Goal: Information Seeking & Learning: Find contact information

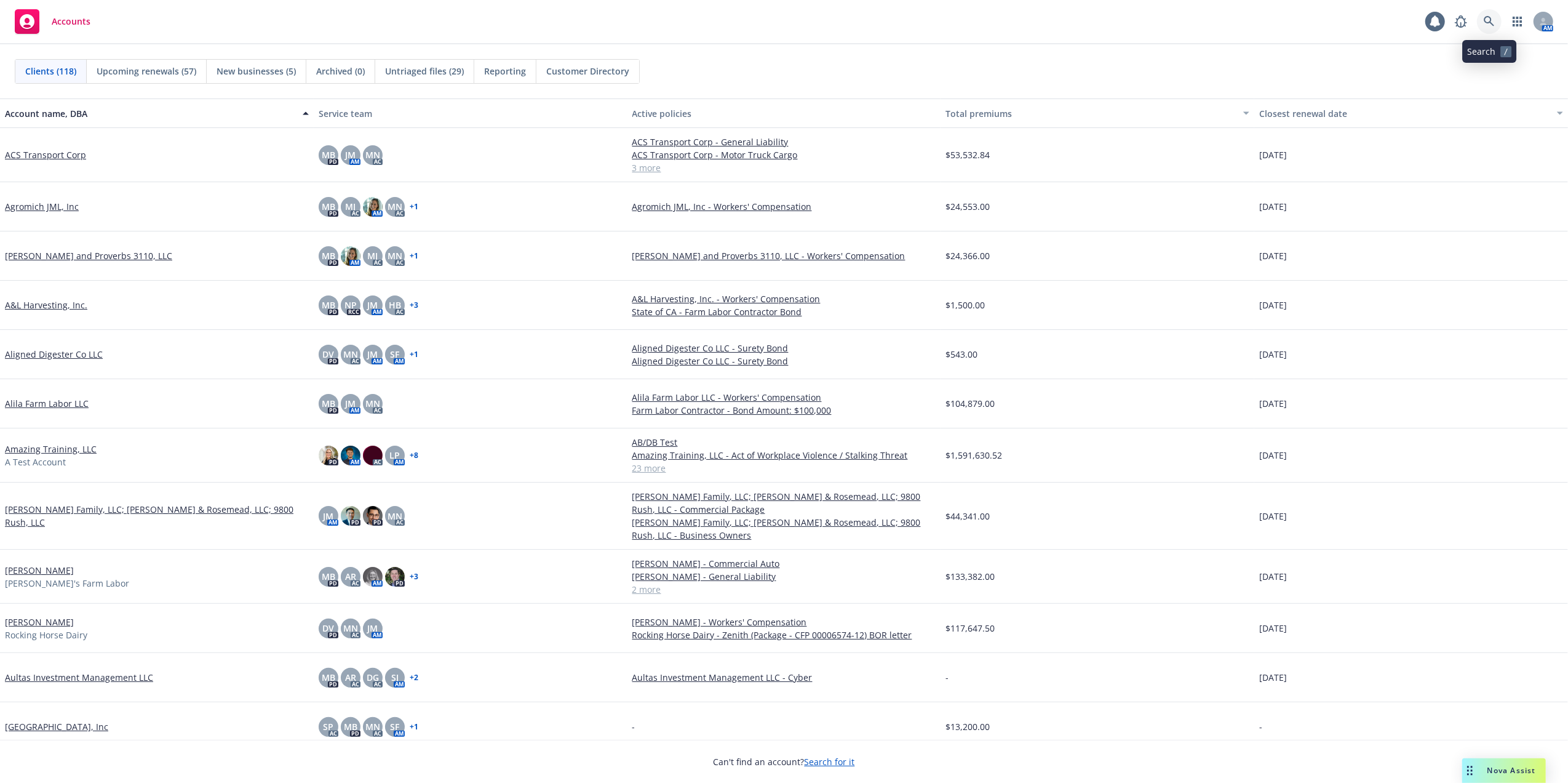
click at [1484, 20] on icon at bounding box center [1490, 21] width 10 height 10
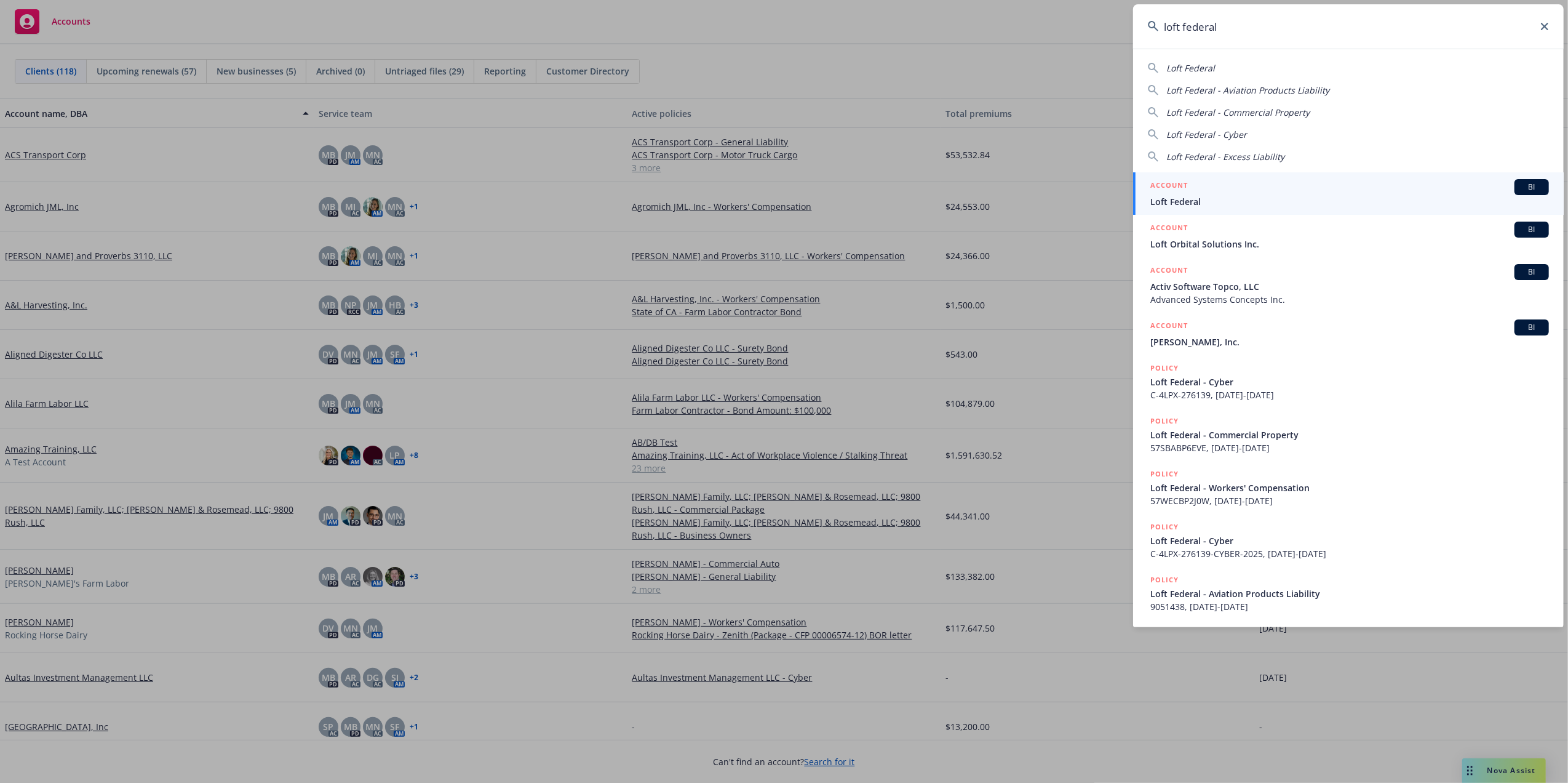
click at [1194, 87] on span "Loft Federal - Aviation Products Liability" at bounding box center [1248, 90] width 163 height 12
type input "Loft Federal - Aviation Products Liability"
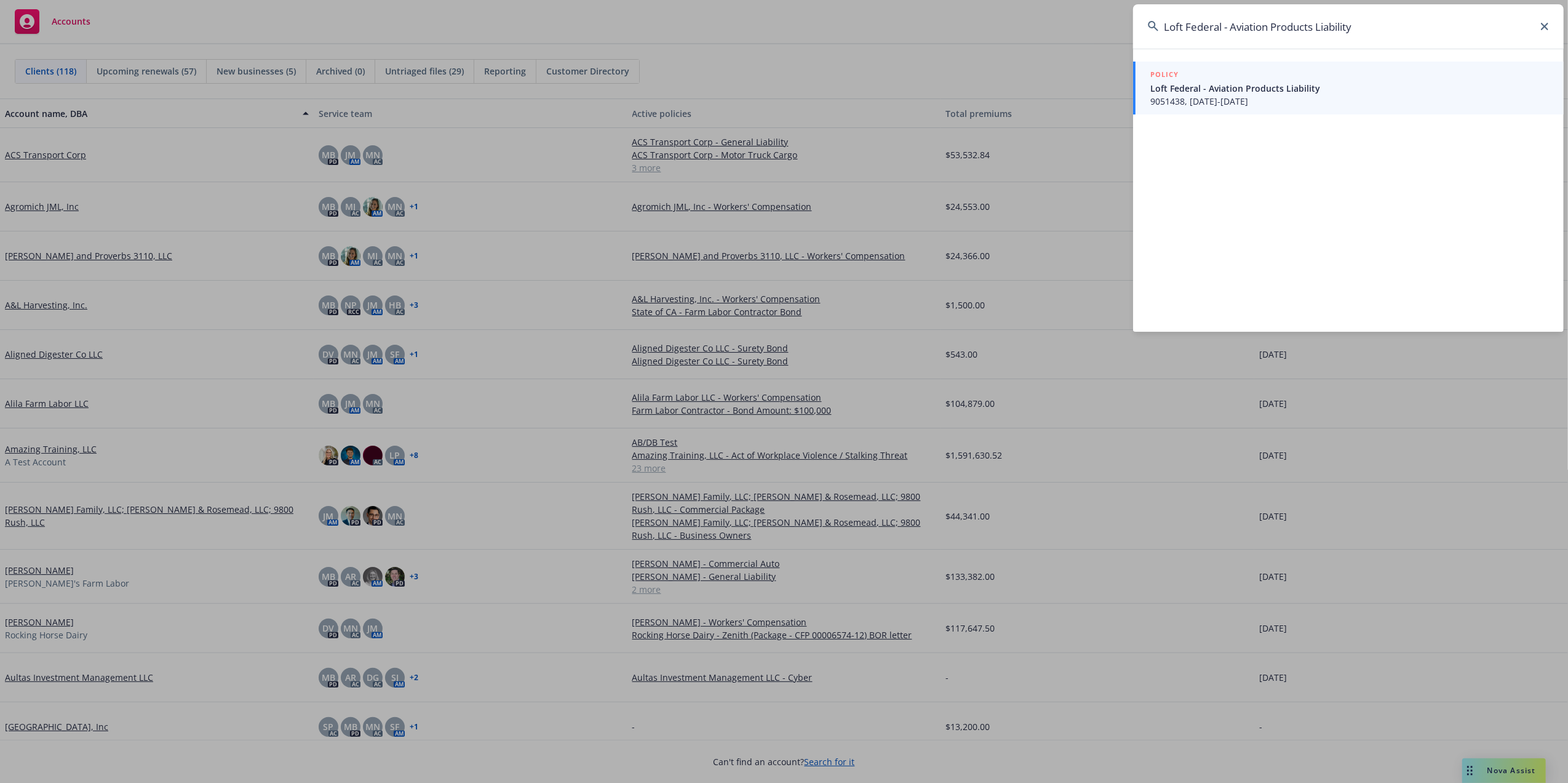
click at [1211, 90] on span "Loft Federal - Aviation Products Liability" at bounding box center [1350, 88] width 399 height 13
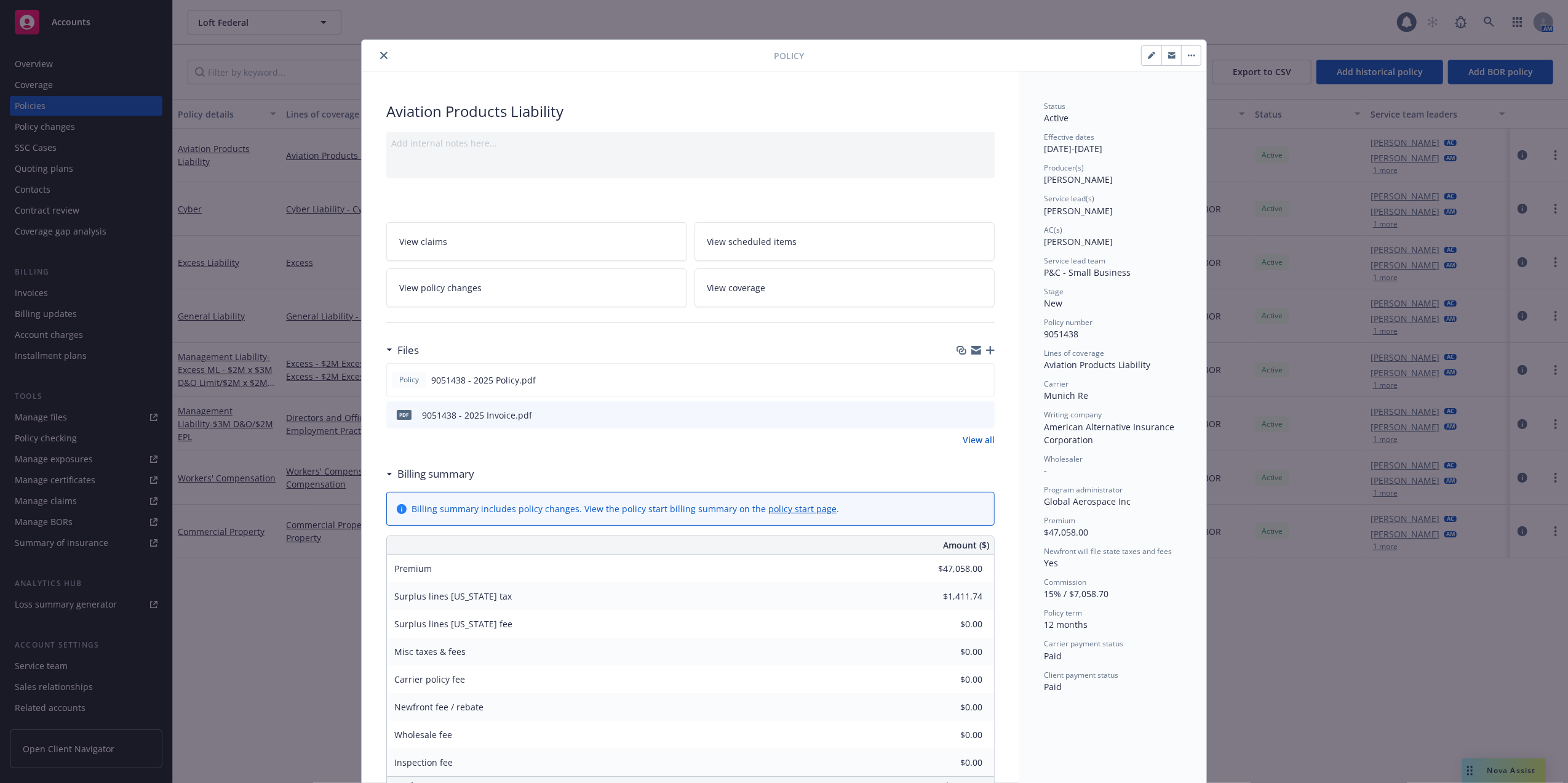
click at [380, 54] on icon "close" at bounding box center [384, 56] width 7 height 7
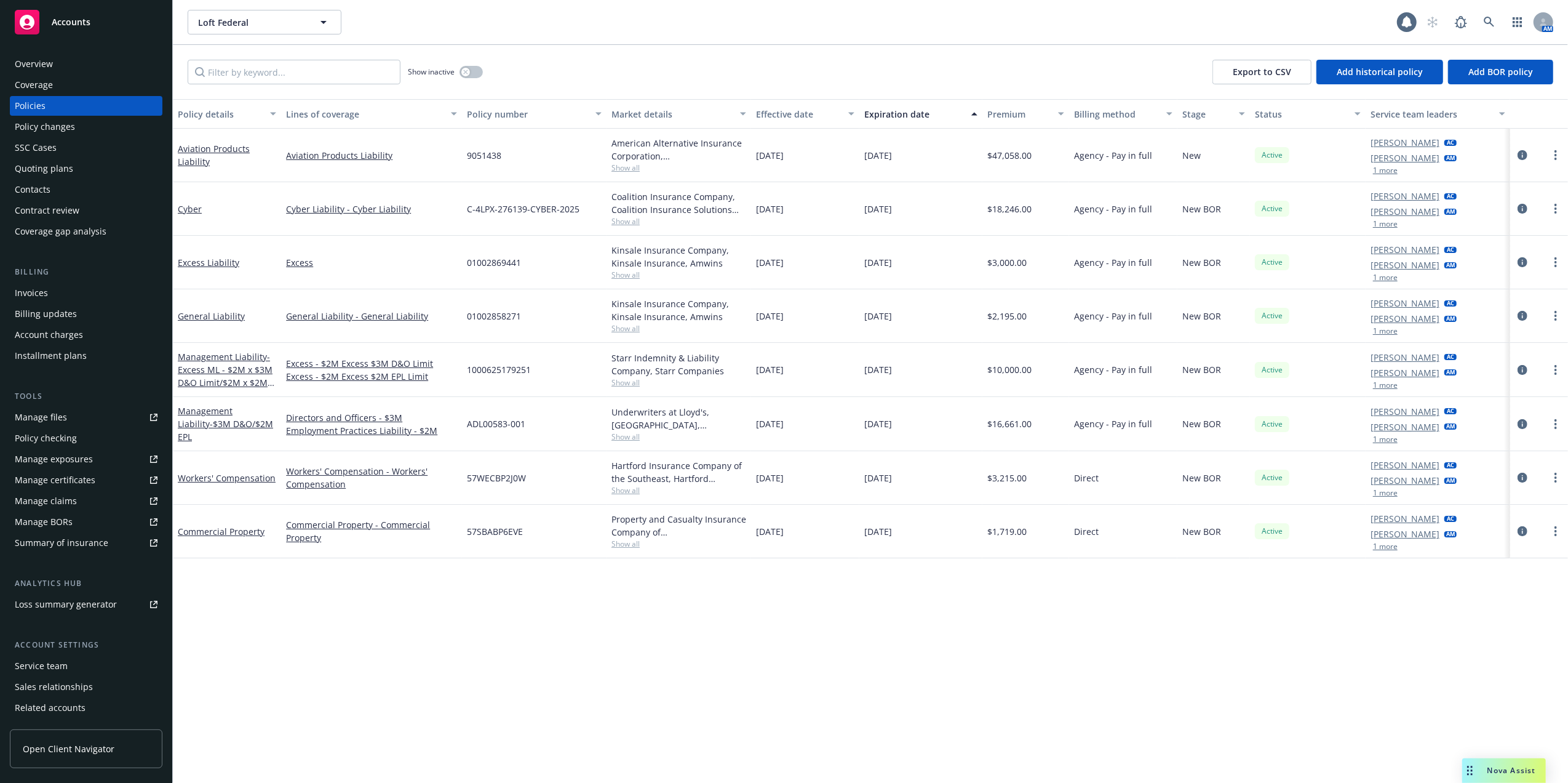
click at [1404, 144] on link "Michael Chapman" at bounding box center [1405, 142] width 69 height 13
click at [1440, 168] on link "close" at bounding box center [1443, 175] width 13 height 15
click at [1386, 173] on button "1 more" at bounding box center [1385, 170] width 24 height 7
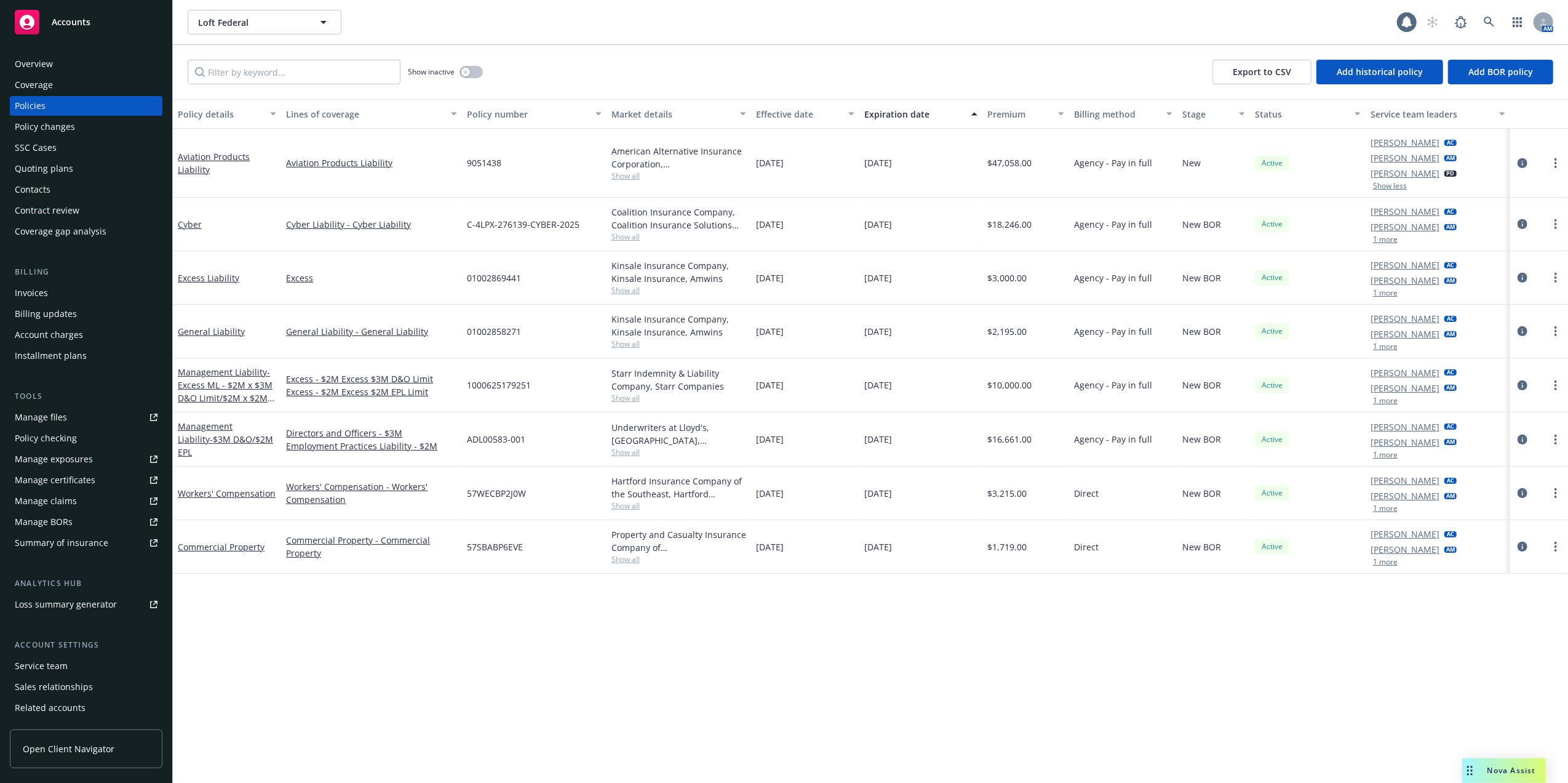
drag, startPoint x: 1510, startPoint y: 766, endPoint x: 1502, endPoint y: 761, distance: 9.4
click at [1510, 766] on span "Nova Assist" at bounding box center [1513, 770] width 49 height 10
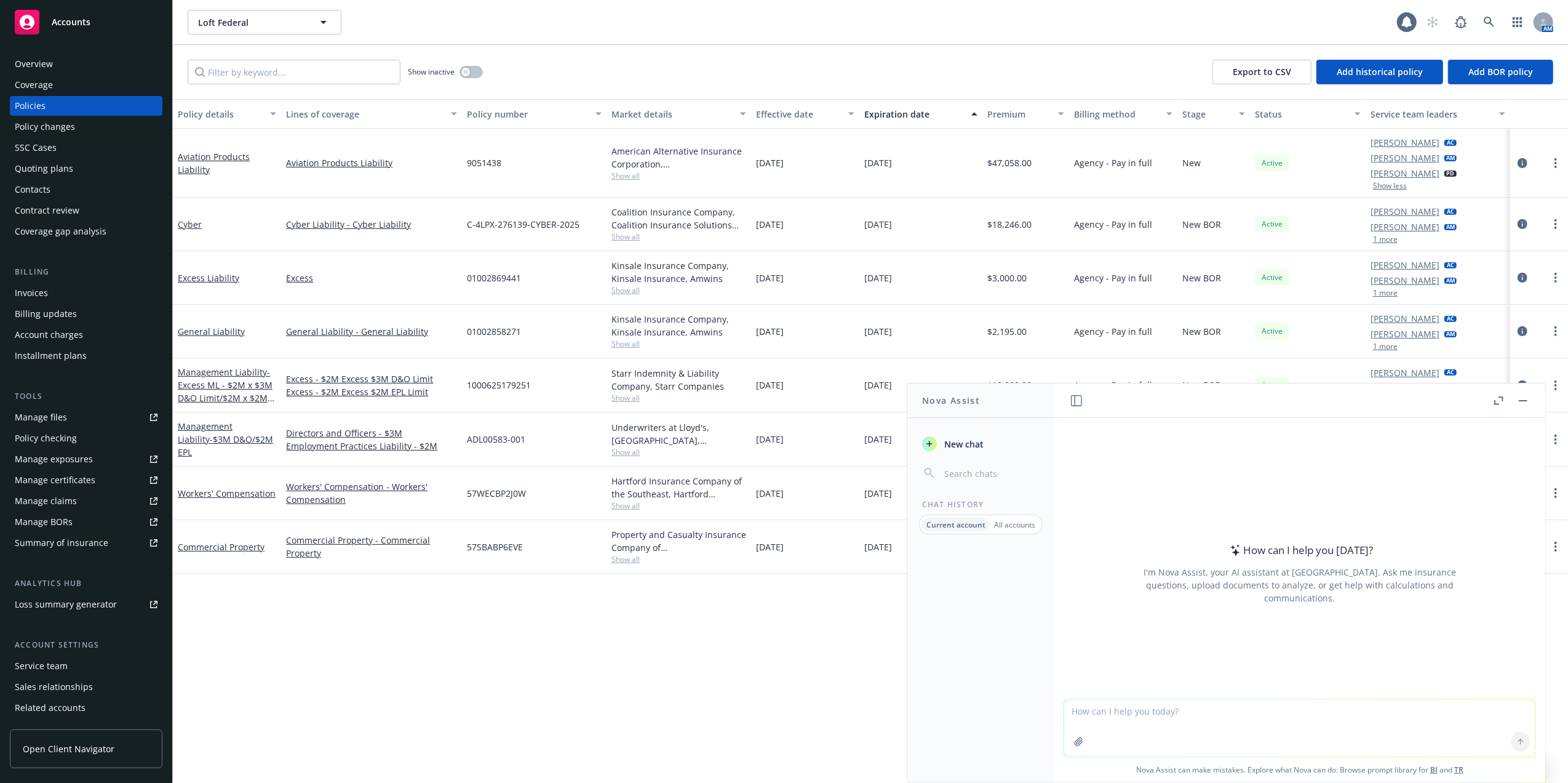
drag, startPoint x: 1268, startPoint y: 719, endPoint x: 1271, endPoint y: 703, distance: 16.3
click at [1268, 710] on textarea at bounding box center [1299, 727] width 471 height 56
paste textarea "Hello John, I did return your call prior on Thursday prior to being out of the …"
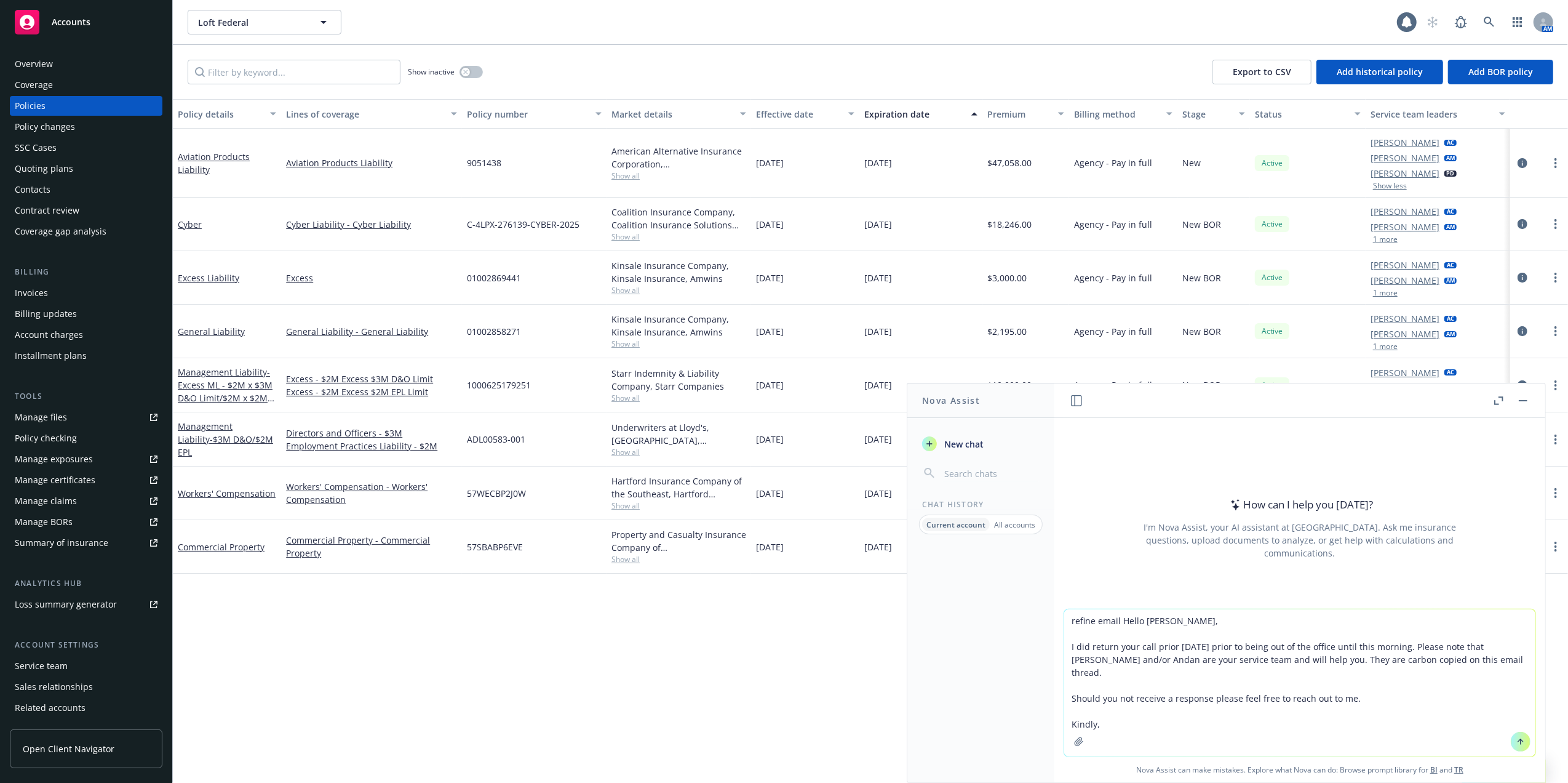
type textarea "refine email Hello John, I did return your call prior on Thursday prior to bein…"
click at [1511, 739] on button at bounding box center [1521, 742] width 20 height 20
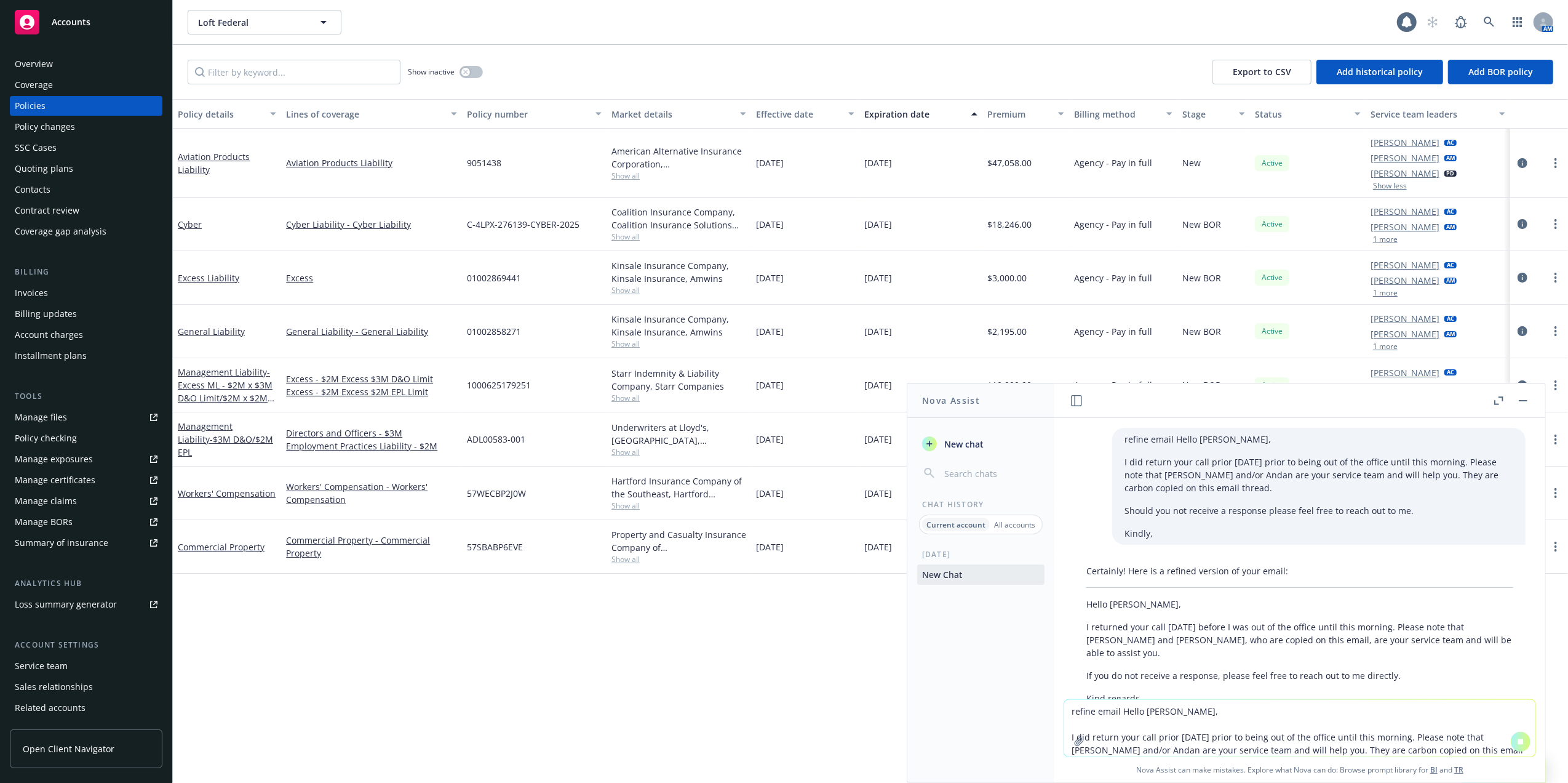
scroll to position [75, 0]
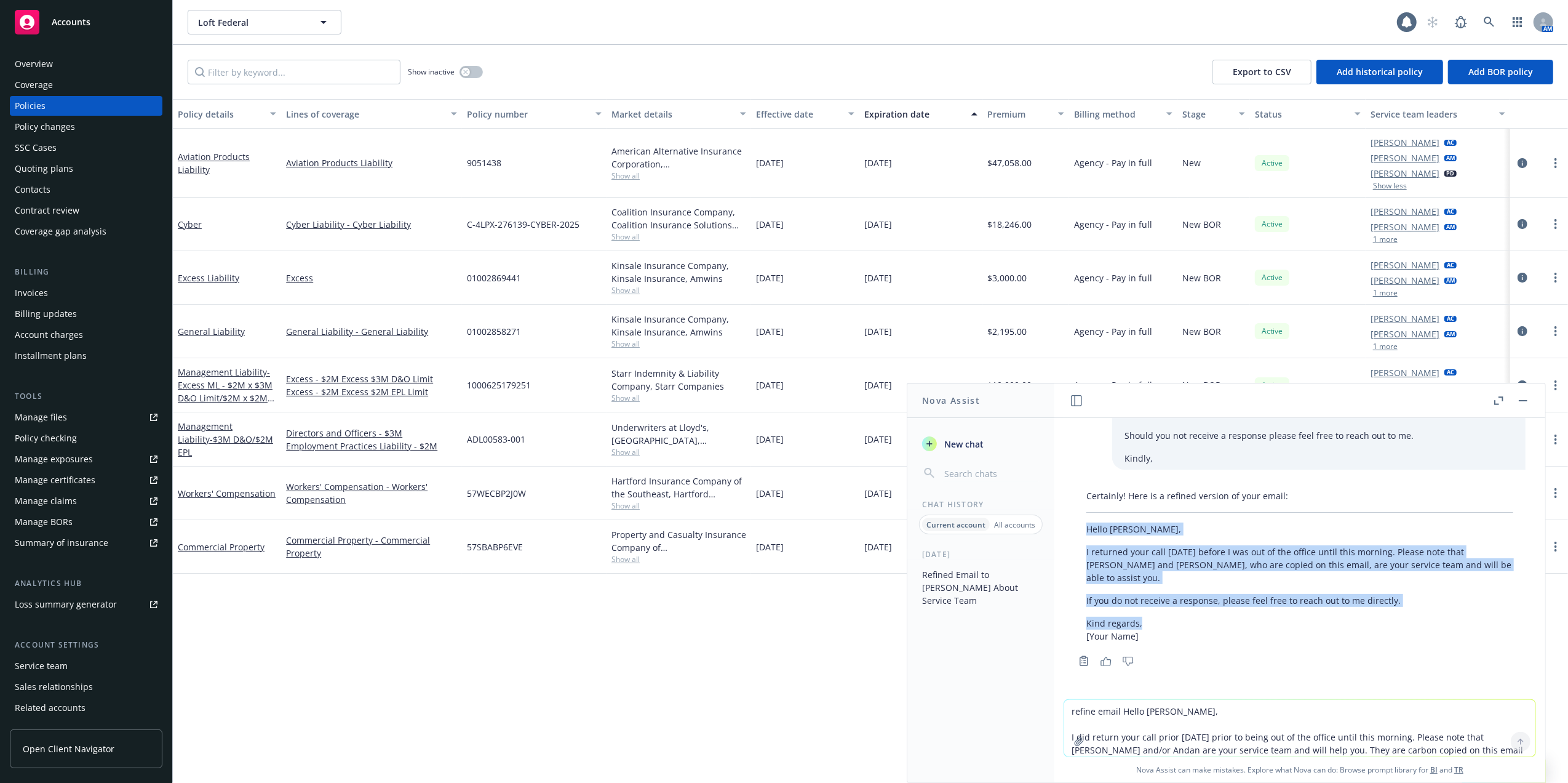
drag, startPoint x: 1088, startPoint y: 528, endPoint x: 1411, endPoint y: 620, distance: 335.8
click at [1411, 620] on div "Certainly! Here is a refined version of your email: Hello John, I returned your…" at bounding box center [1300, 565] width 451 height 163
copy div "Hello John, I returned your call on Thursday before I was out of the office unt…"
click at [1485, 20] on icon at bounding box center [1490, 21] width 10 height 10
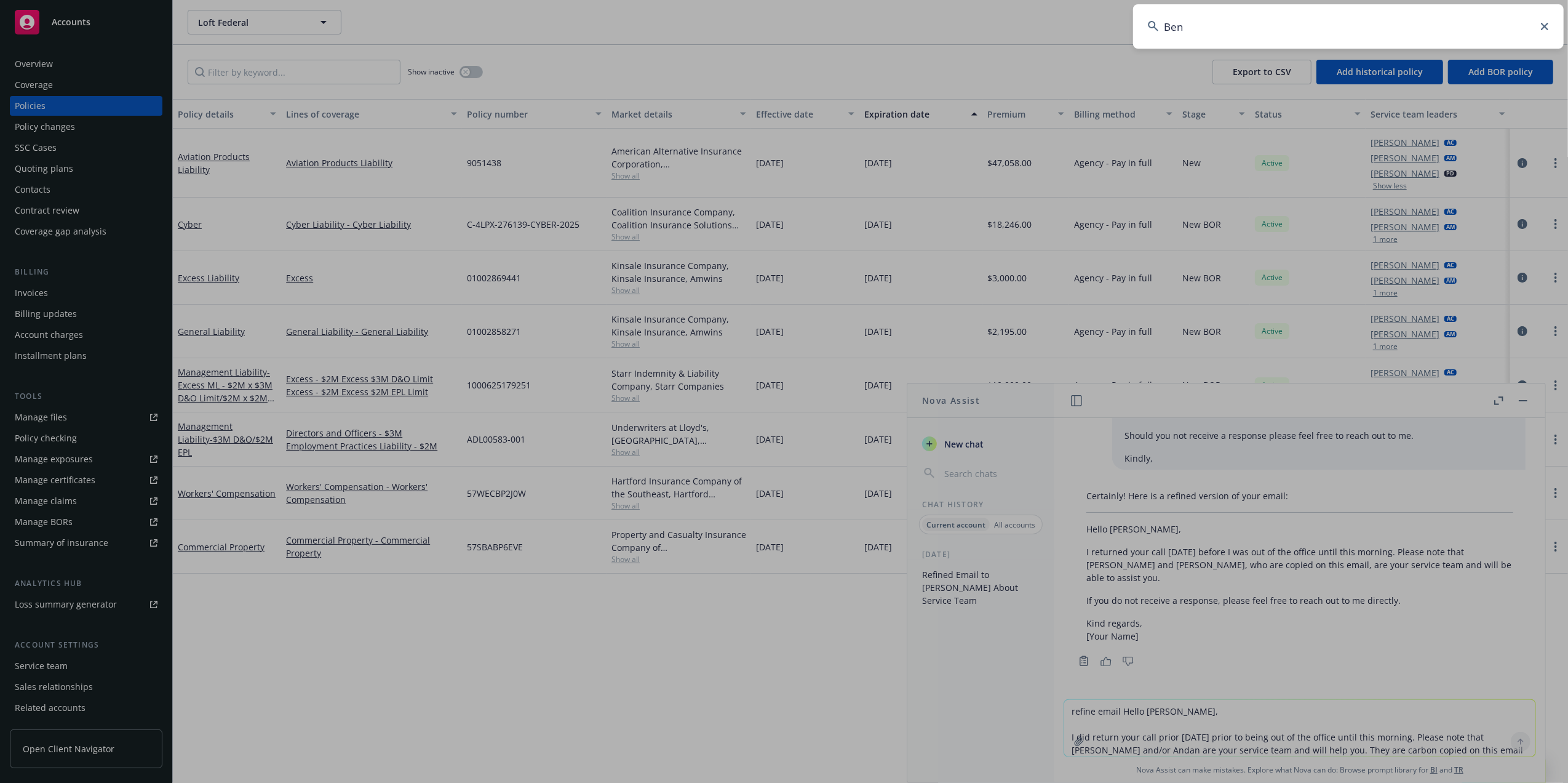
type input "Beno"
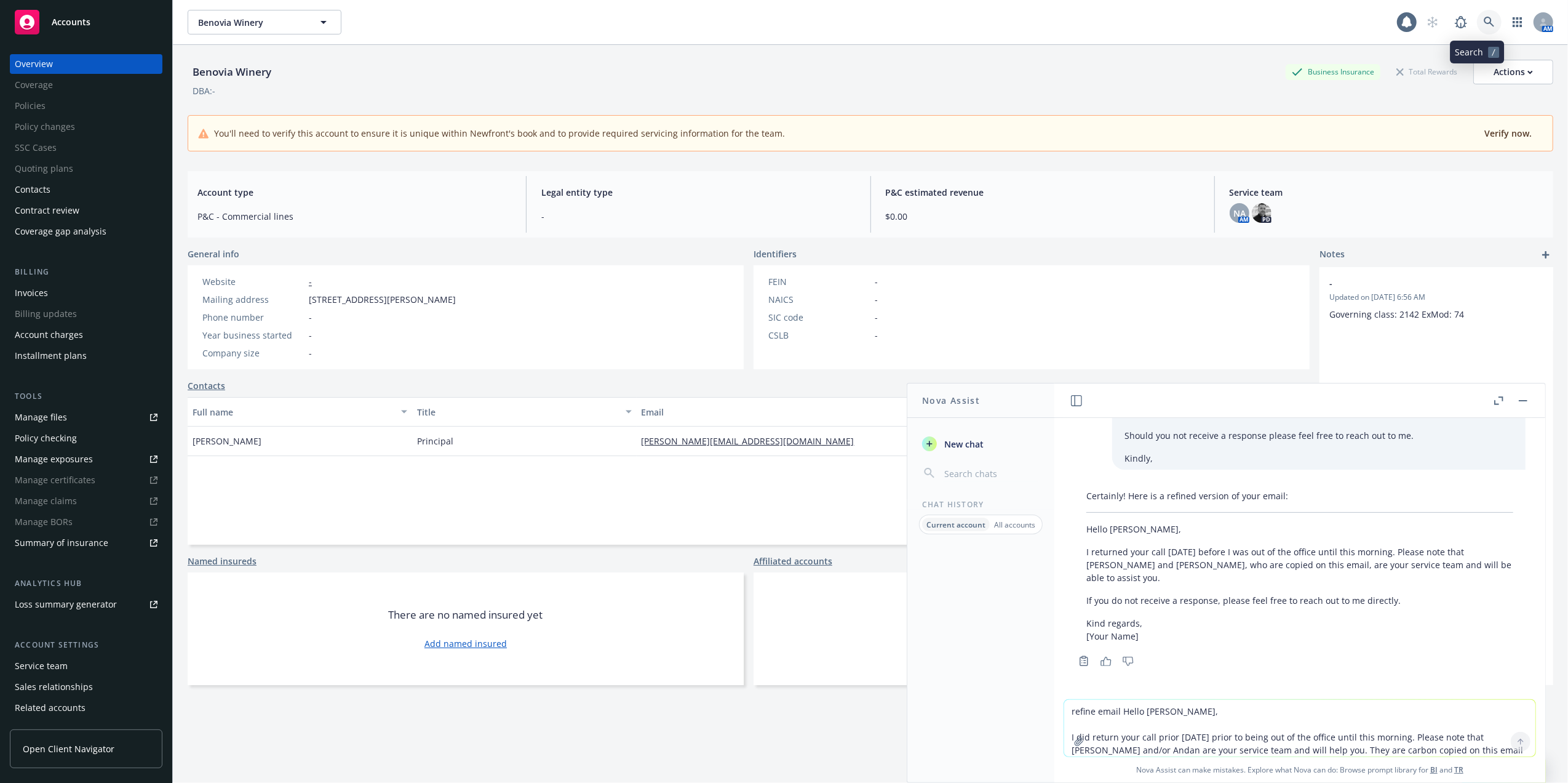
click at [1484, 17] on icon at bounding box center [1490, 21] width 10 height 10
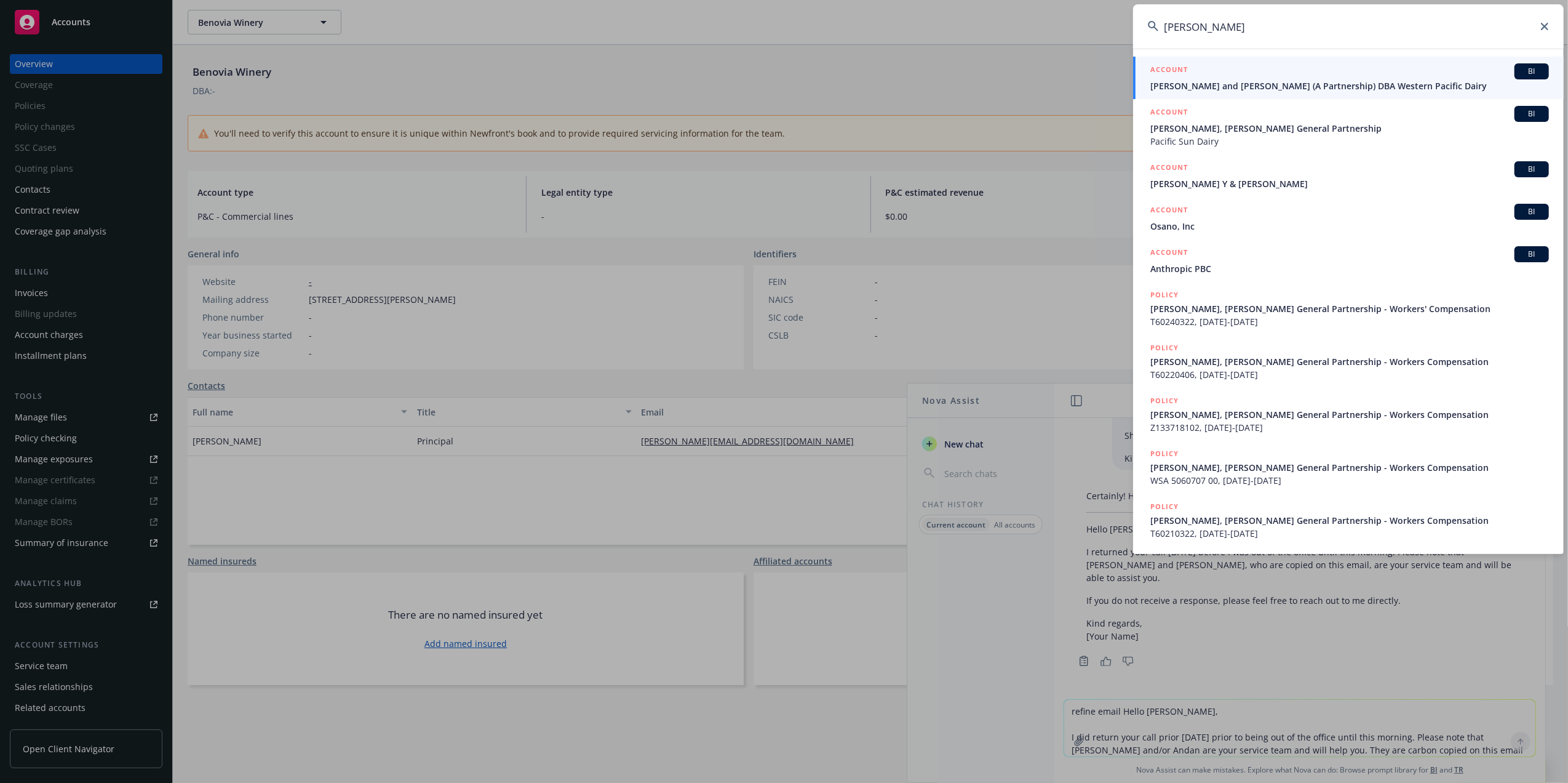
type input "Pual Beno"
click at [1254, 86] on span "Beno, Paul and Beno, Nancy (A Partnership) DBA Western Pacific Dairy" at bounding box center [1350, 85] width 399 height 13
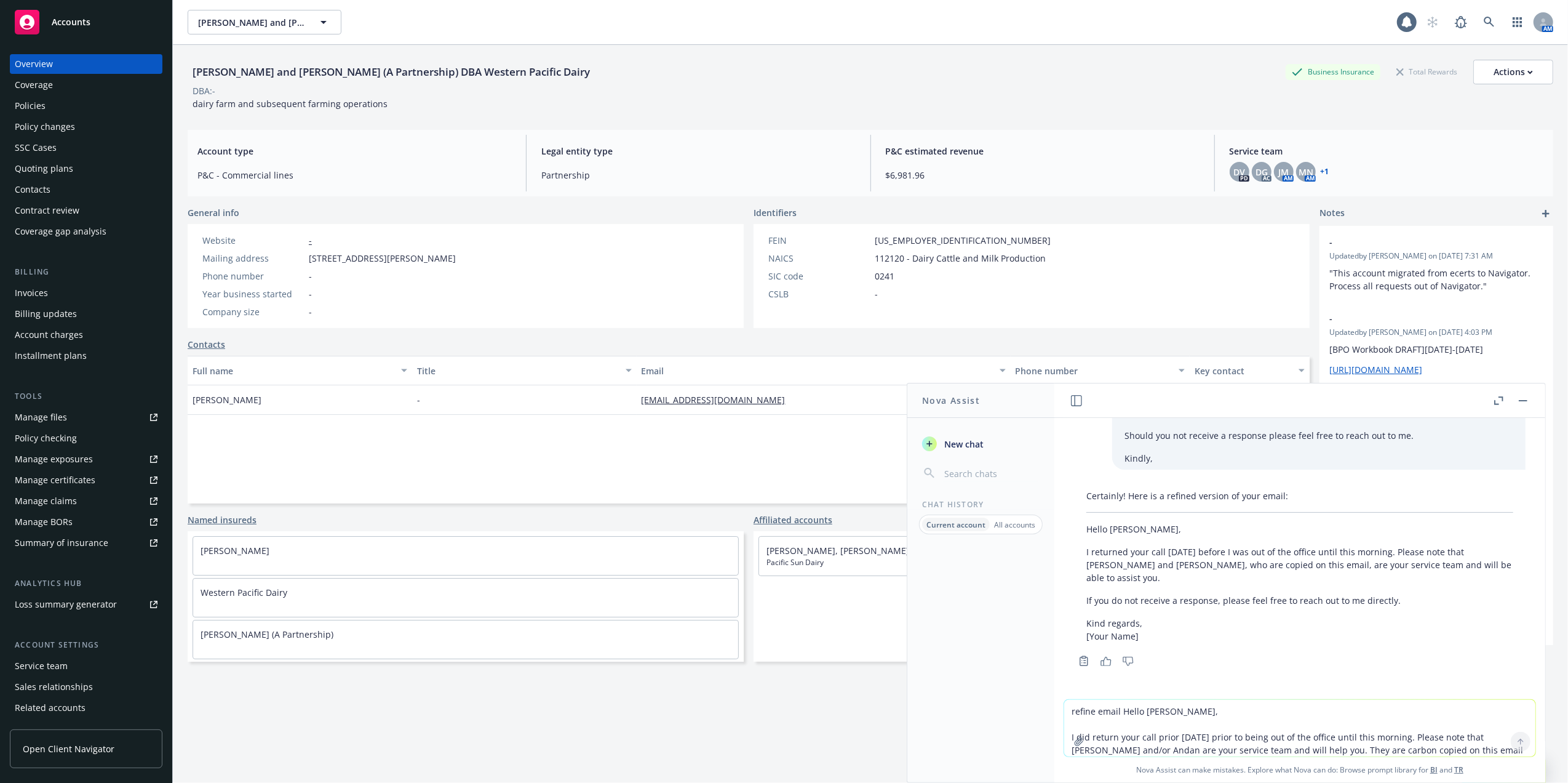
click at [24, 102] on div "Policies" at bounding box center [30, 106] width 31 height 20
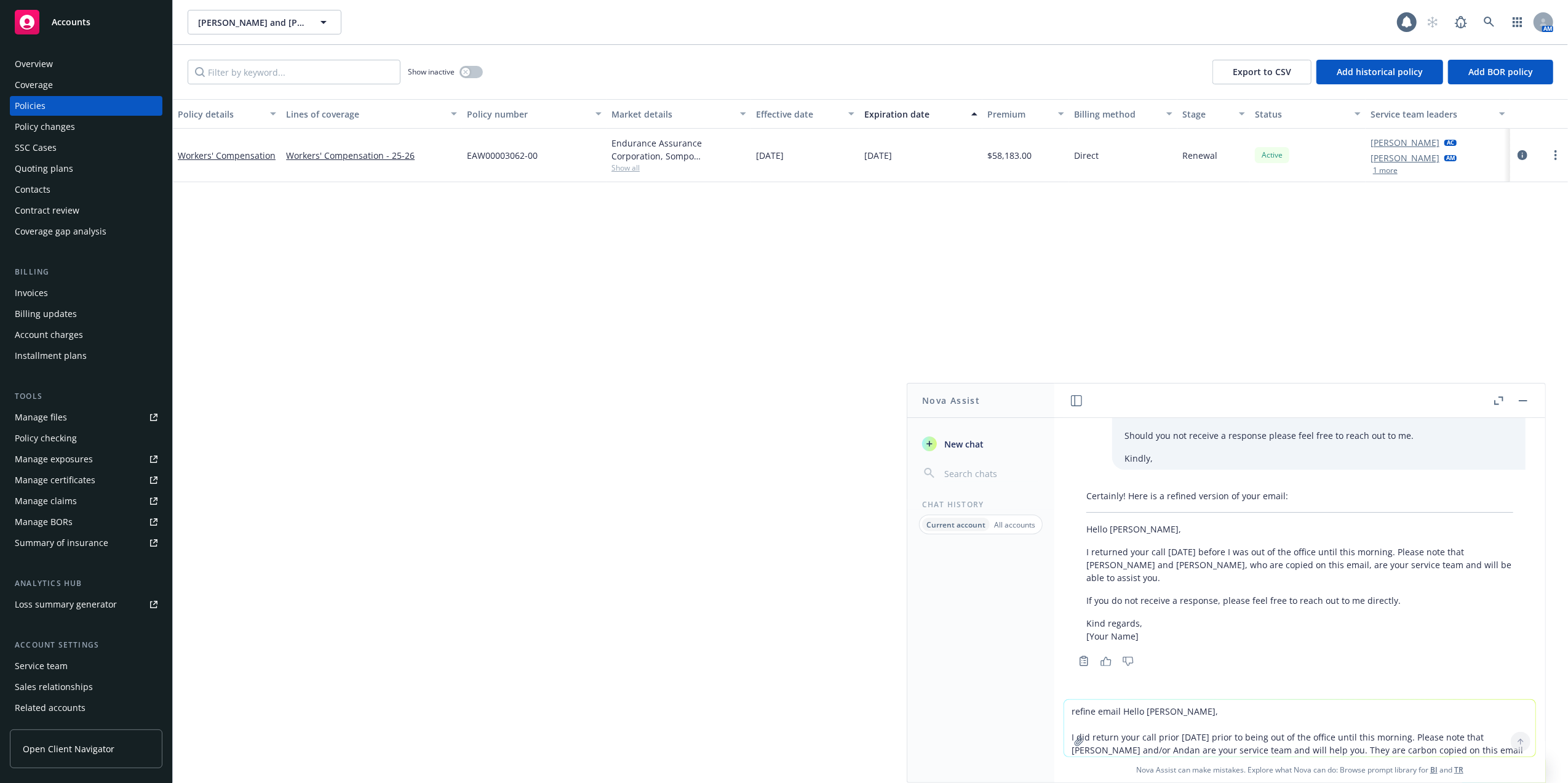
click at [35, 172] on div "Quoting plans" at bounding box center [44, 169] width 58 height 20
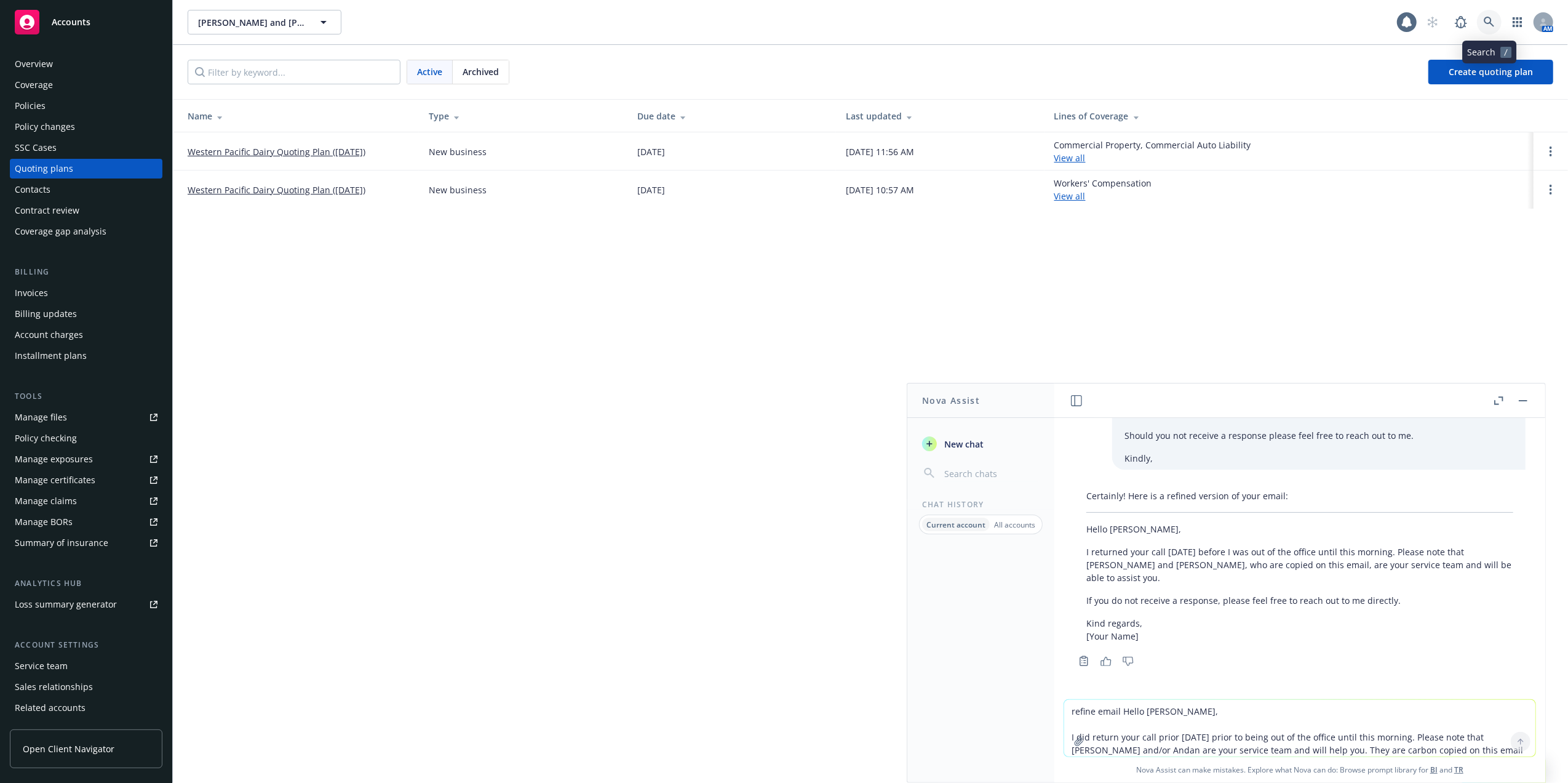
click at [1489, 16] on icon at bounding box center [1490, 21] width 11 height 11
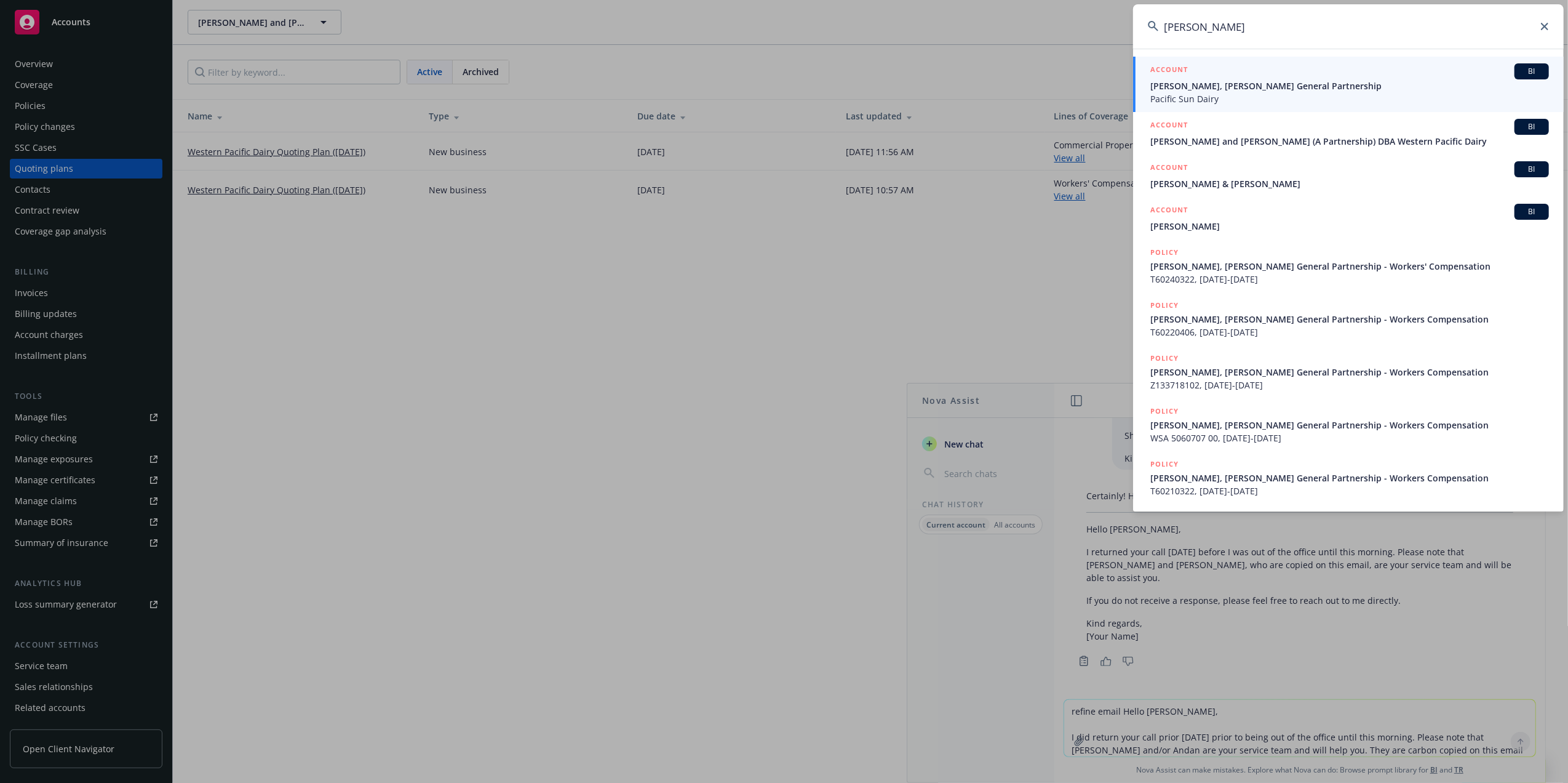
type input "Nancy Beno"
click at [1305, 90] on span "Paul Beno, Nancy Beno General Partnership" at bounding box center [1350, 85] width 399 height 13
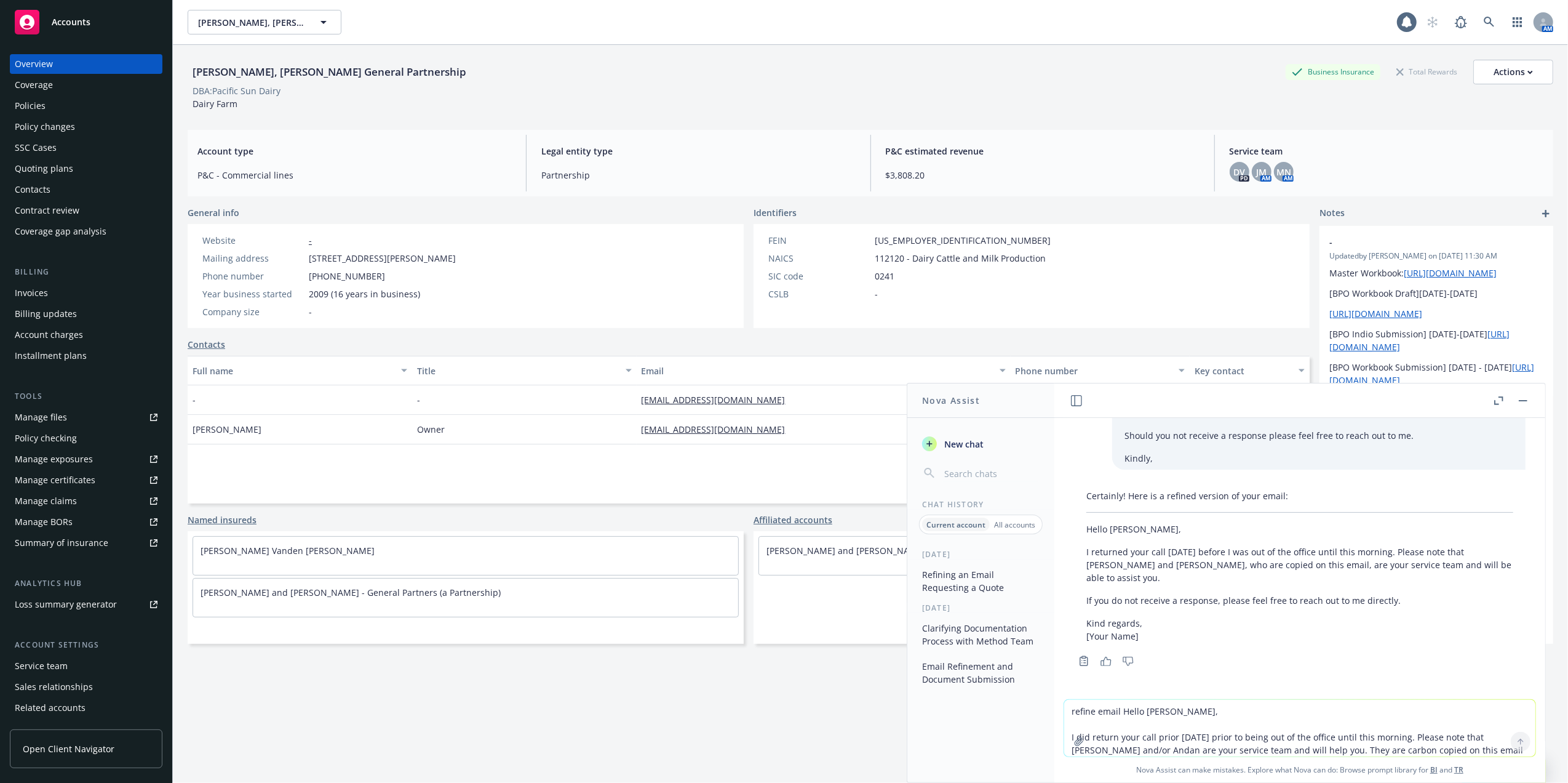
click at [36, 169] on div "Quoting plans" at bounding box center [44, 169] width 58 height 20
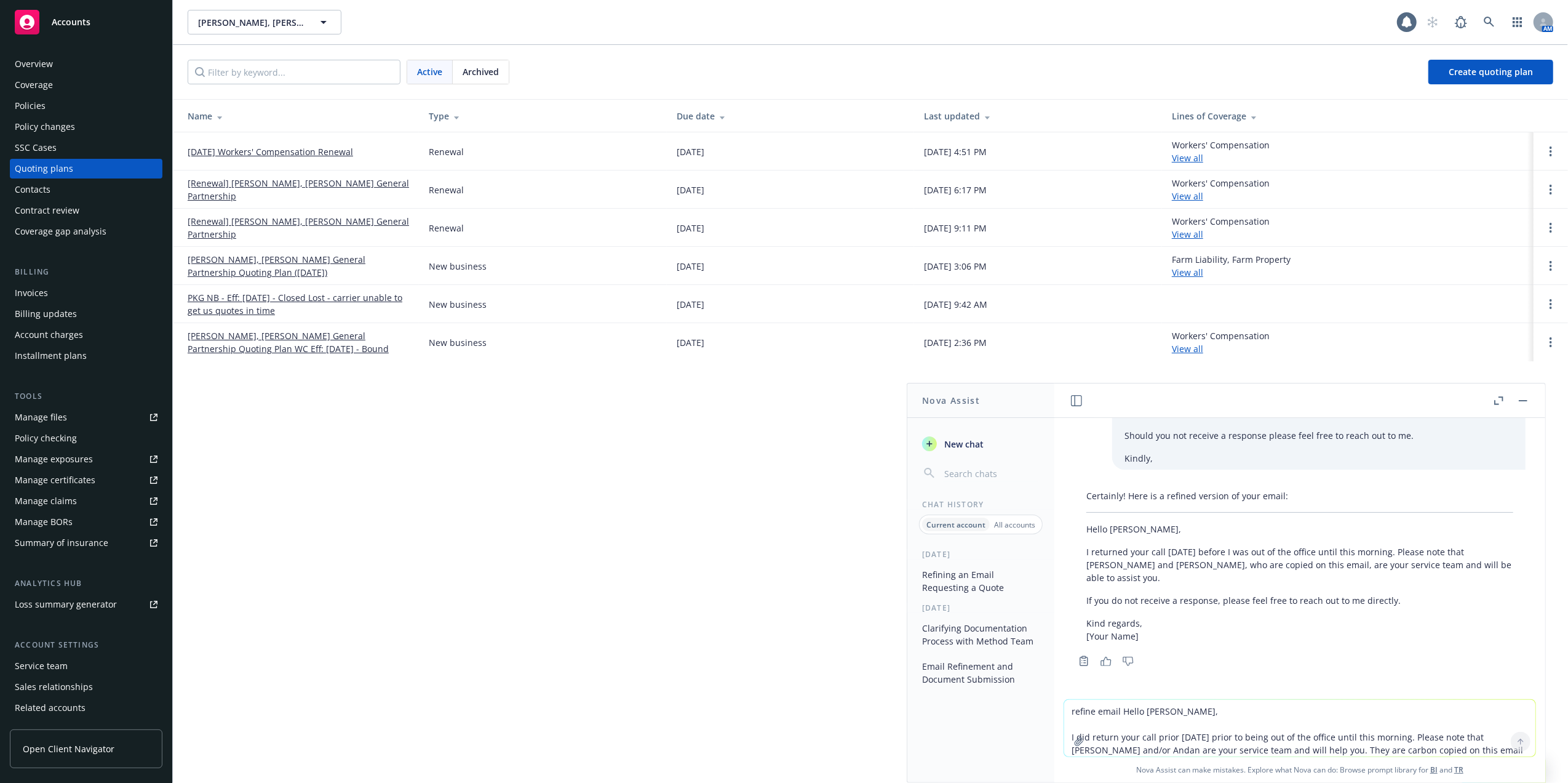
click at [293, 150] on link "10/01/25 Workers' Compensation Renewal" at bounding box center [271, 151] width 166 height 13
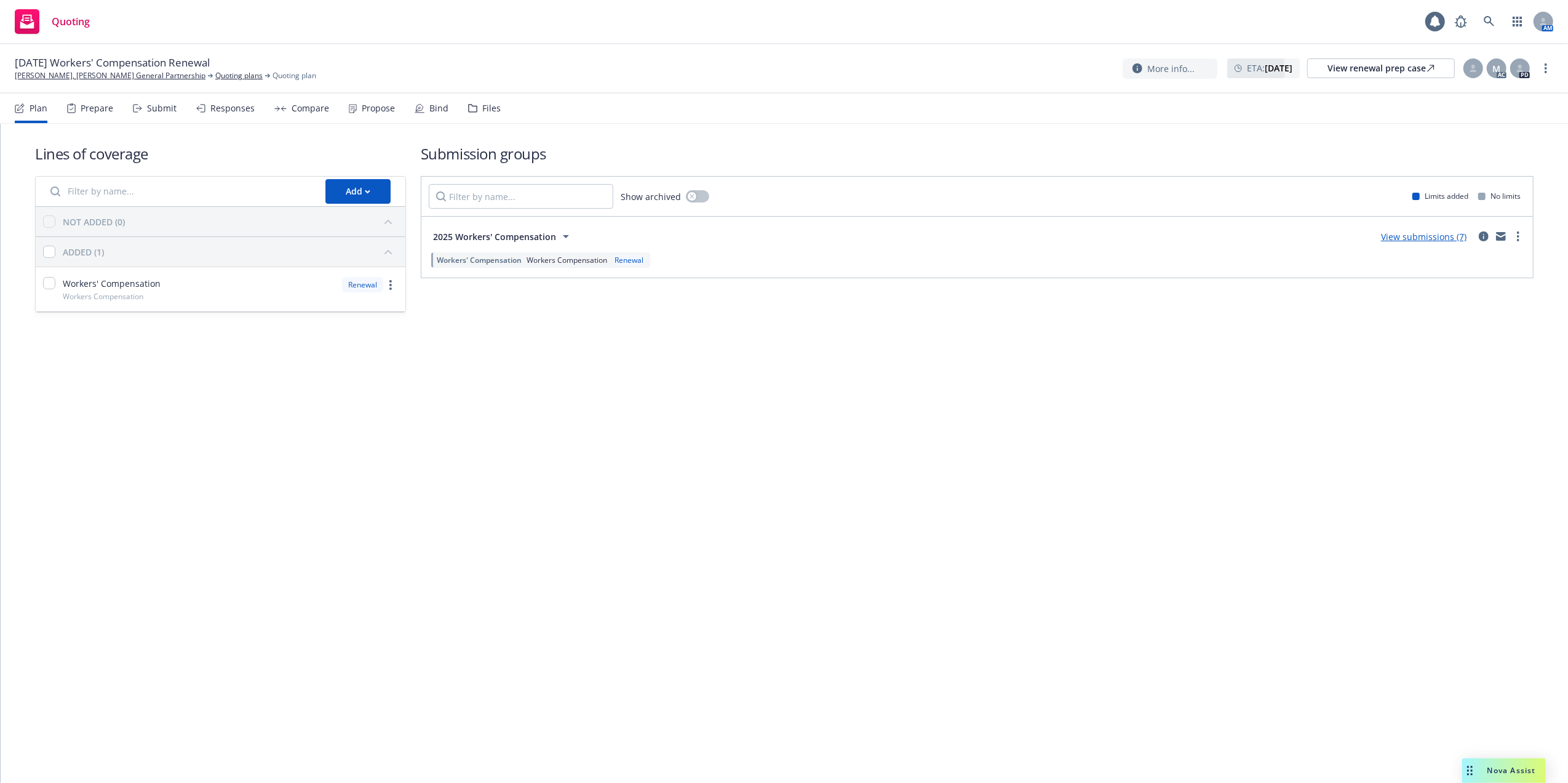
click at [1446, 229] on div "2025 Workers' Compensation View submissions (7)" at bounding box center [978, 236] width 1097 height 24
click at [1424, 235] on link "View submissions (7)" at bounding box center [1424, 237] width 86 height 12
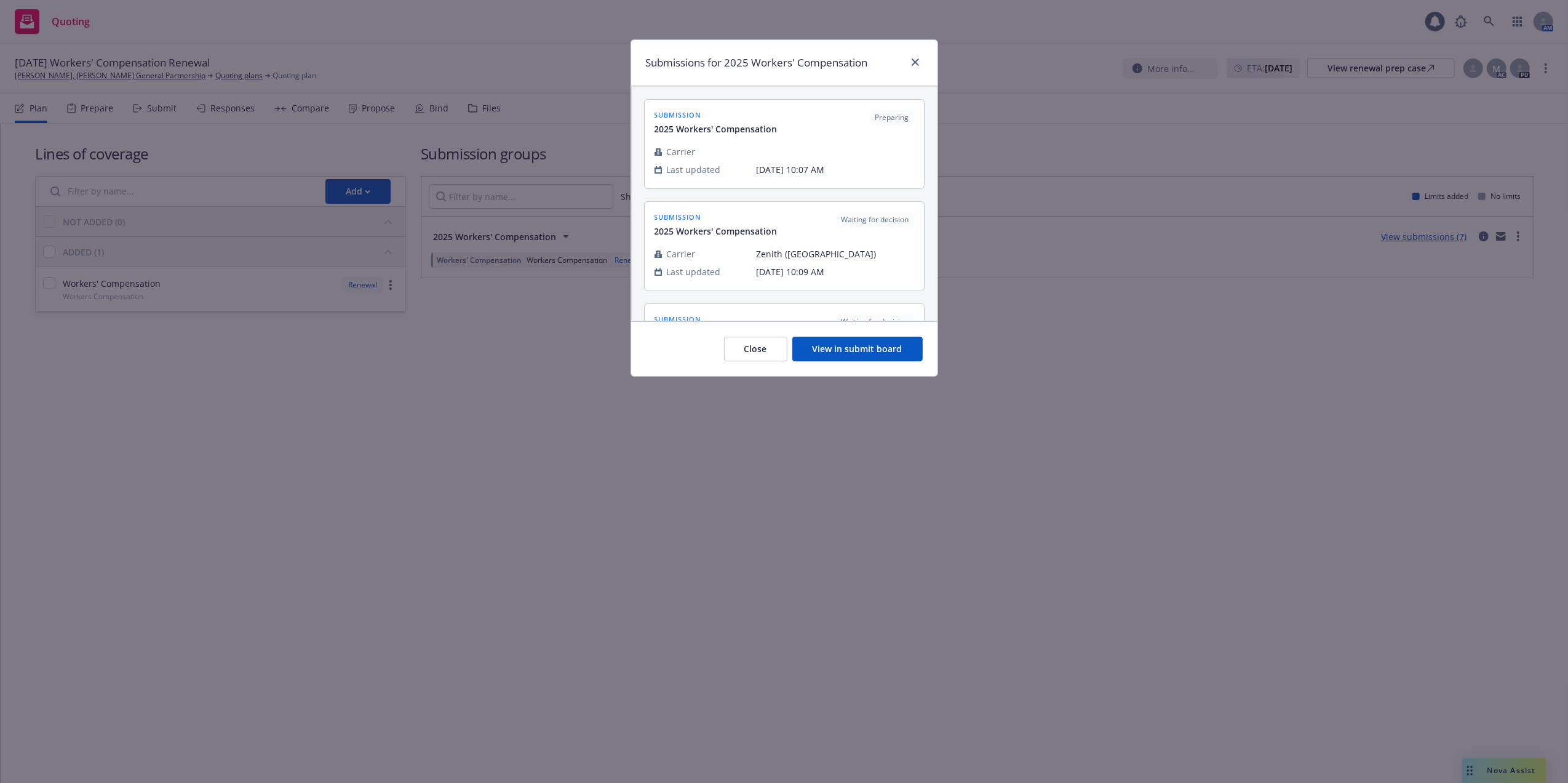
click at [864, 346] on button "View in submit board" at bounding box center [858, 349] width 130 height 24
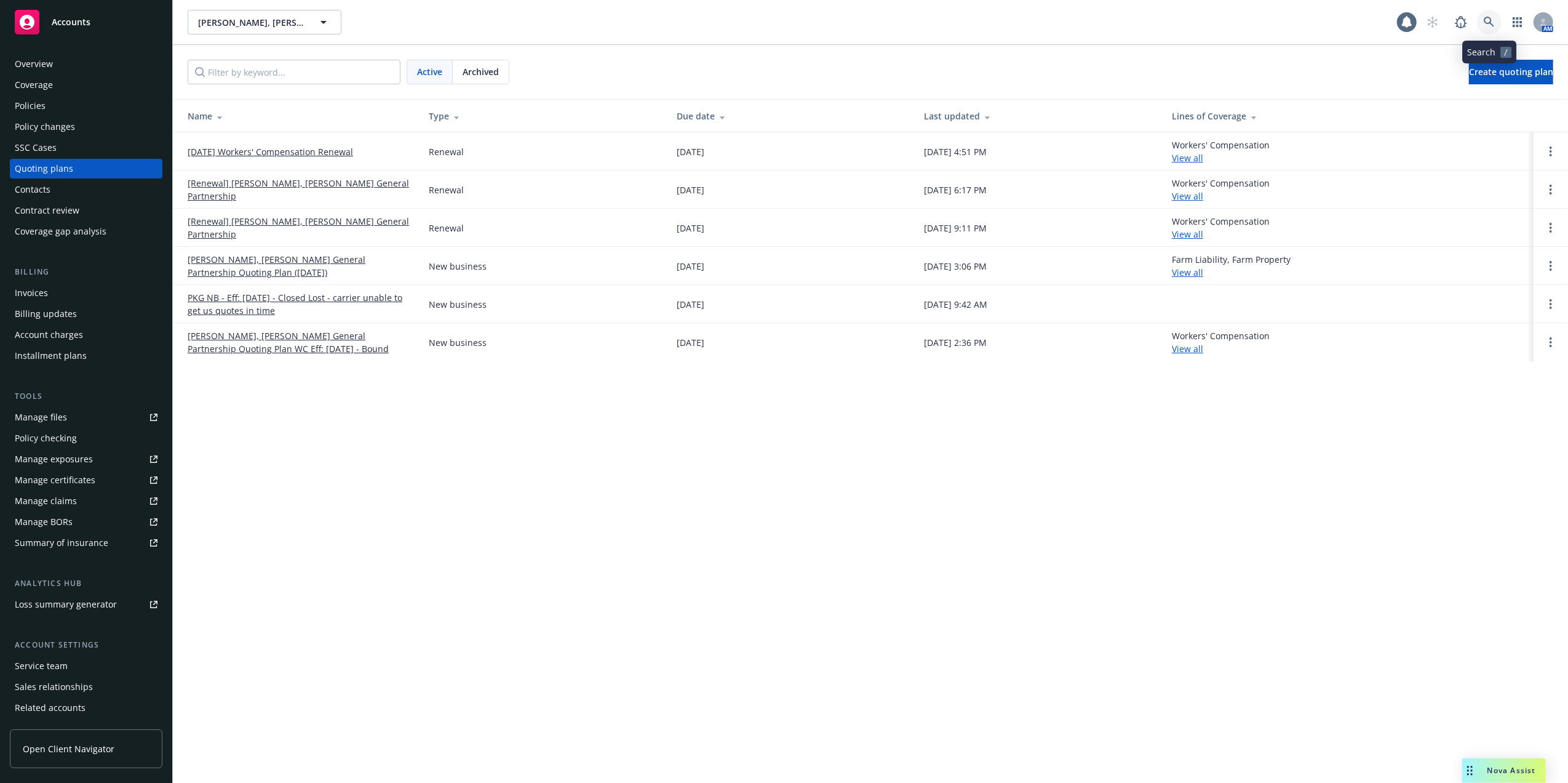
click at [1490, 20] on icon at bounding box center [1490, 21] width 11 height 11
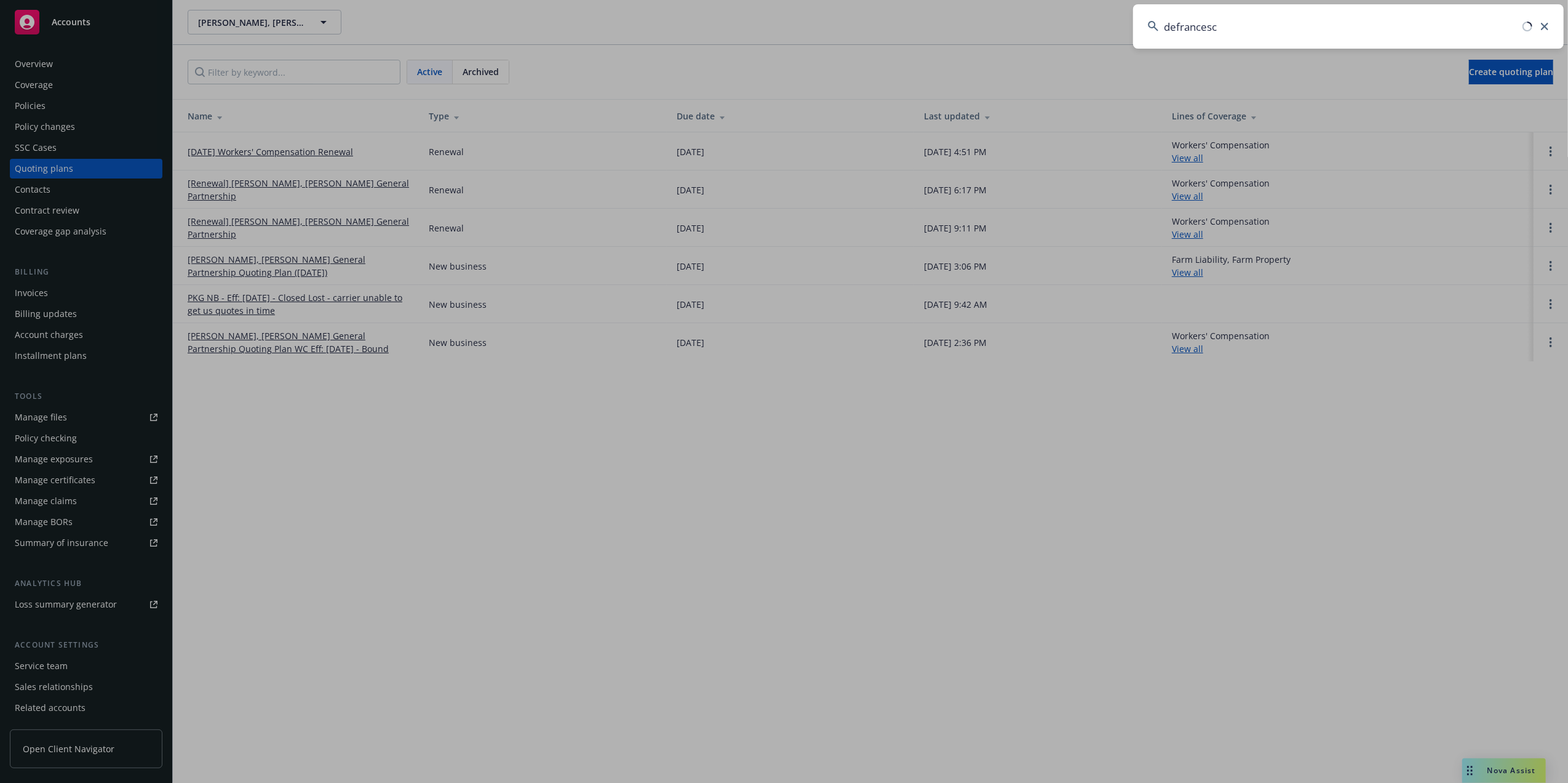
type input "defrancesco"
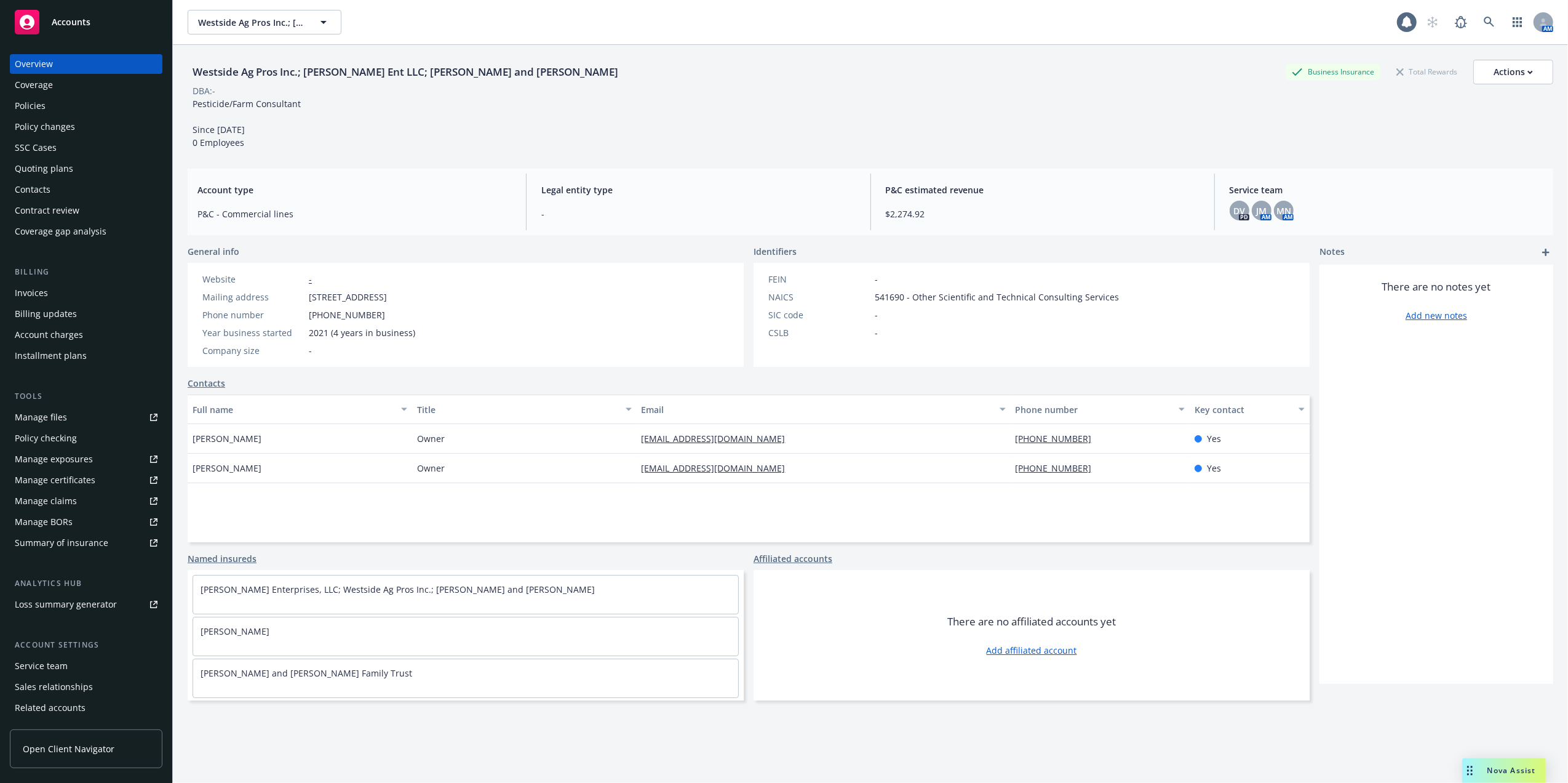
click at [38, 411] on div "Manage files" at bounding box center [41, 417] width 53 height 20
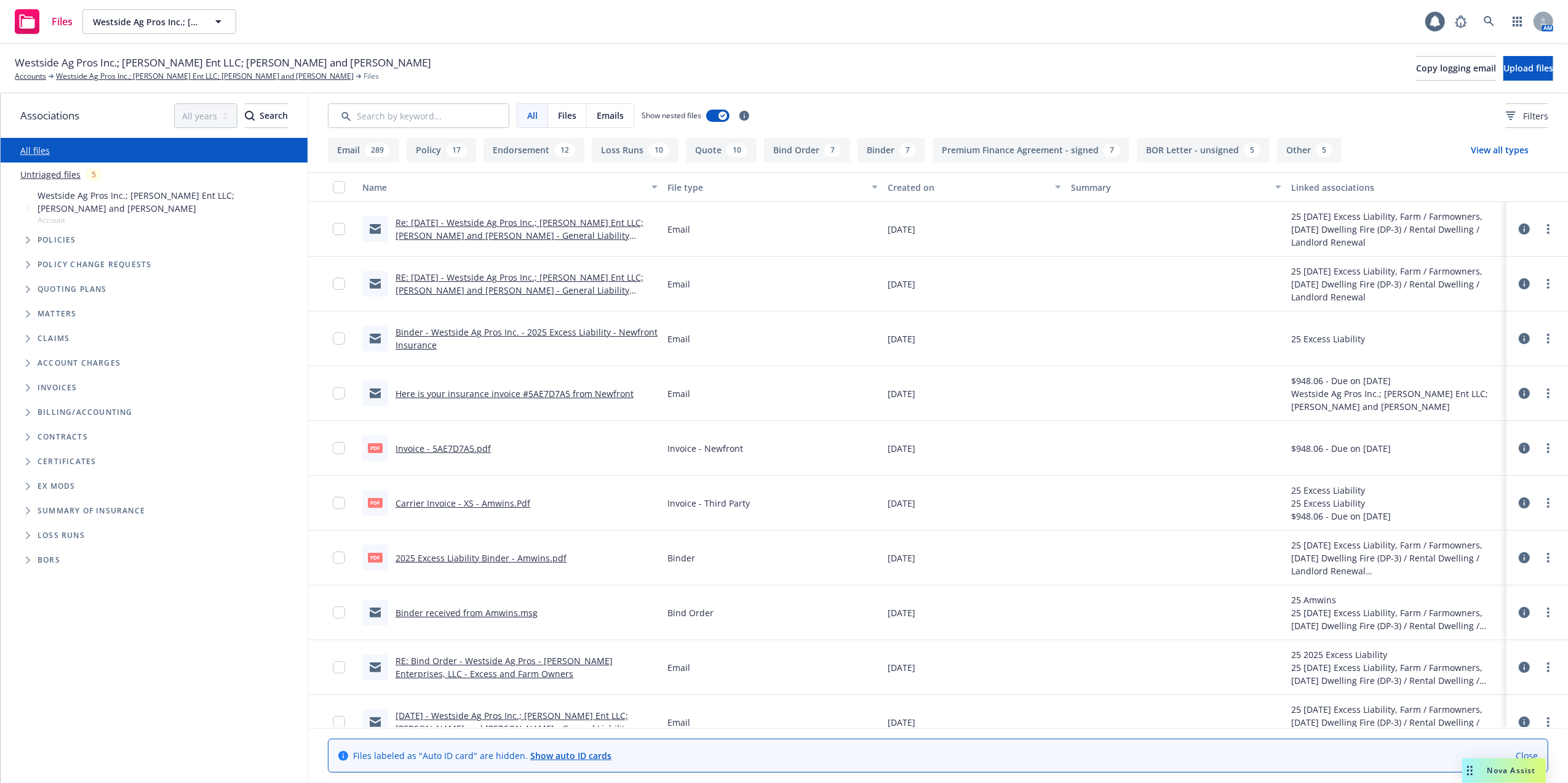
click at [481, 281] on link "RE: 09/16/25 - Westside Ag Pros Inc.; DeFrancesco Ent LLC; Christopher and Lind…" at bounding box center [519, 290] width 248 height 38
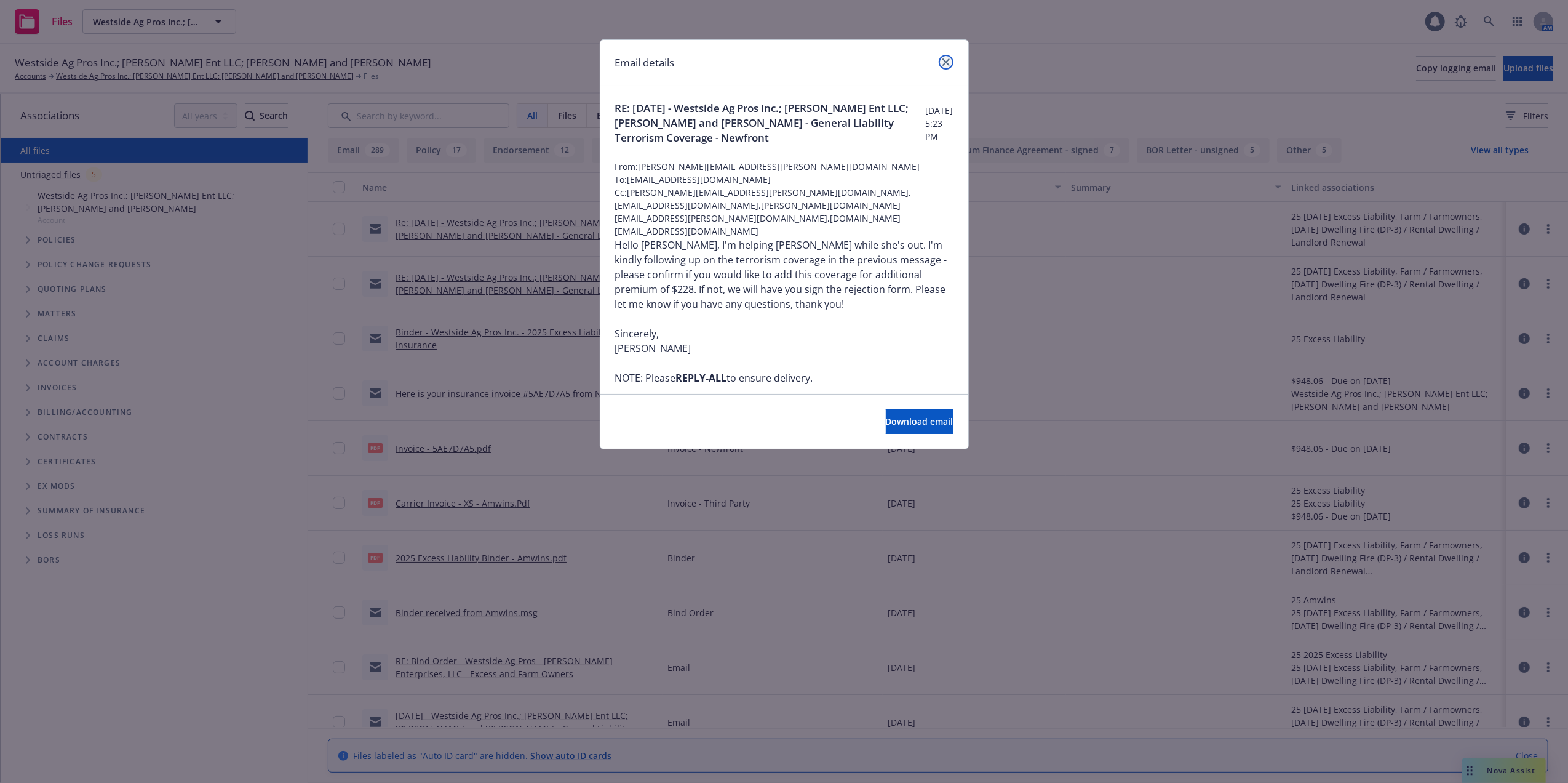
click at [947, 59] on icon "close" at bounding box center [946, 62] width 7 height 7
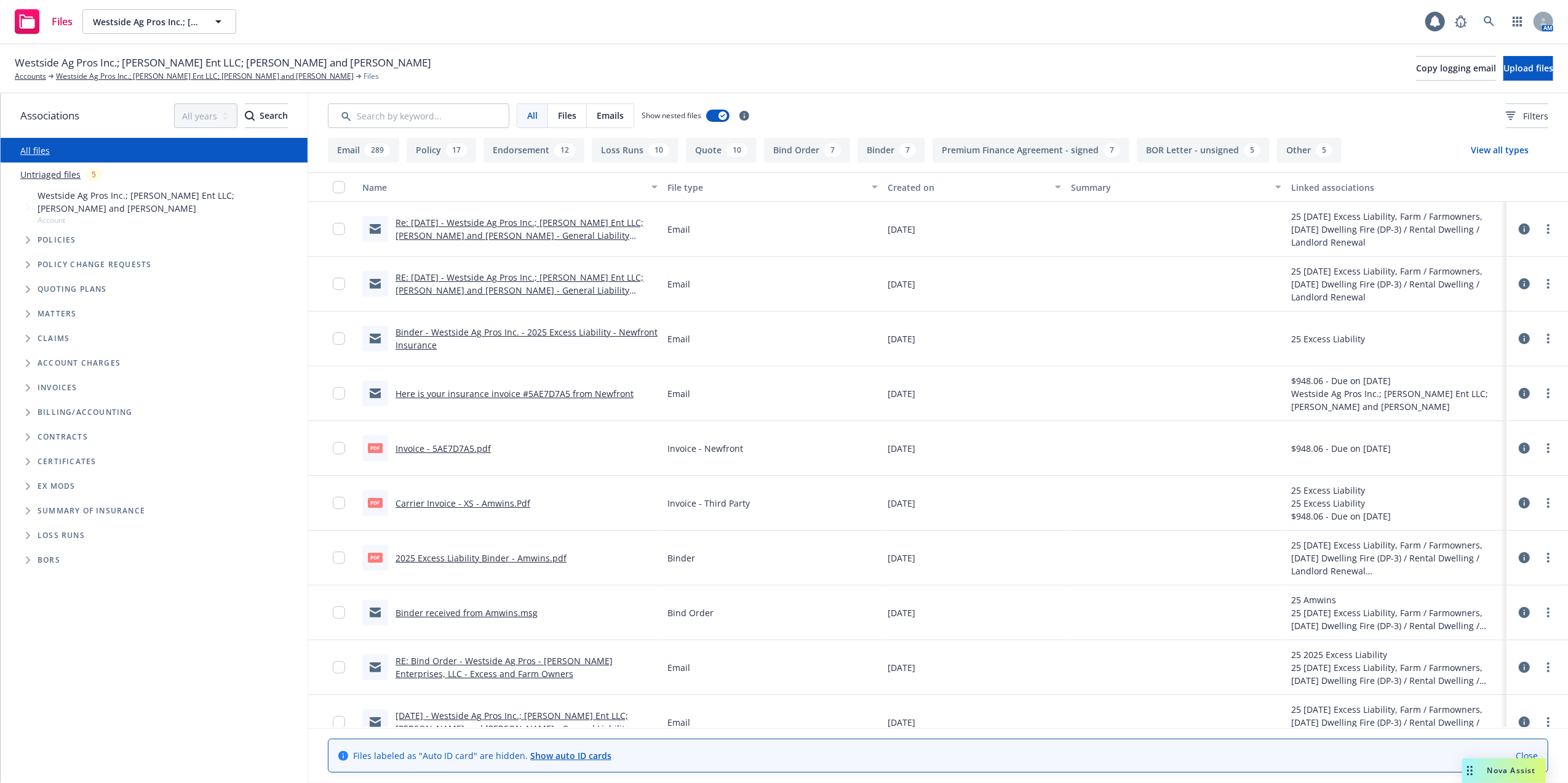
click at [501, 229] on link "Re: 09/16/25 - Westside Ag Pros Inc.; DeFrancesco Ent LLC; Christopher and Lind…" at bounding box center [519, 235] width 248 height 38
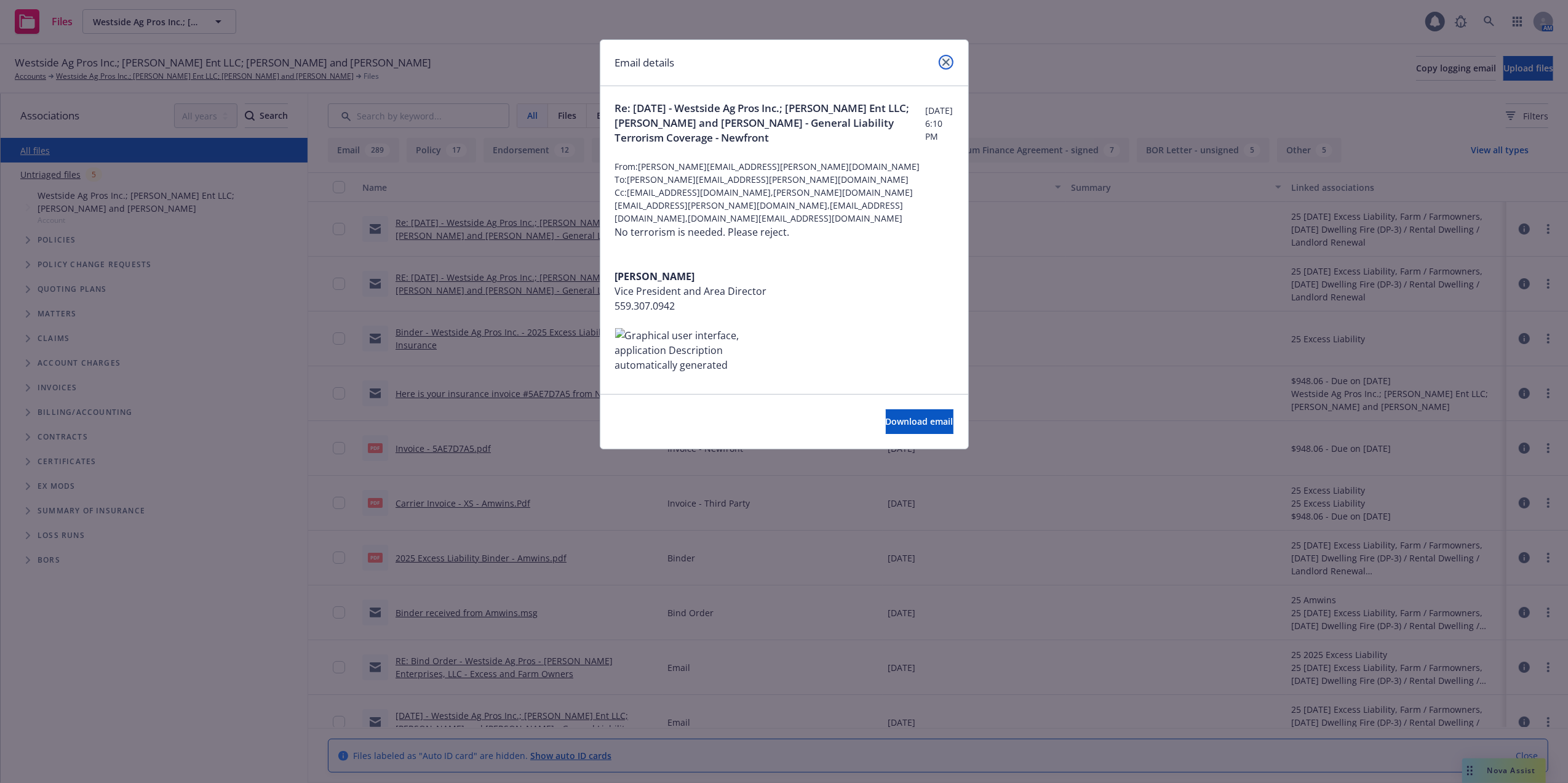
click at [946, 62] on icon "close" at bounding box center [946, 62] width 7 height 7
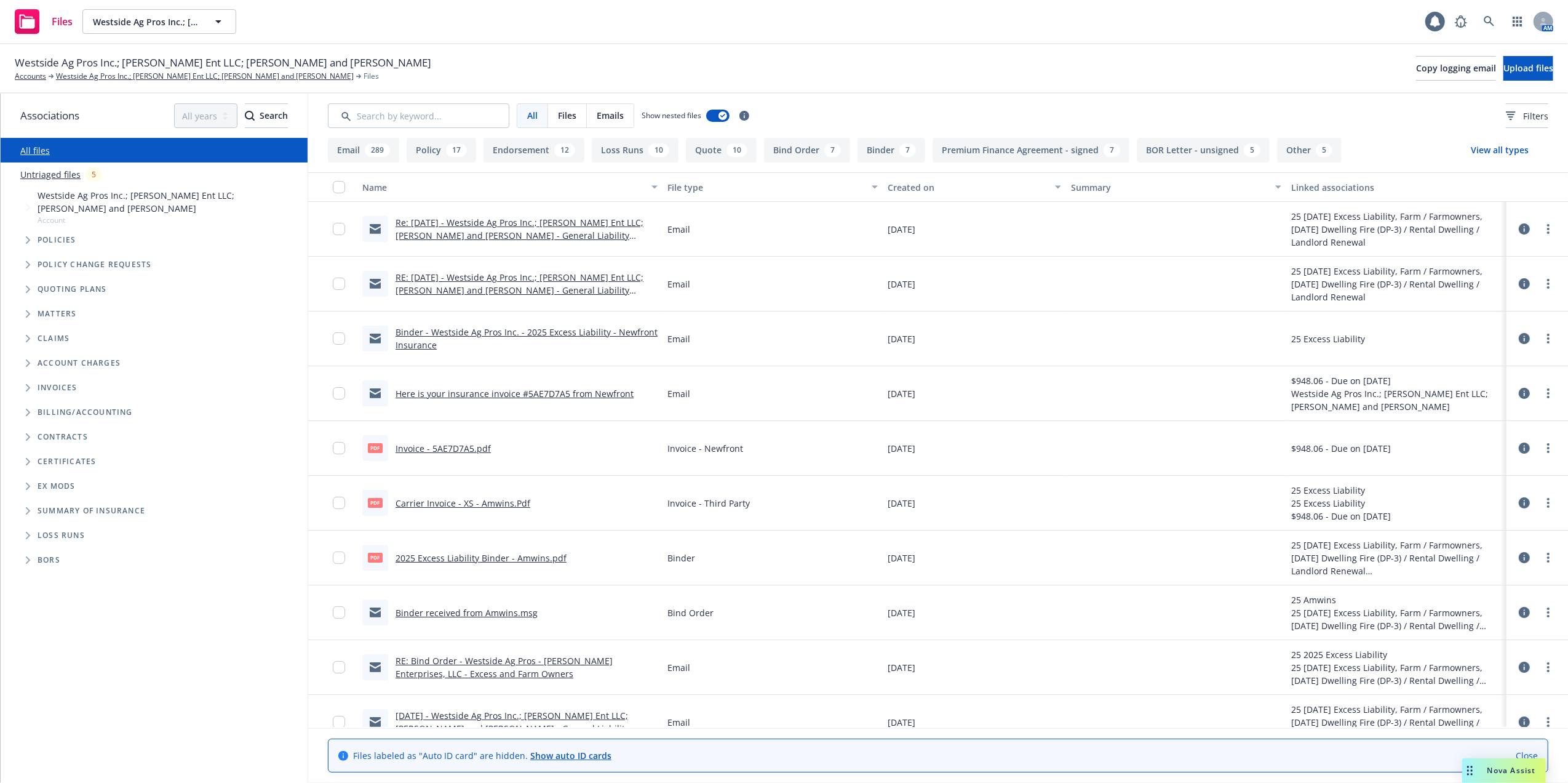
click at [458, 392] on link "Here is your insurance invoice #5AE7D7A5 from Newfront" at bounding box center [515, 394] width 238 height 12
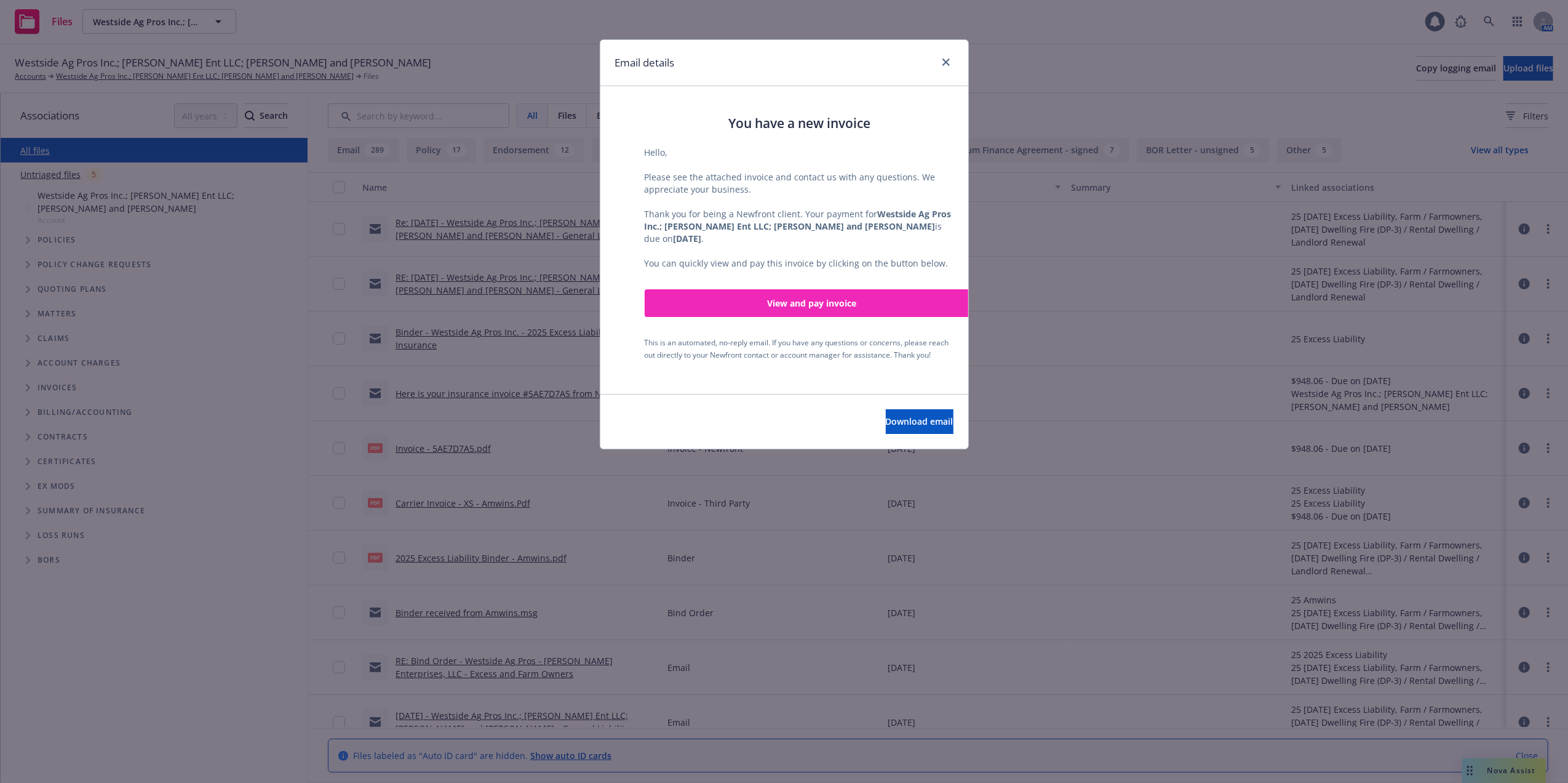
scroll to position [246, 0]
click at [943, 59] on icon "close" at bounding box center [946, 62] width 7 height 7
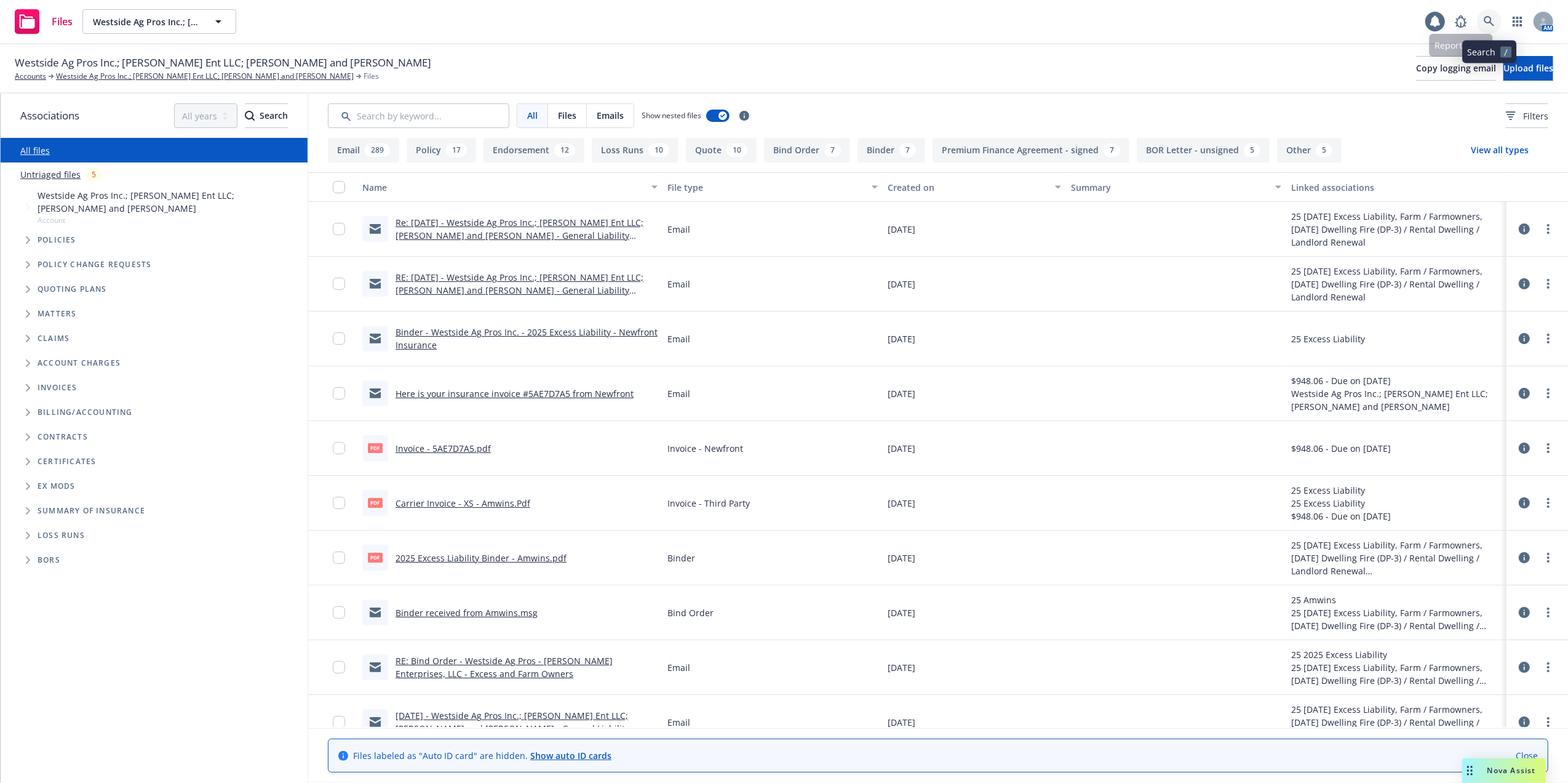
click at [1495, 16] on icon at bounding box center [1490, 21] width 11 height 11
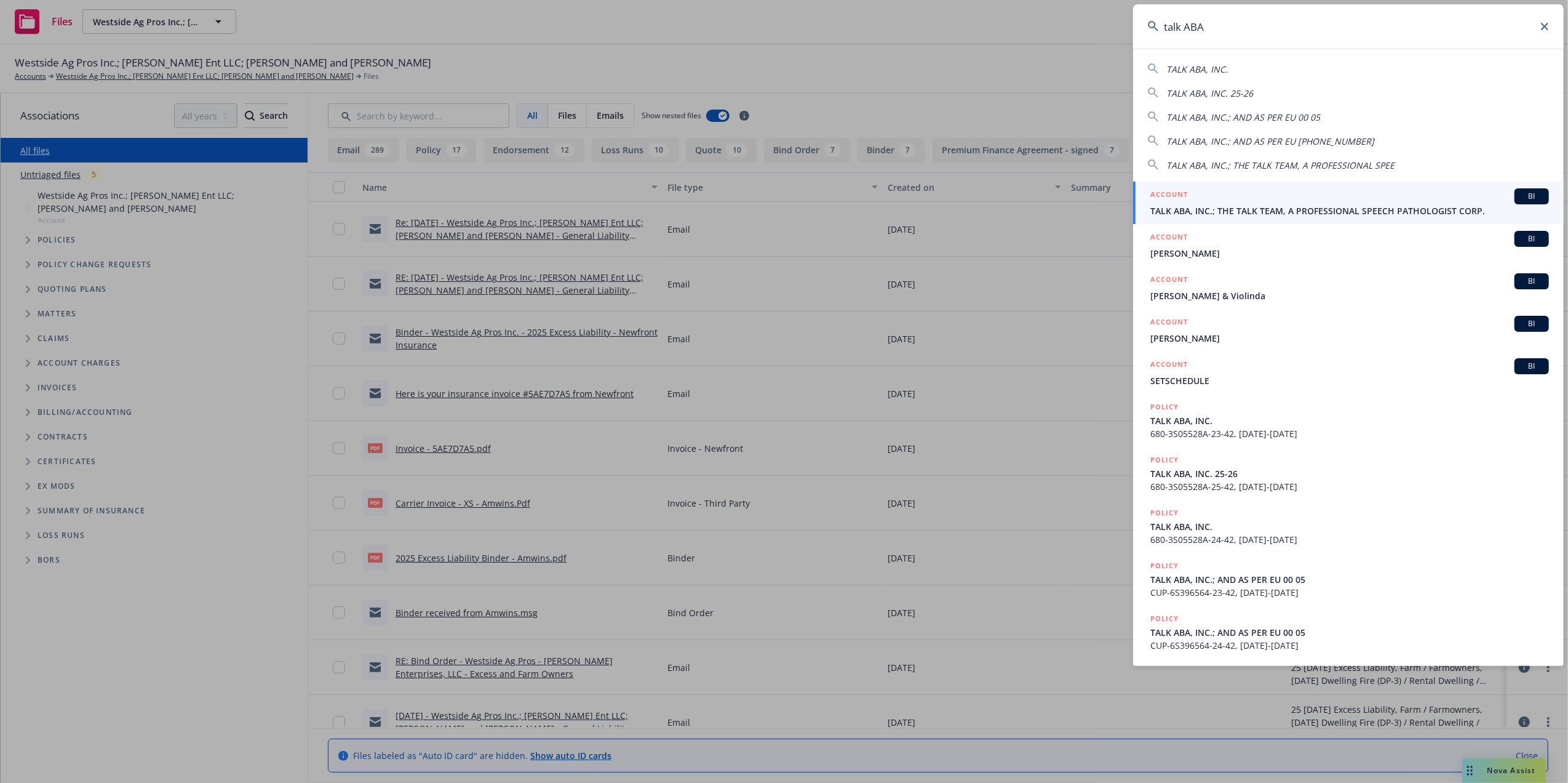
click at [1209, 64] on span "TALK ABA, INC." at bounding box center [1197, 70] width 61 height 12
type input "TALK ABA, INC."
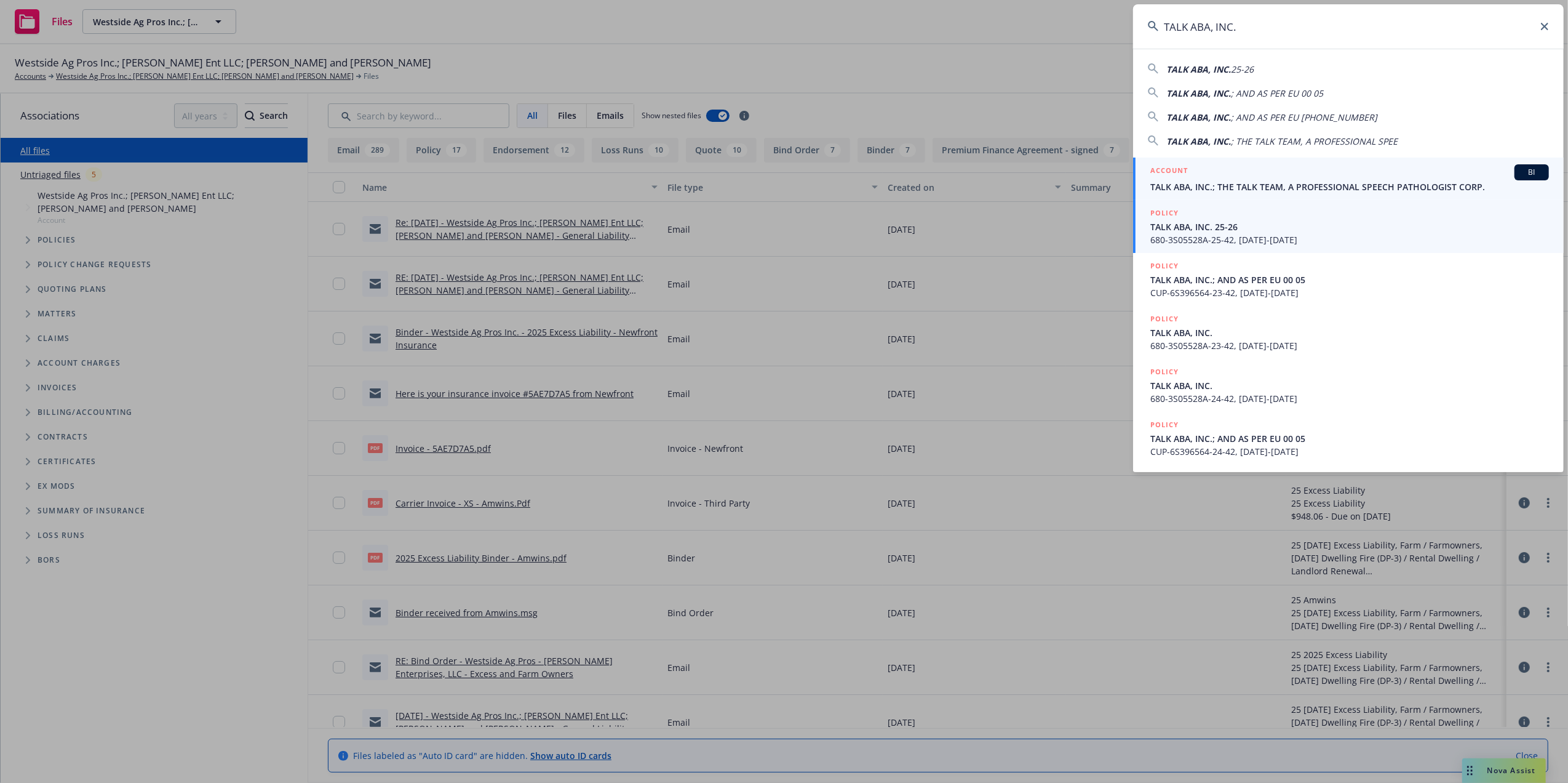
click at [1188, 229] on span "TALK ABA, INC. 25-26" at bounding box center [1350, 226] width 399 height 13
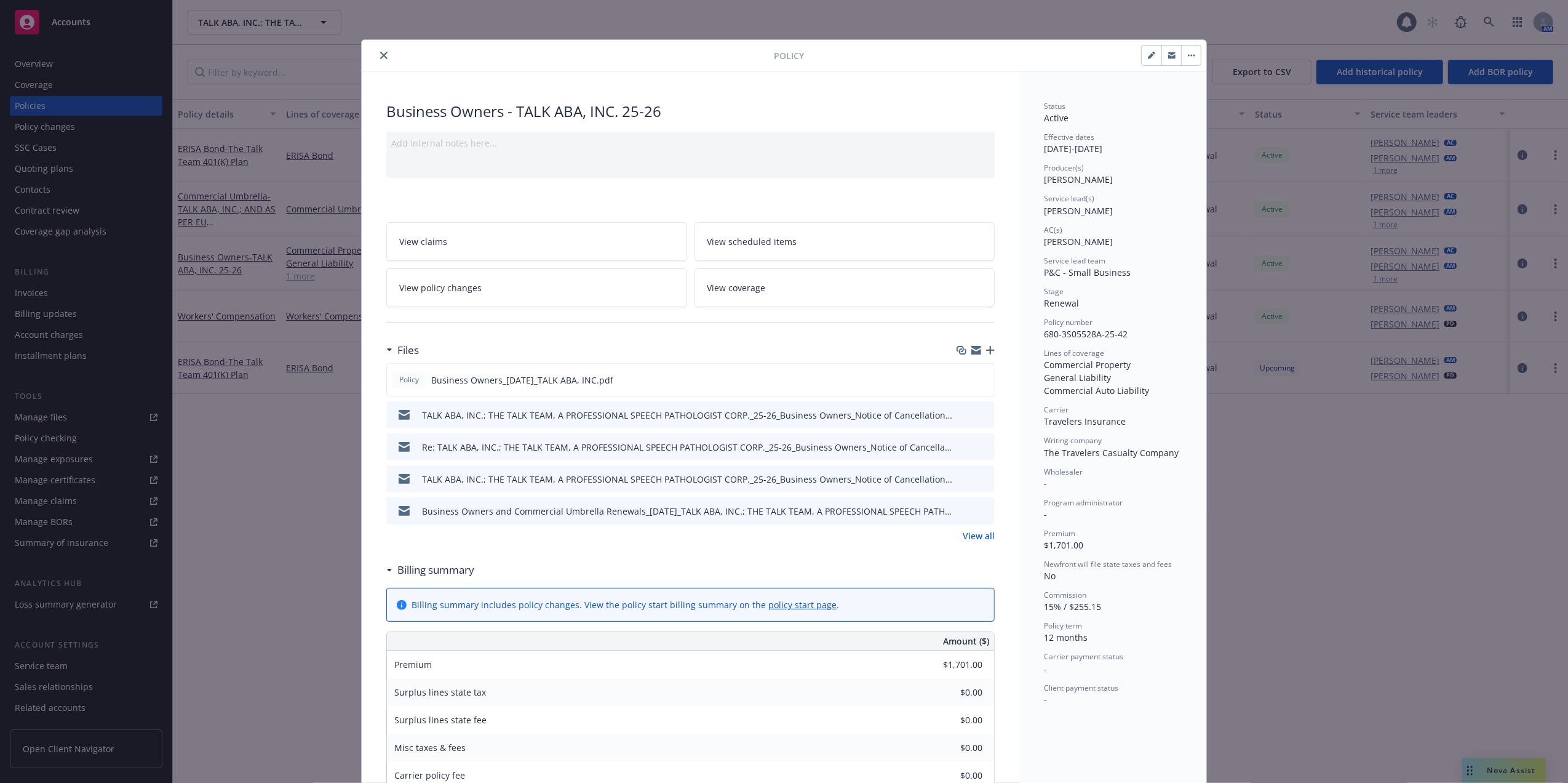
drag, startPoint x: 377, startPoint y: 54, endPoint x: 187, endPoint y: 143, distance: 209.8
click at [380, 55] on icon "close" at bounding box center [384, 56] width 7 height 7
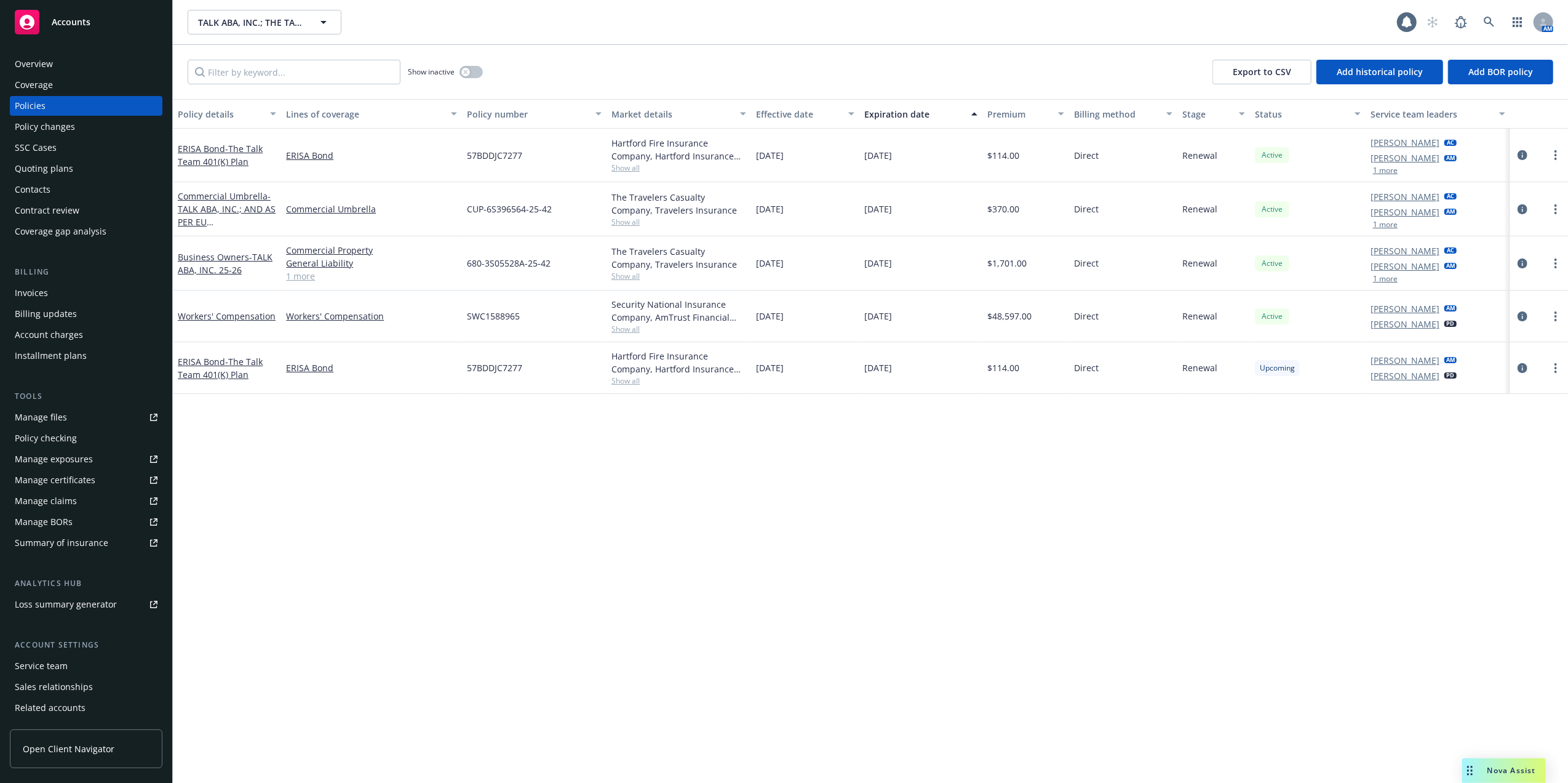
click at [27, 417] on div "Manage files" at bounding box center [41, 417] width 53 height 20
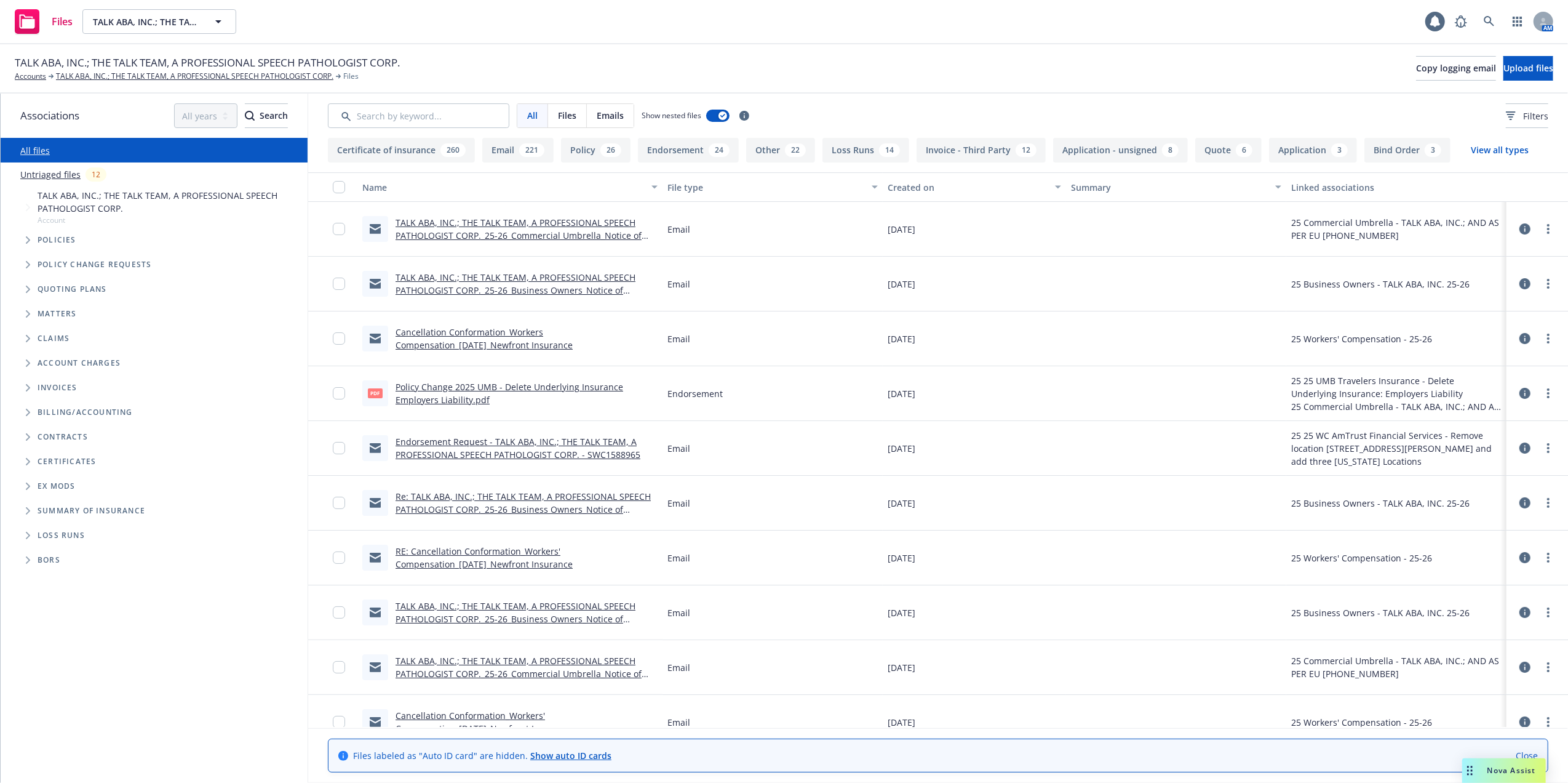
click at [470, 221] on link "TALK ABA, INC.; THE TALK TEAM, A PROFESSIONAL SPEECH PATHOLOGIST CORP._25-26_Co…" at bounding box center [519, 235] width 246 height 38
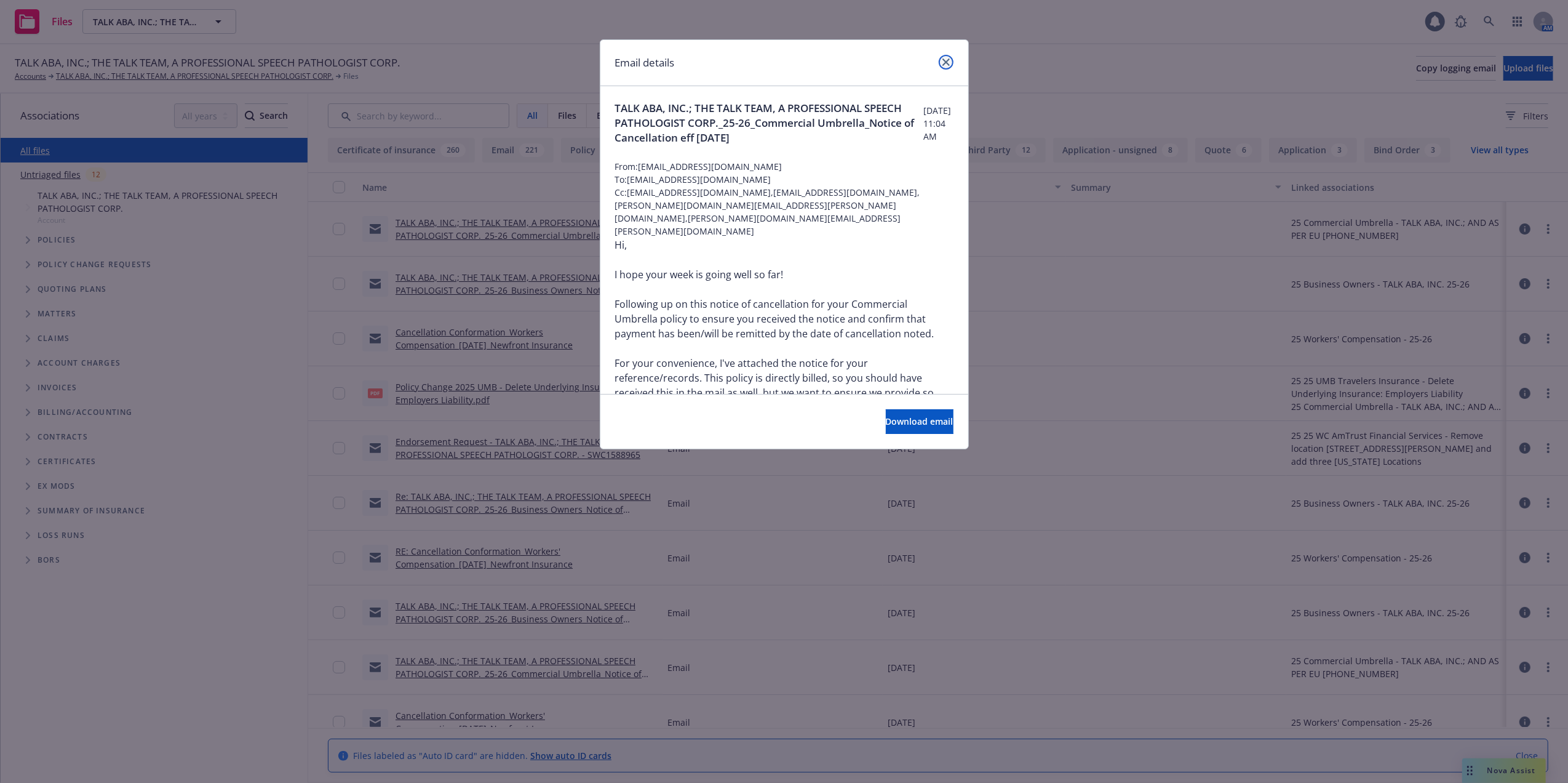
click at [946, 56] on link "close" at bounding box center [946, 62] width 15 height 15
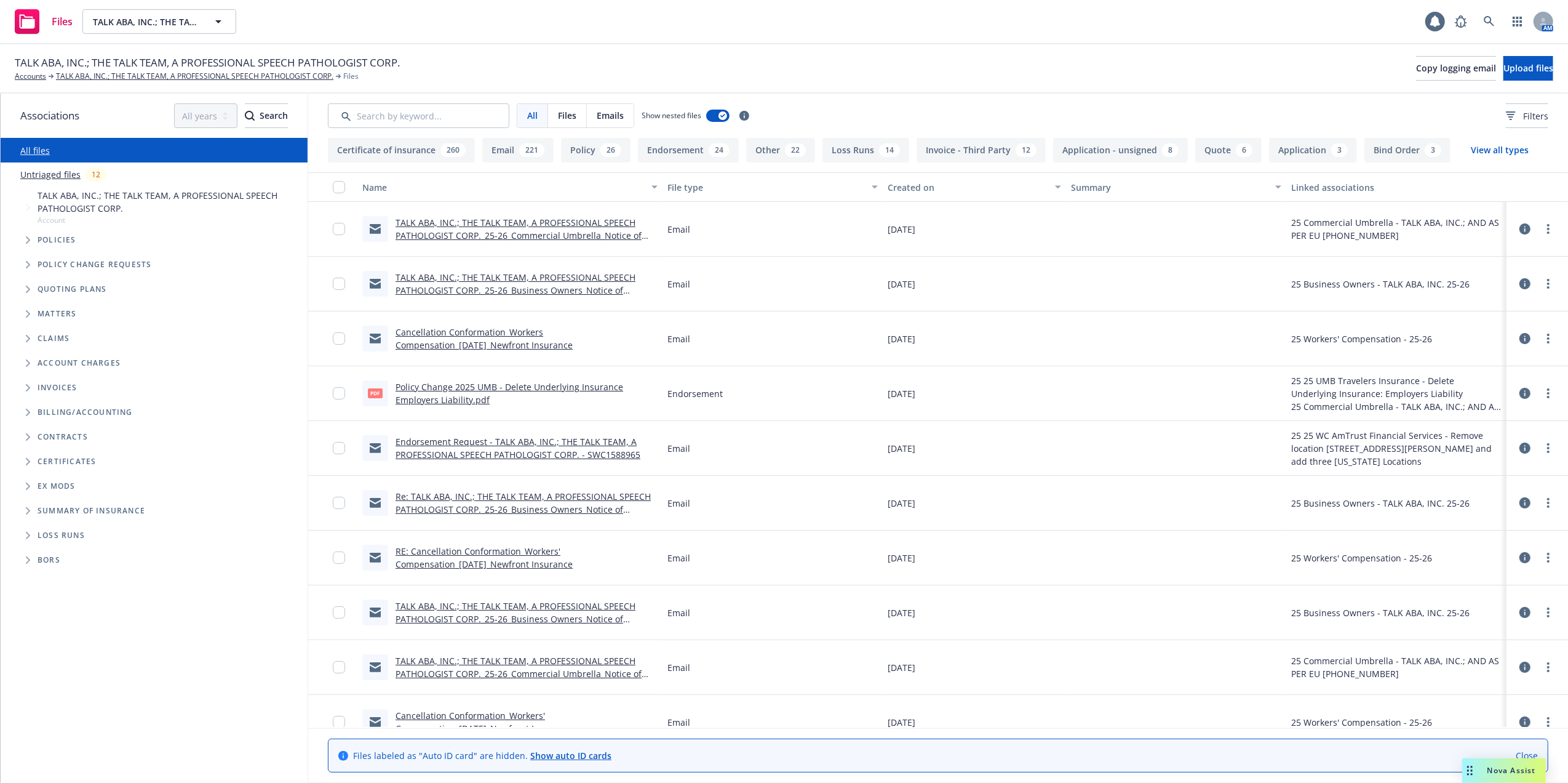
click at [477, 283] on div "TALK ABA, INC.; THE TALK TEAM, A PROFESSIONAL SPEECH PATHOLOGIST CORP._25-26_Bu…" at bounding box center [527, 283] width 262 height 26
click at [566, 280] on link "TALK ABA, INC.; THE TALK TEAM, A PROFESSIONAL SPEECH PATHOLOGIST CORP._25-26_Bu…" at bounding box center [516, 290] width 240 height 38
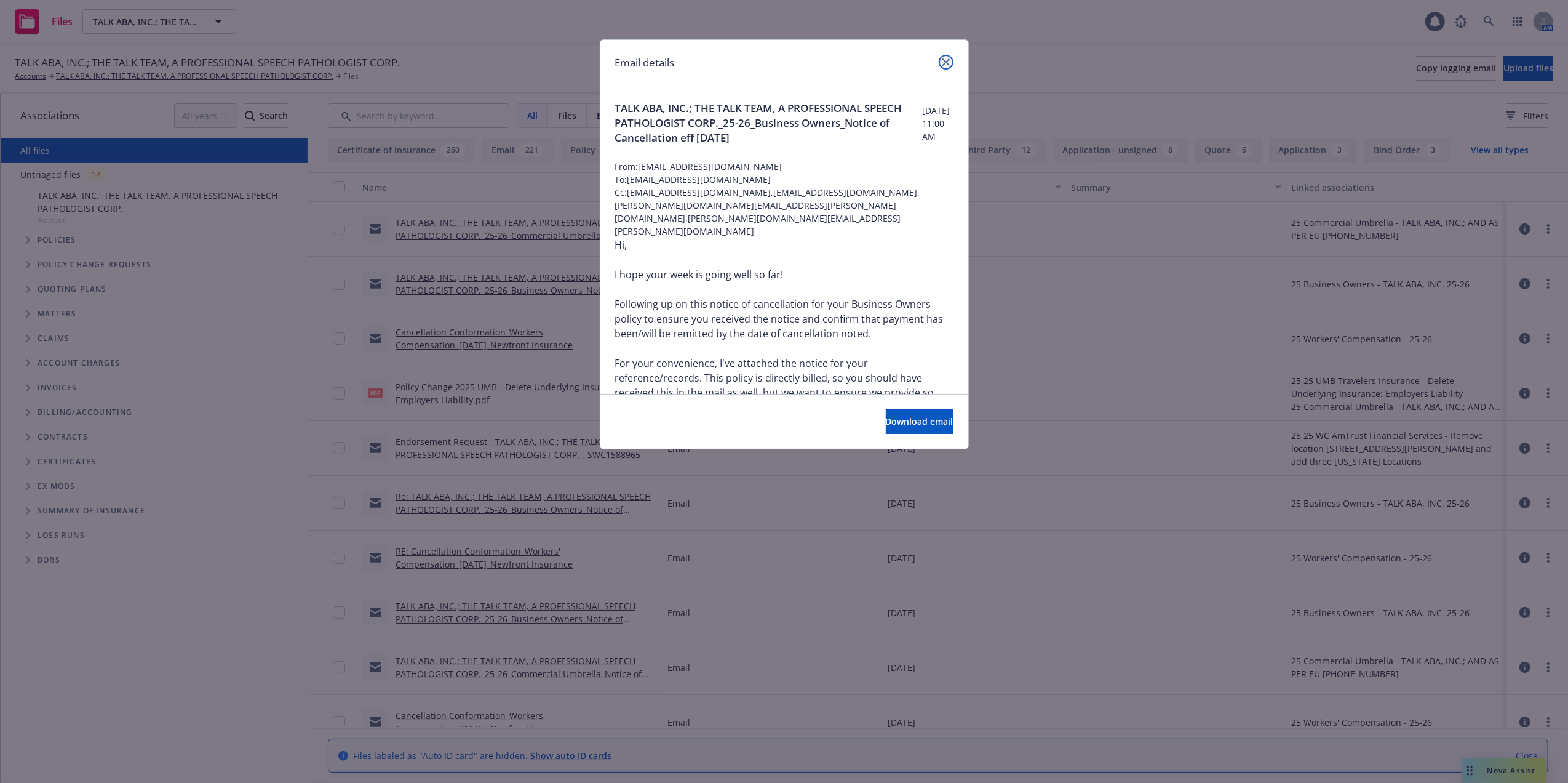
click at [948, 57] on link "close" at bounding box center [946, 62] width 15 height 15
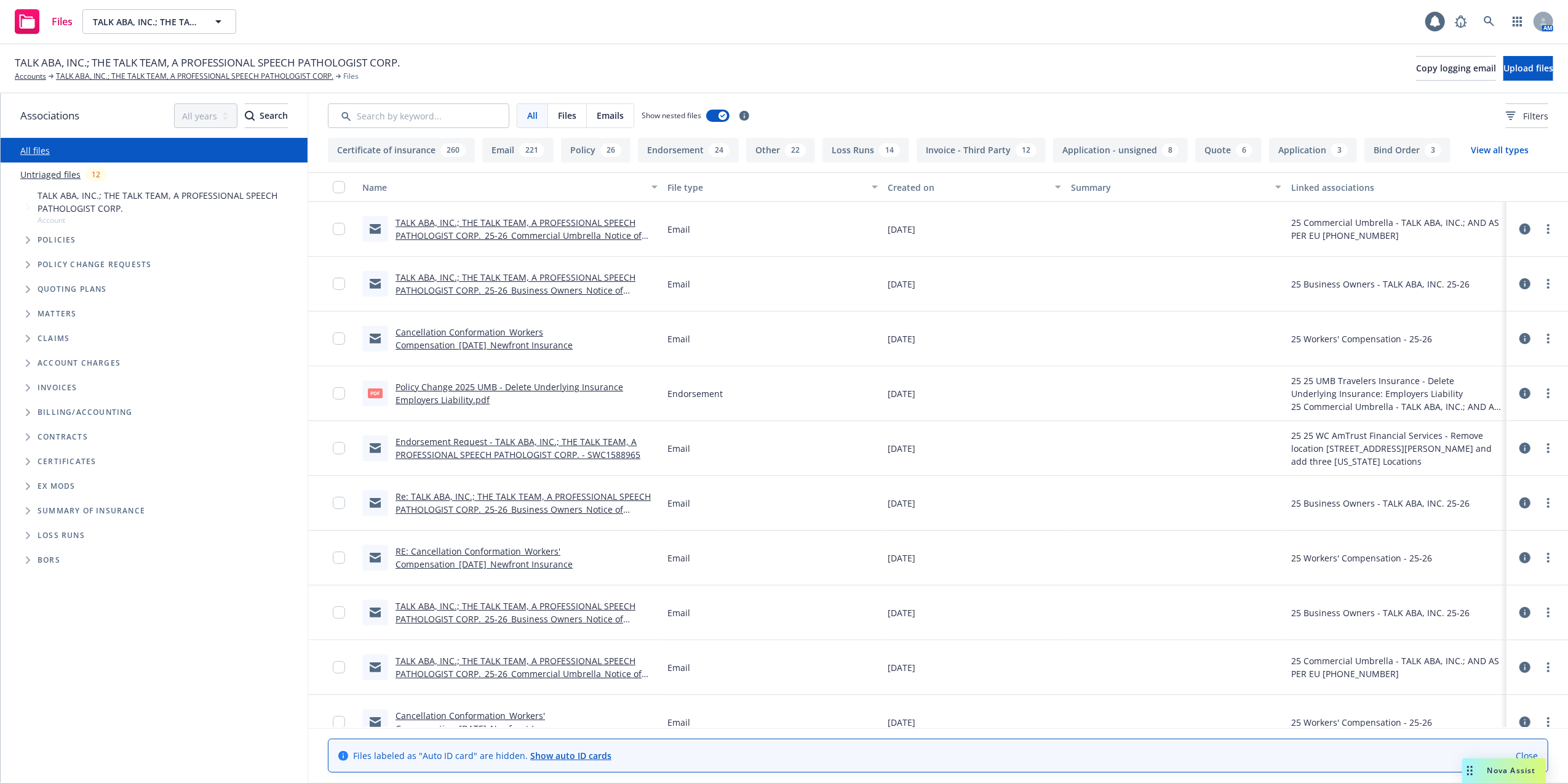
click at [490, 225] on link "TALK ABA, INC.; THE TALK TEAM, A PROFESSIONAL SPEECH PATHOLOGIST CORP._25-26_Co…" at bounding box center [519, 235] width 246 height 38
drag, startPoint x: 490, startPoint y: 225, endPoint x: 562, endPoint y: 223, distance: 72.0
click at [562, 223] on link "TALK ABA, INC.; THE TALK TEAM, A PROFESSIONAL SPEECH PATHOLOGIST CORP._25-26_Co…" at bounding box center [519, 235] width 246 height 38
click at [488, 226] on link "TALK ABA, INC.; THE TALK TEAM, A PROFESSIONAL SPEECH PATHOLOGIST CORP._25-26_Co…" at bounding box center [519, 235] width 246 height 38
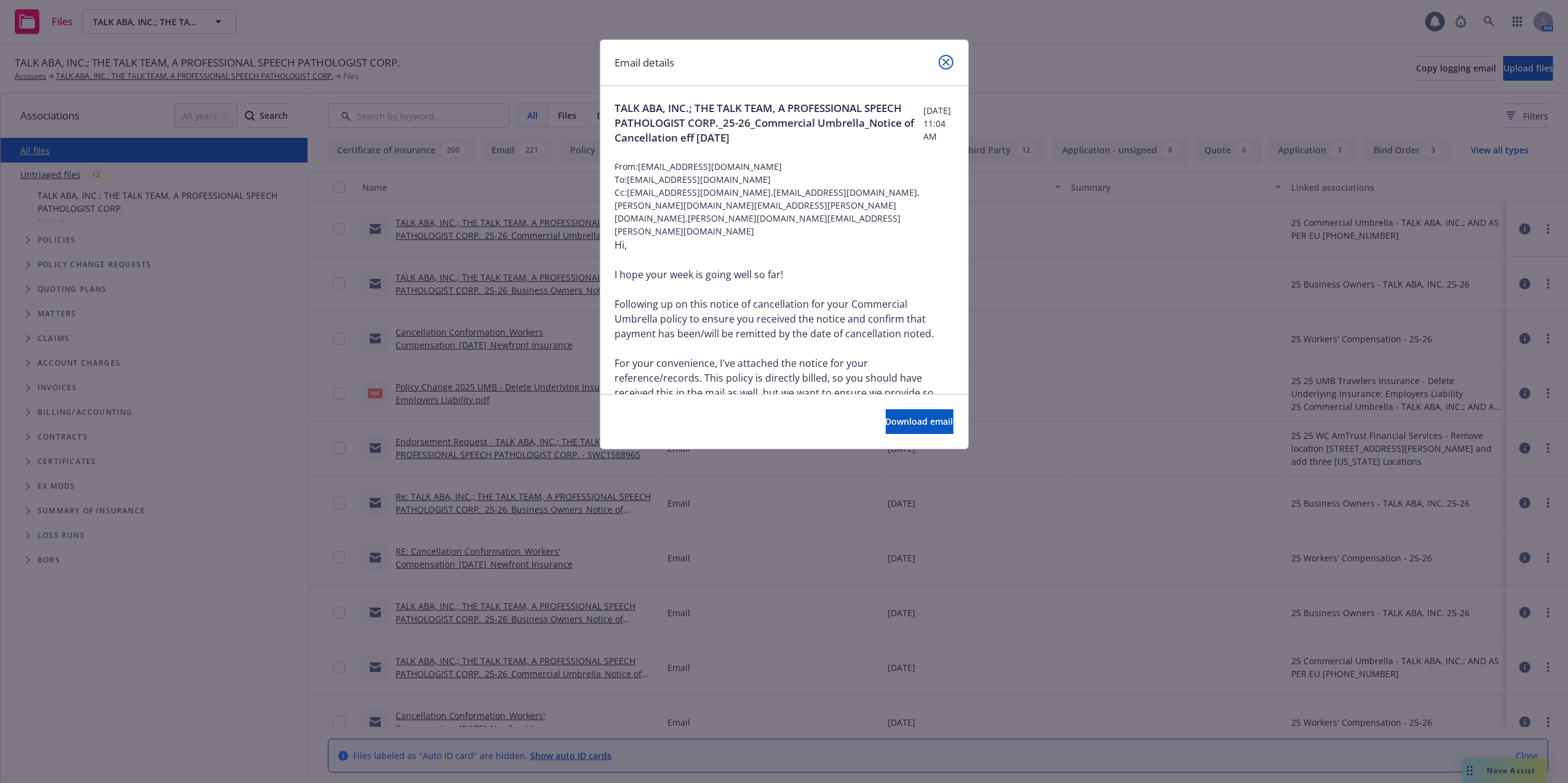
drag, startPoint x: 947, startPoint y: 61, endPoint x: 943, endPoint y: 70, distance: 9.8
click at [947, 60] on icon "close" at bounding box center [946, 62] width 7 height 7
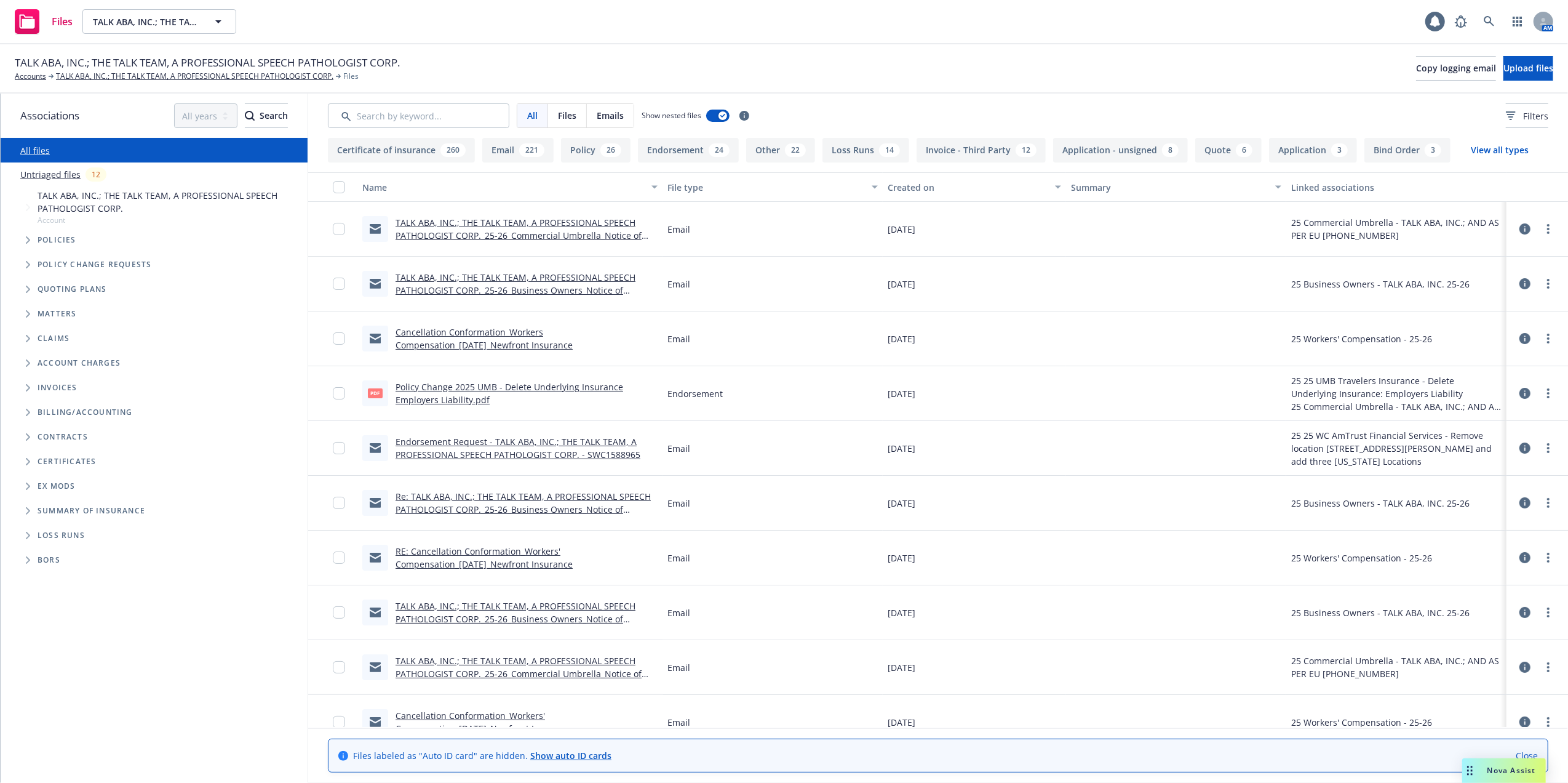
click at [449, 389] on link "Policy Change 2025 UMB - Delete Underlying Insurance Employers Liability.pdf" at bounding box center [510, 393] width 228 height 24
click at [465, 446] on link "Endorsement Request - TALK ABA, INC.; THE TALK TEAM, A PROFESSIONAL SPEECH PATH…" at bounding box center [518, 448] width 245 height 24
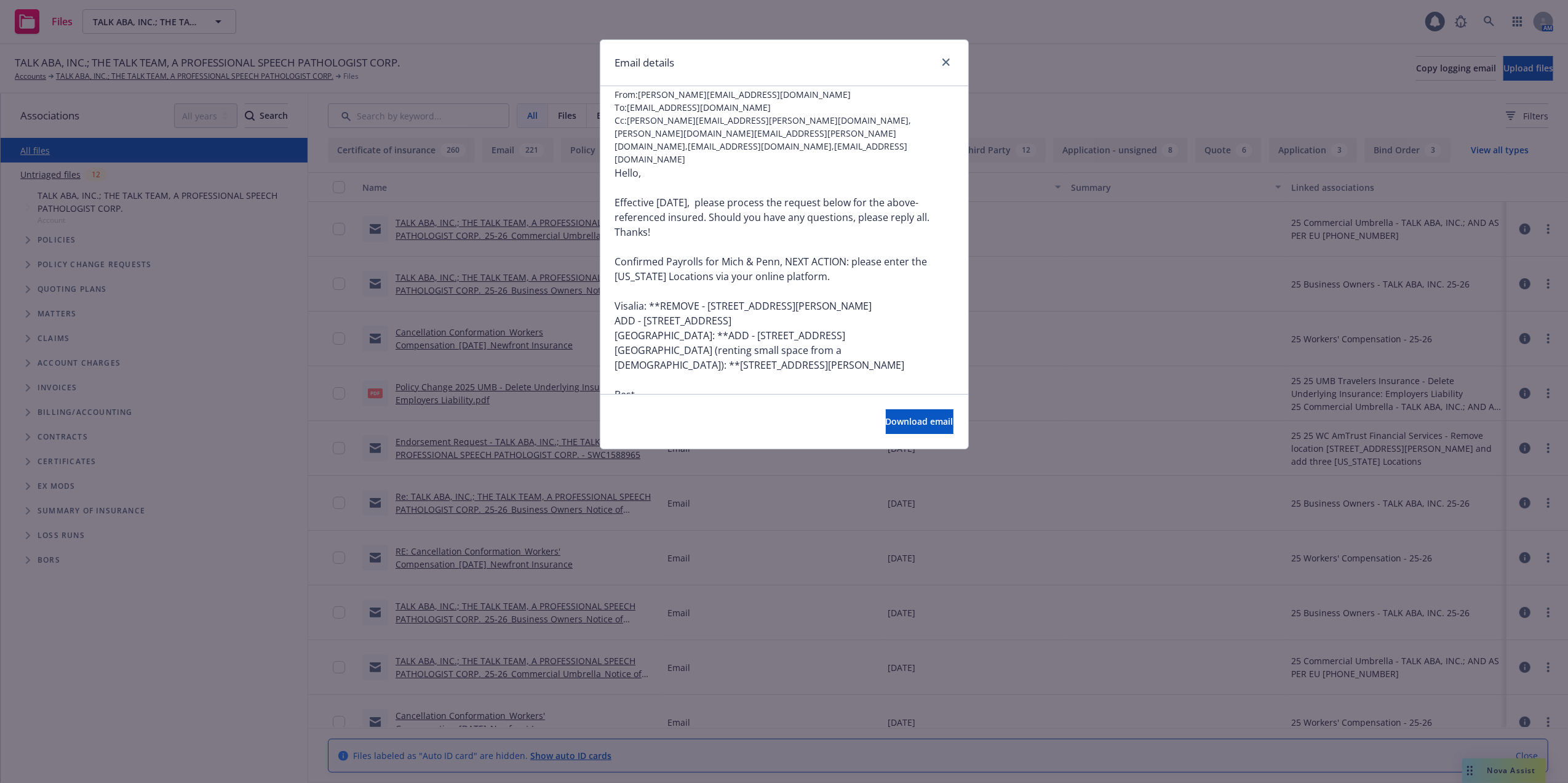
scroll to position [82, 0]
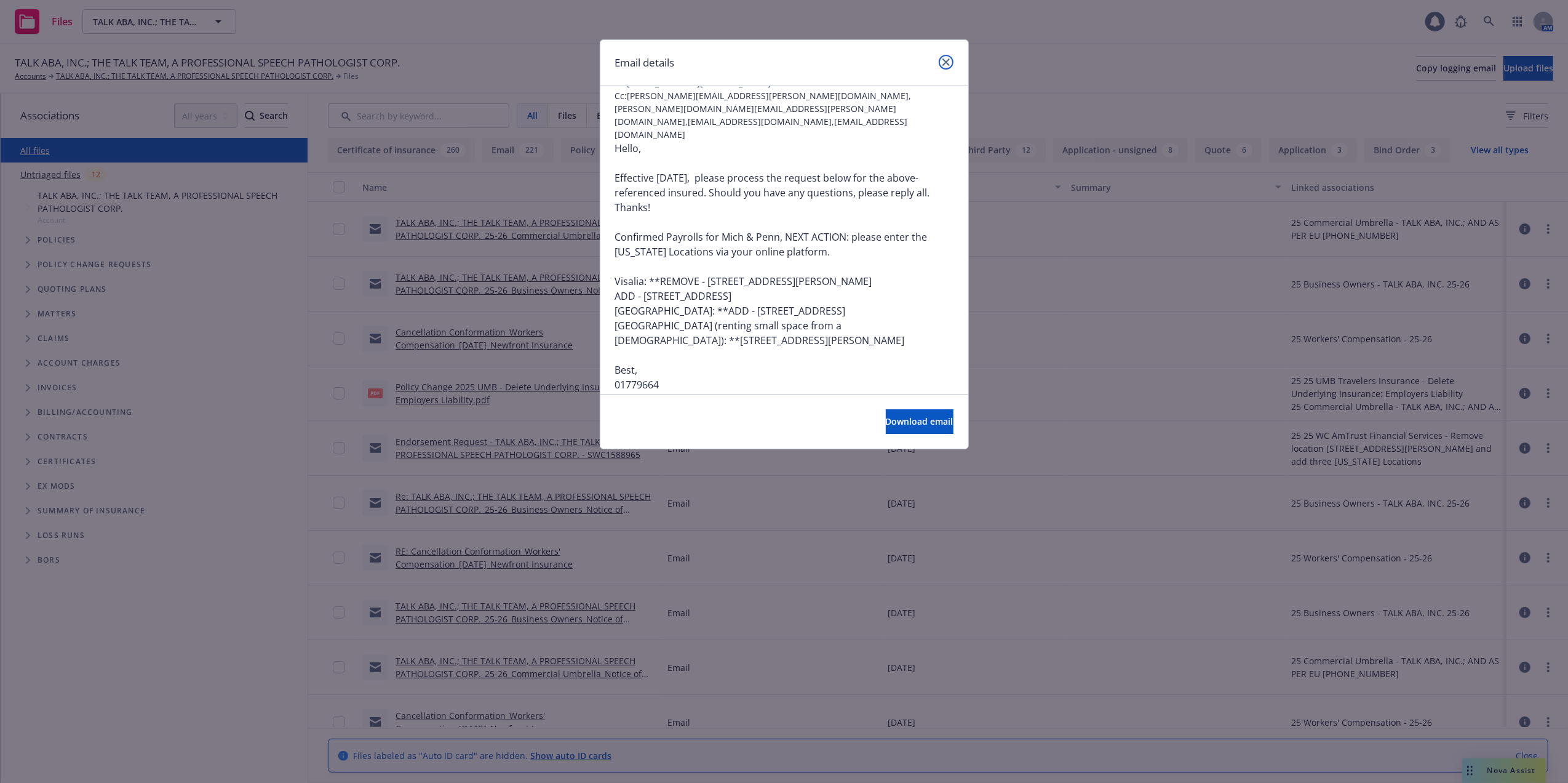
click at [945, 60] on icon "close" at bounding box center [946, 62] width 7 height 7
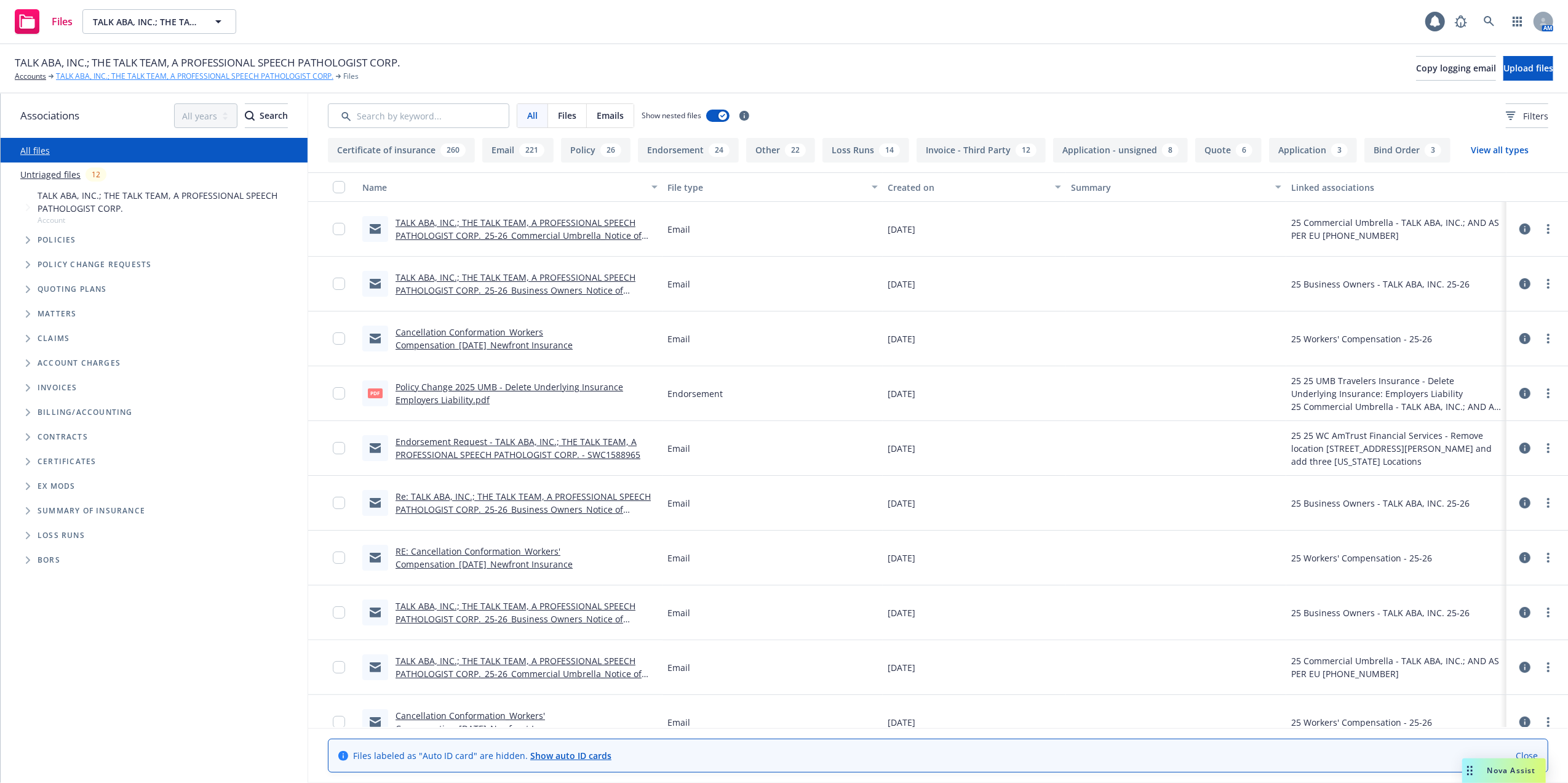
click at [81, 71] on link "TALK ABA, INC.; THE TALK TEAM, A PROFESSIONAL SPEECH PATHOLOGIST CORP." at bounding box center [195, 76] width 277 height 11
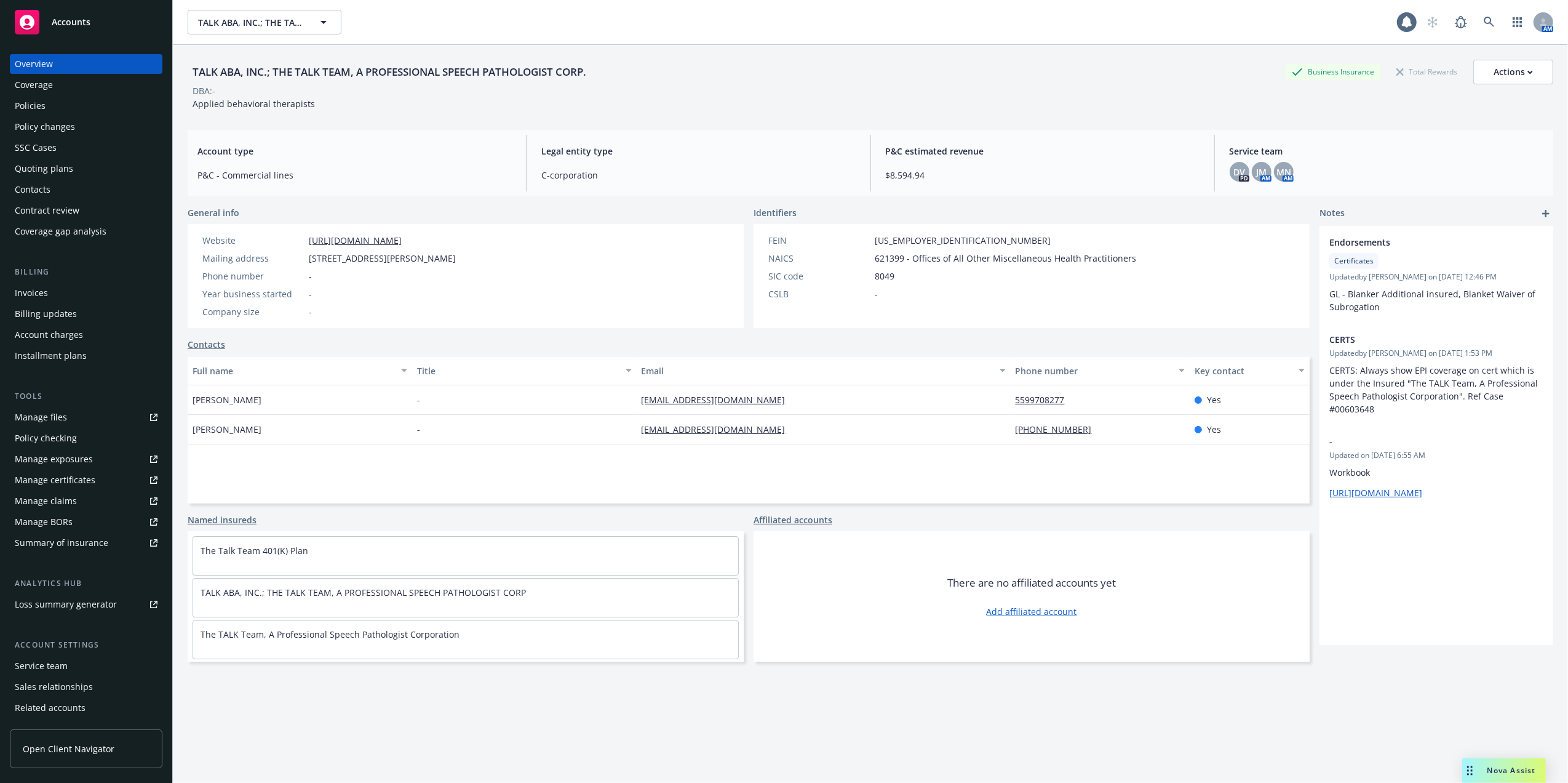
drag, startPoint x: 494, startPoint y: 254, endPoint x: 309, endPoint y: 259, distance: 185.1
click at [309, 259] on div "Mailing address [STREET_ADDRESS][PERSON_NAME]" at bounding box center [329, 258] width 263 height 13
copy span "[STREET_ADDRESS][PERSON_NAME]"
click at [1490, 768] on span "Nova Assist" at bounding box center [1513, 770] width 49 height 10
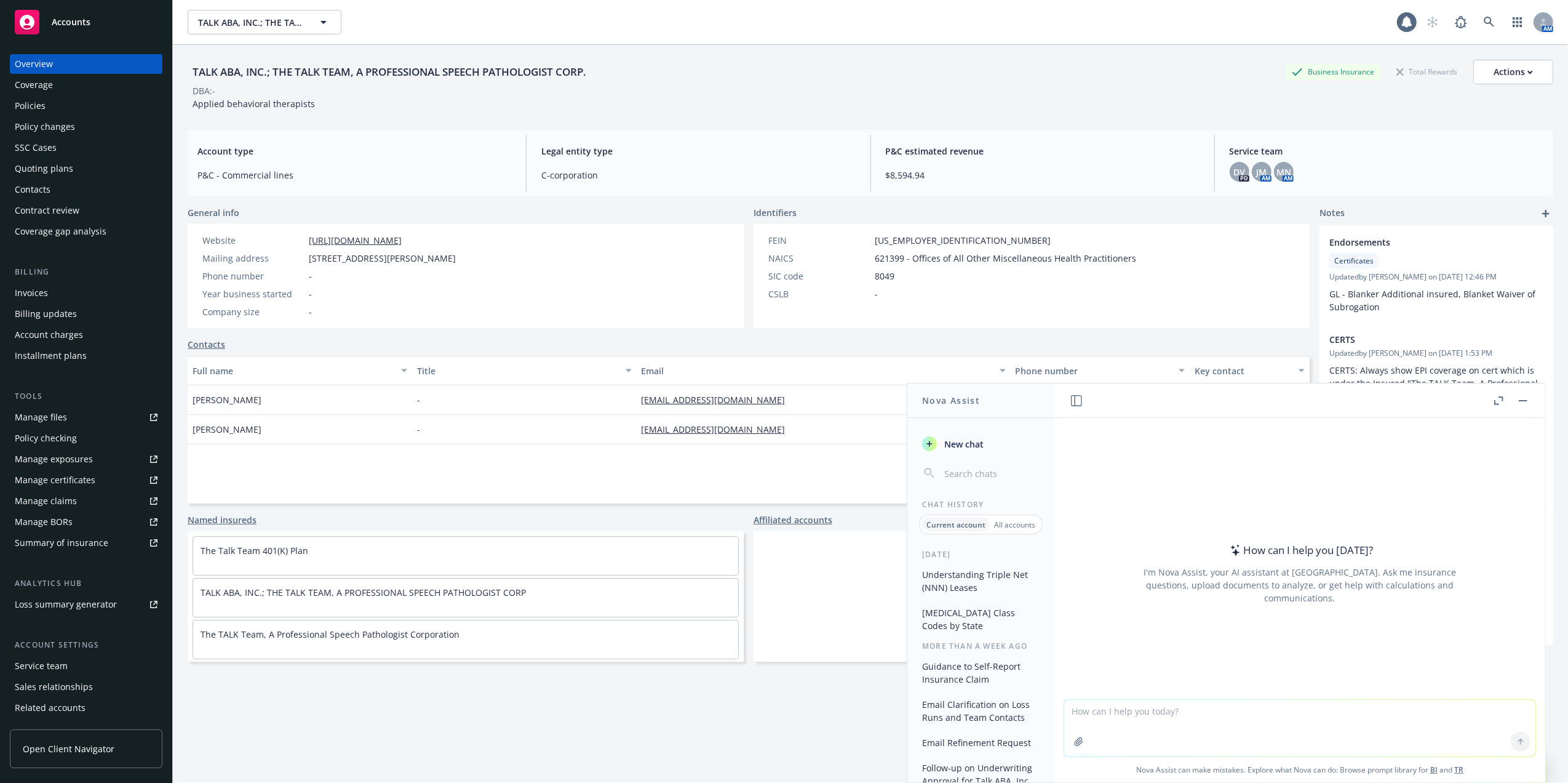
drag, startPoint x: 1137, startPoint y: 713, endPoint x: 1130, endPoint y: 700, distance: 14.8
click at [1132, 705] on textarea at bounding box center [1299, 727] width 471 height 56
paste textarea "Hi [PERSON_NAME] Thank you for your help in processing this change. Our records…"
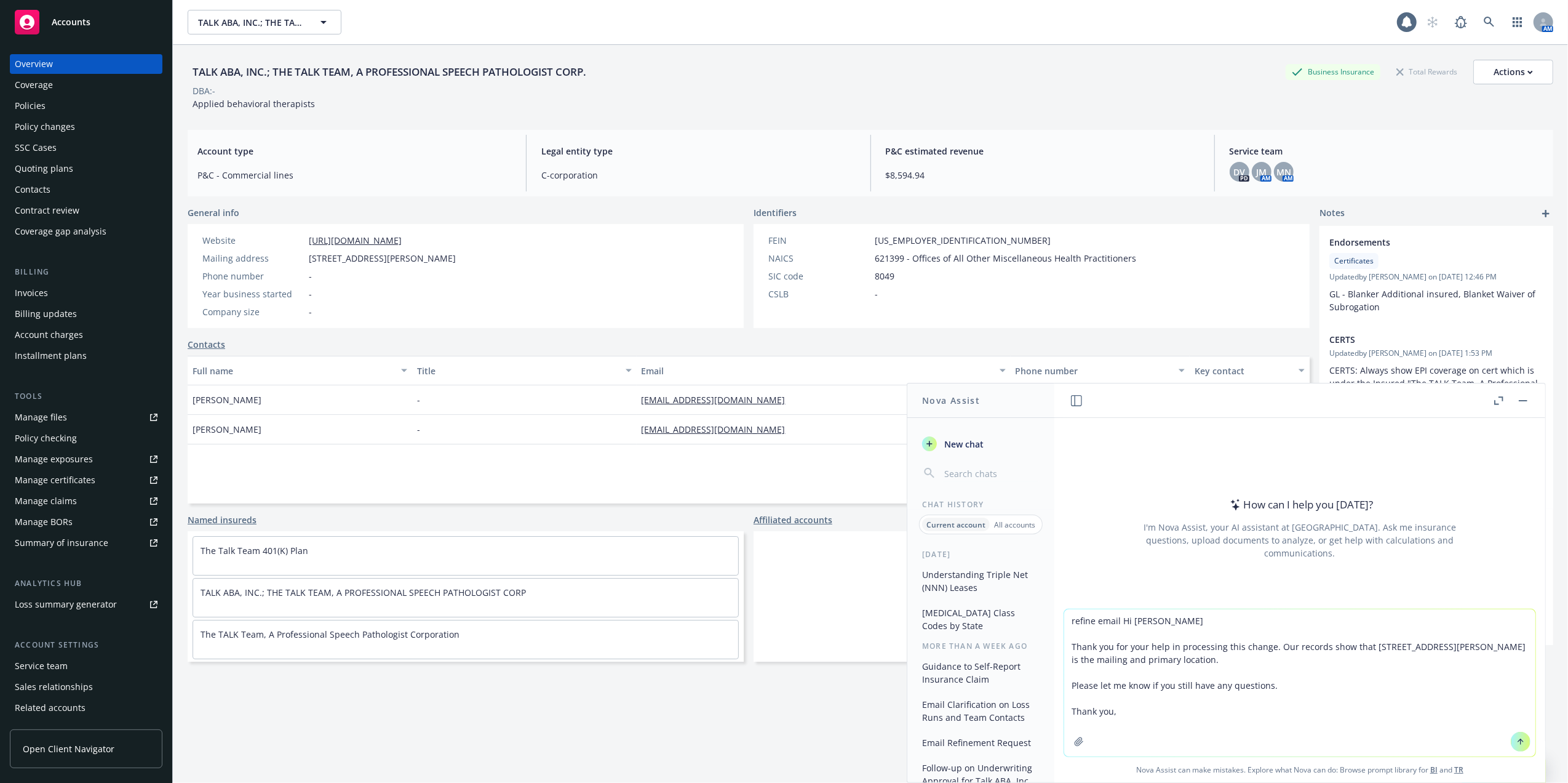
type textarea "refine email Hi [PERSON_NAME] Thank you for your help in processing this change…"
click at [1517, 743] on icon at bounding box center [1521, 742] width 9 height 9
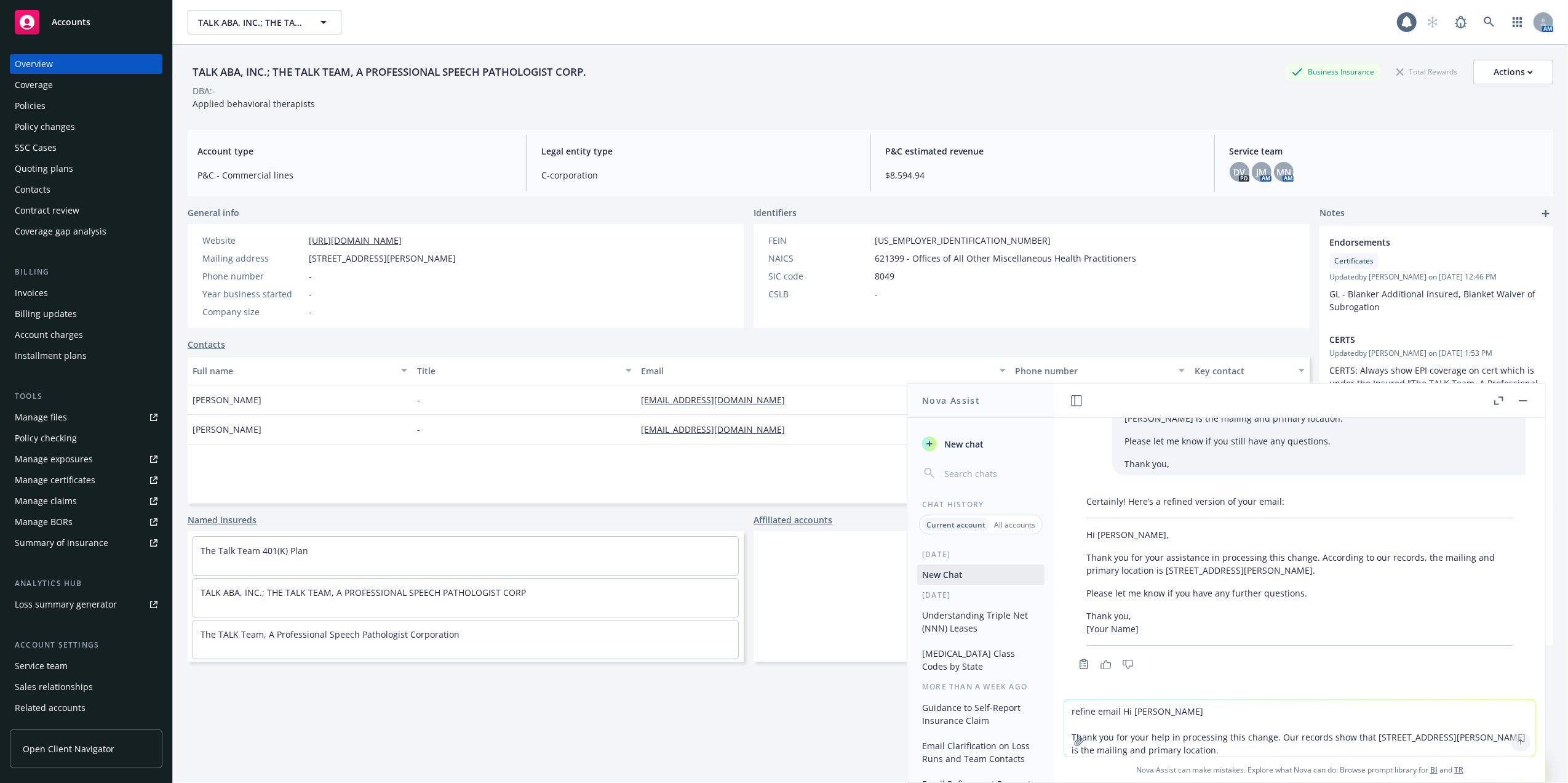
scroll to position [60, 0]
drag, startPoint x: 1077, startPoint y: 579, endPoint x: 1074, endPoint y: 567, distance: 12.4
click at [1076, 579] on div "Certainly! Here’s a refined version of your email: Hi [PERSON_NAME], Thank you …" at bounding box center [1300, 567] width 451 height 161
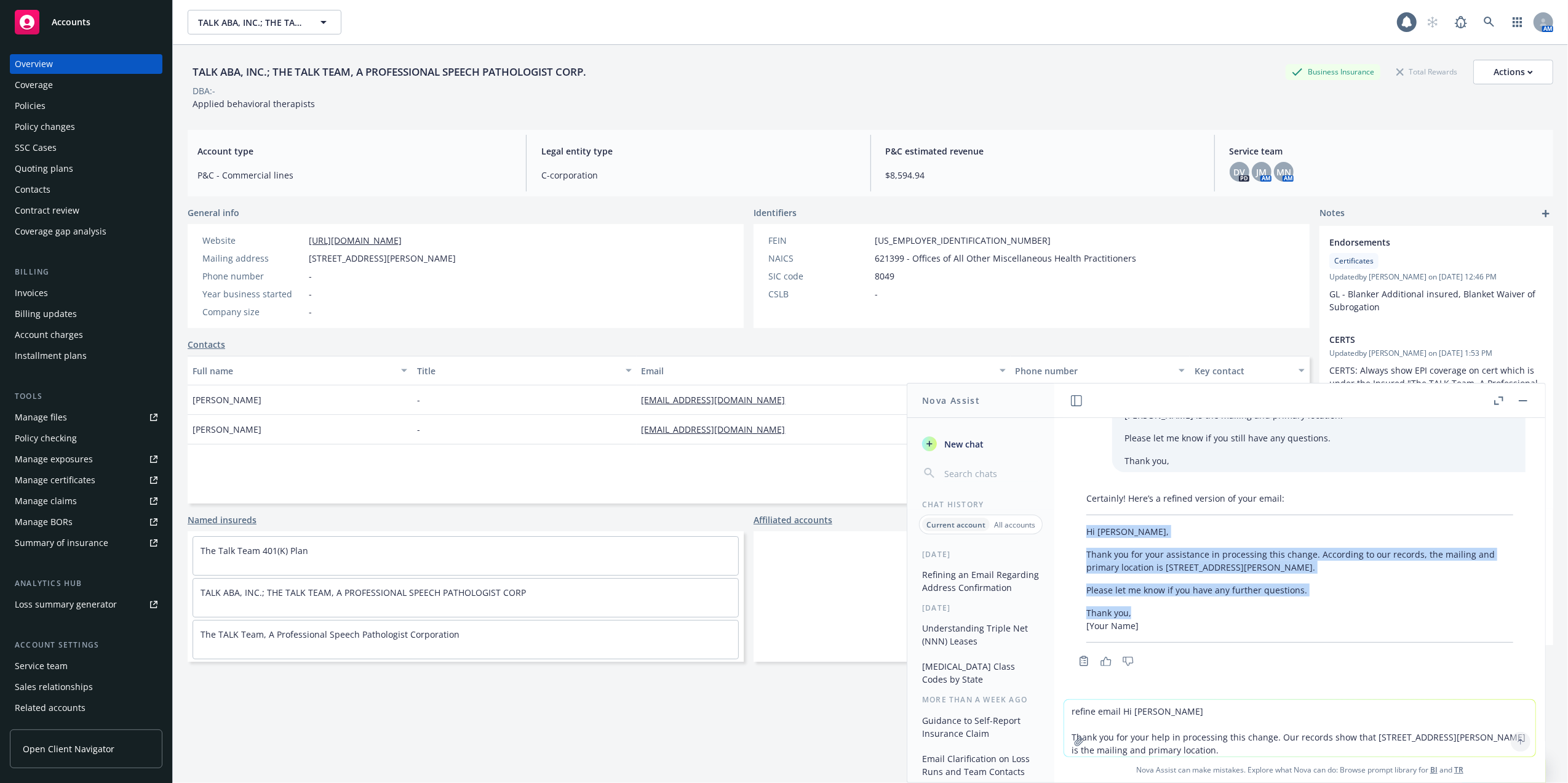
drag, startPoint x: 1082, startPoint y: 527, endPoint x: 1339, endPoint y: 608, distance: 269.5
click at [1339, 608] on div "Certainly! Here’s a refined version of your email: Hi [PERSON_NAME], Thank you …" at bounding box center [1300, 567] width 451 height 161
copy div "Hi [PERSON_NAME], Thank you for your assistance in processing this change. Acco…"
click at [1521, 400] on icon "button" at bounding box center [1524, 400] width 9 height 1
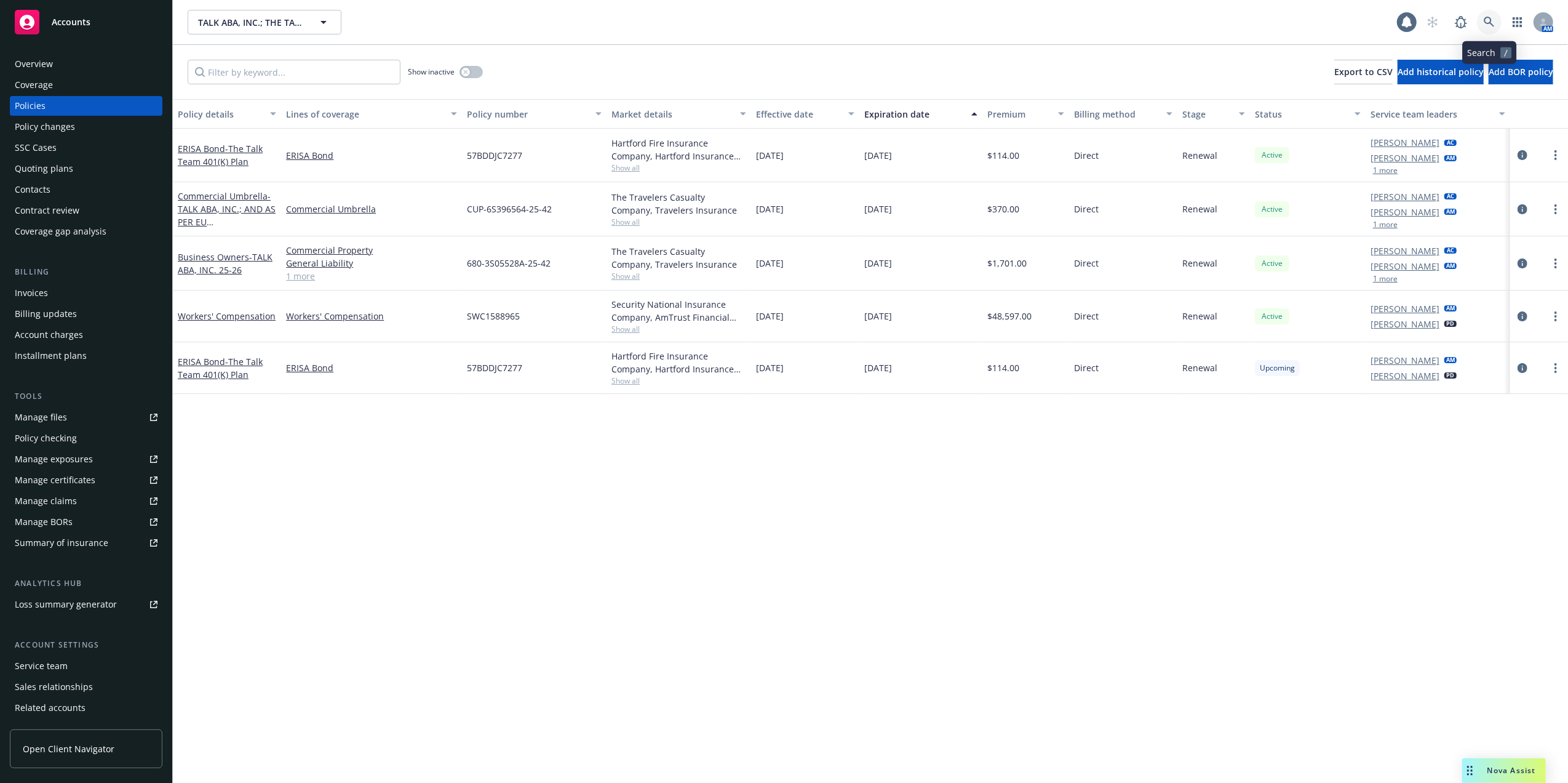
click at [1492, 18] on icon at bounding box center [1490, 21] width 11 height 11
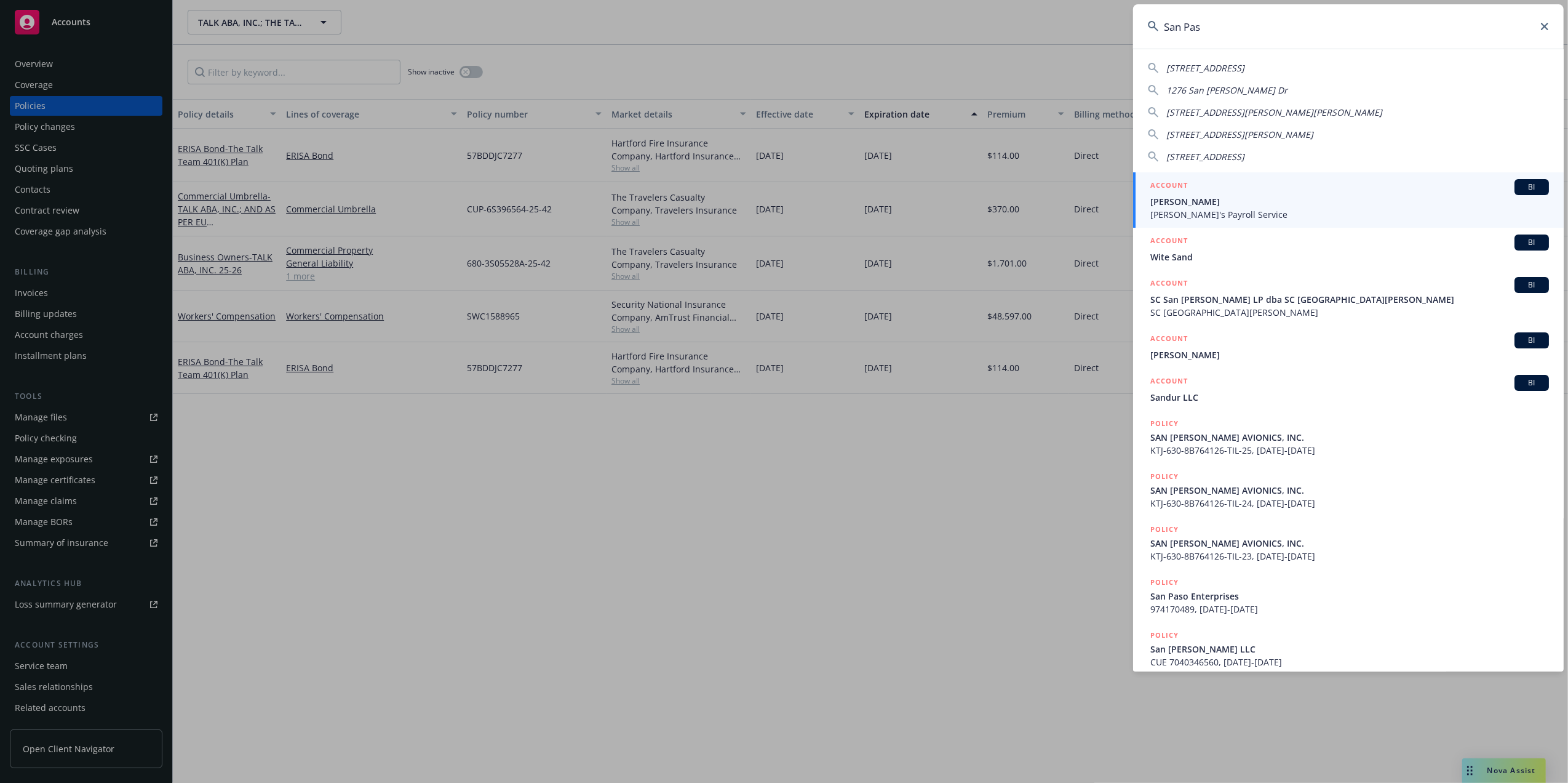
type input "[GEOGRAPHIC_DATA]"
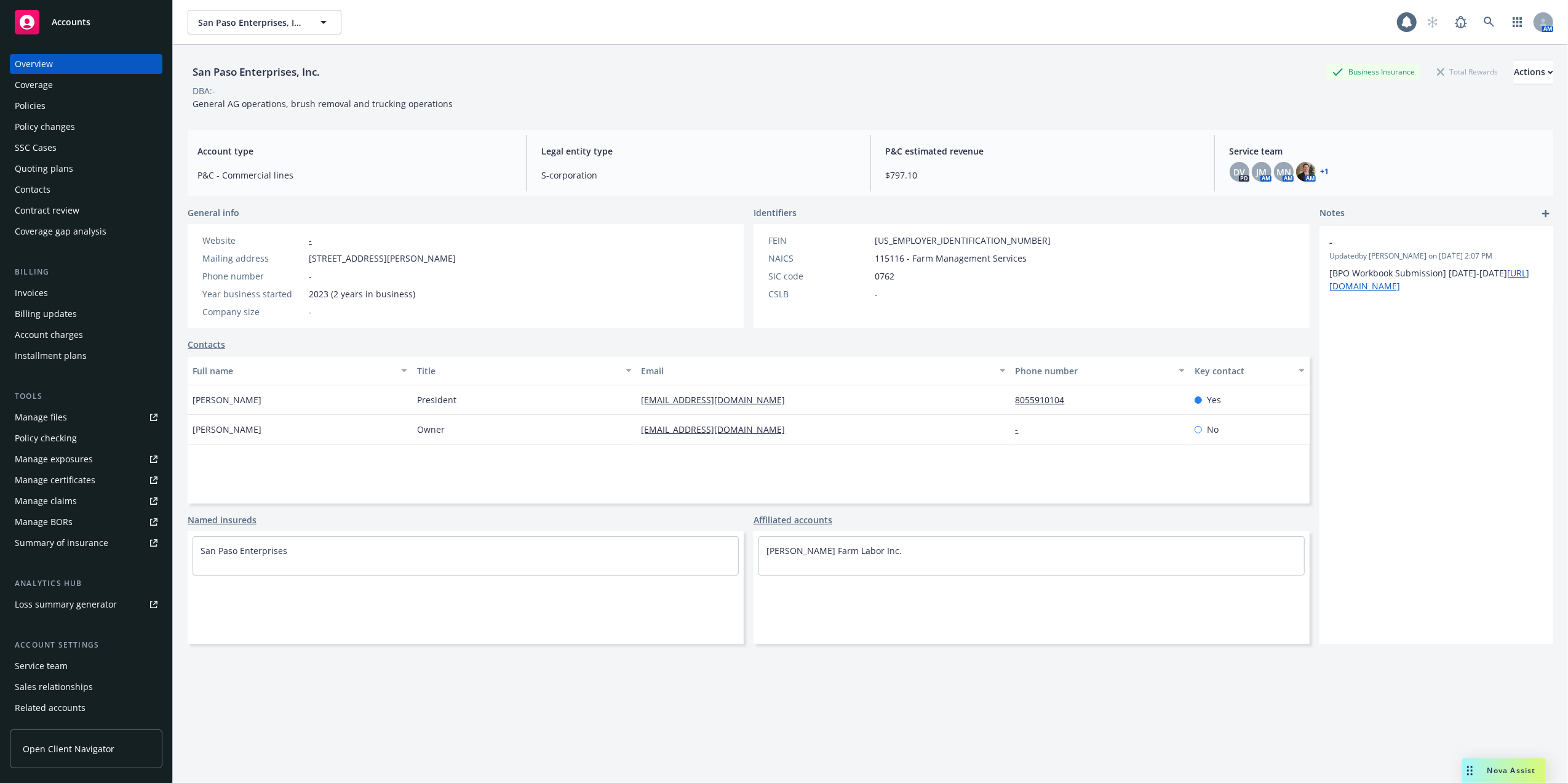
click at [32, 167] on div "Quoting plans" at bounding box center [44, 169] width 58 height 20
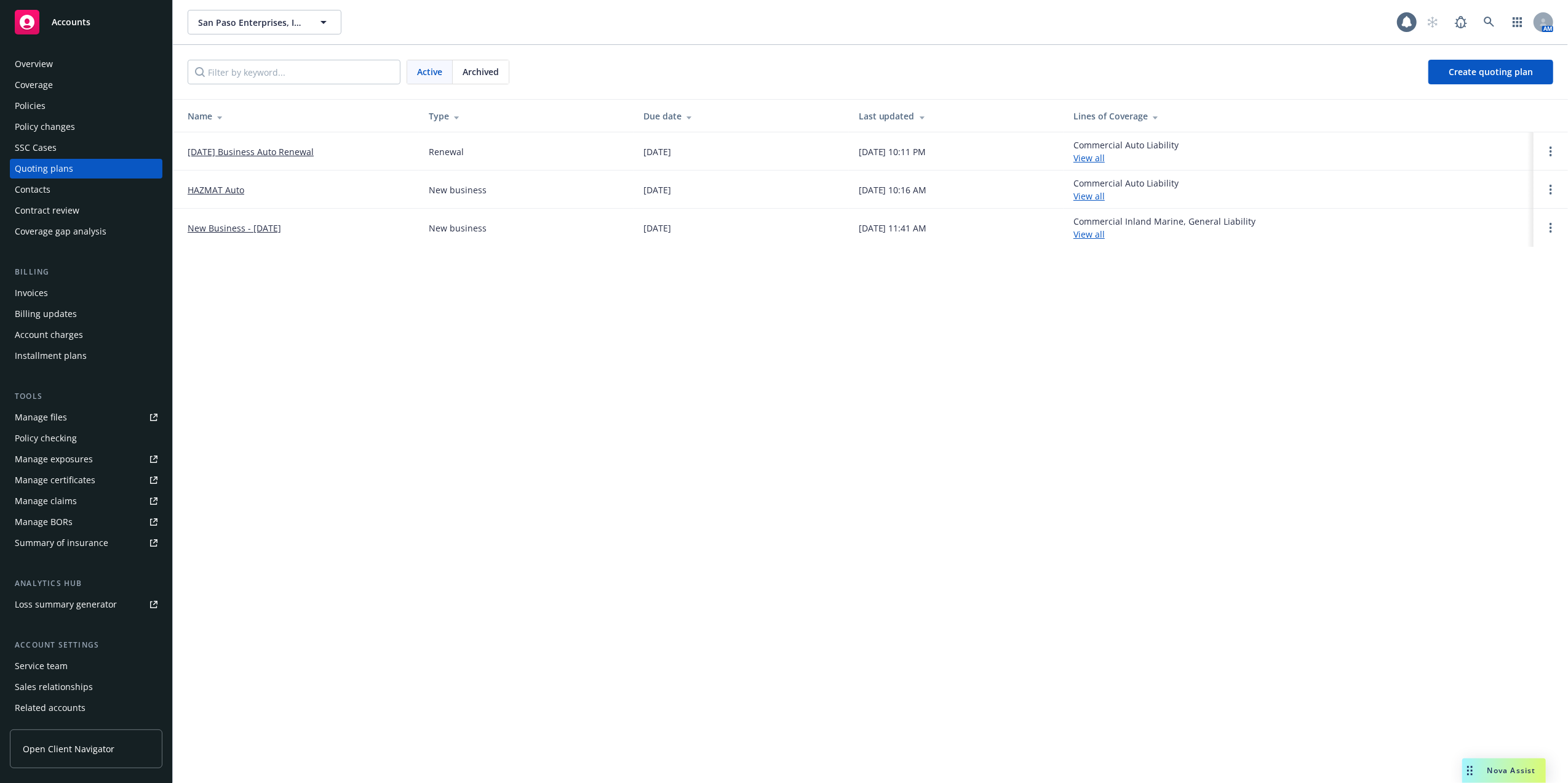
click at [27, 101] on div "Policies" at bounding box center [30, 106] width 31 height 20
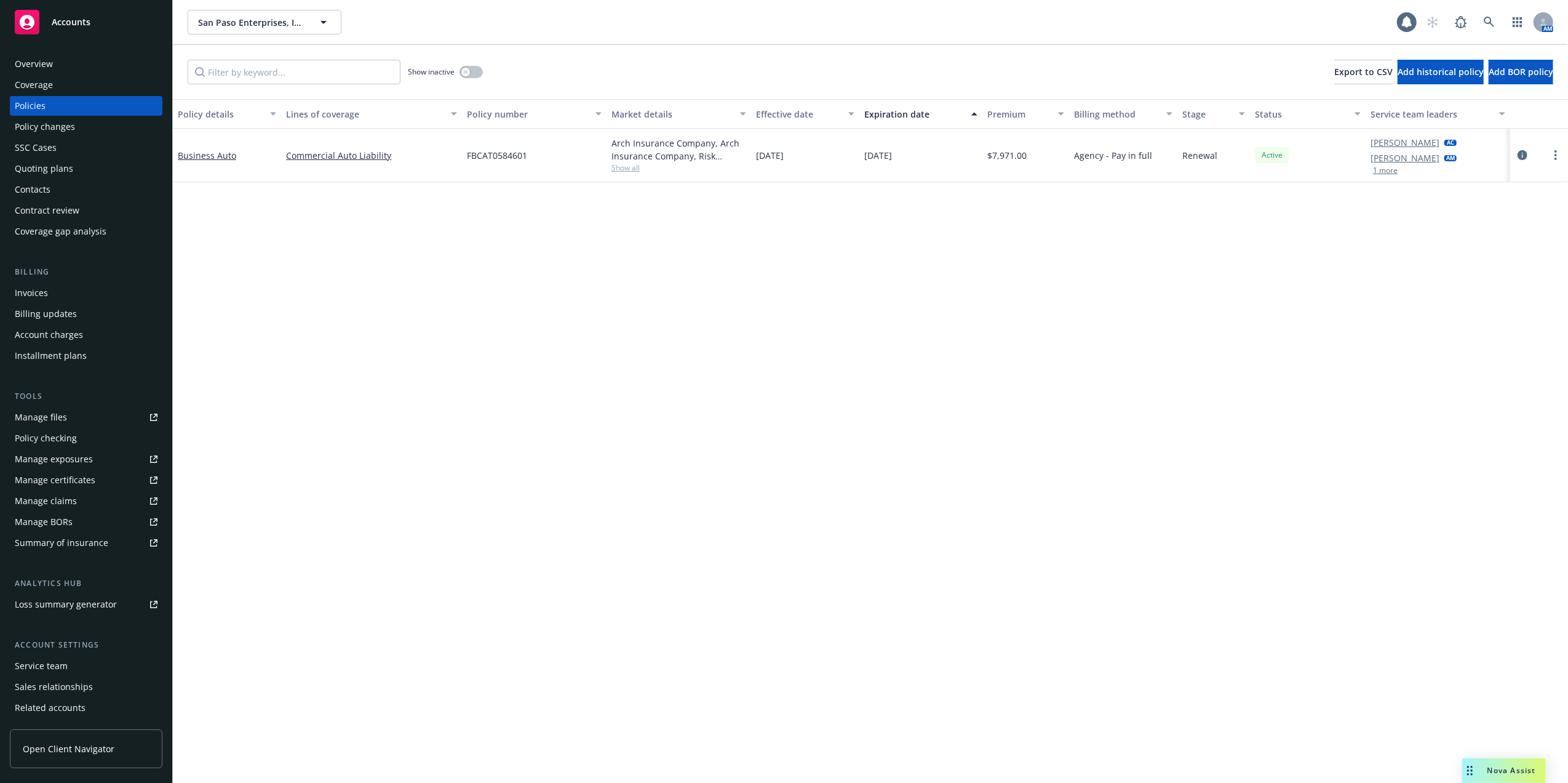
click at [33, 168] on div "Quoting plans" at bounding box center [44, 169] width 58 height 20
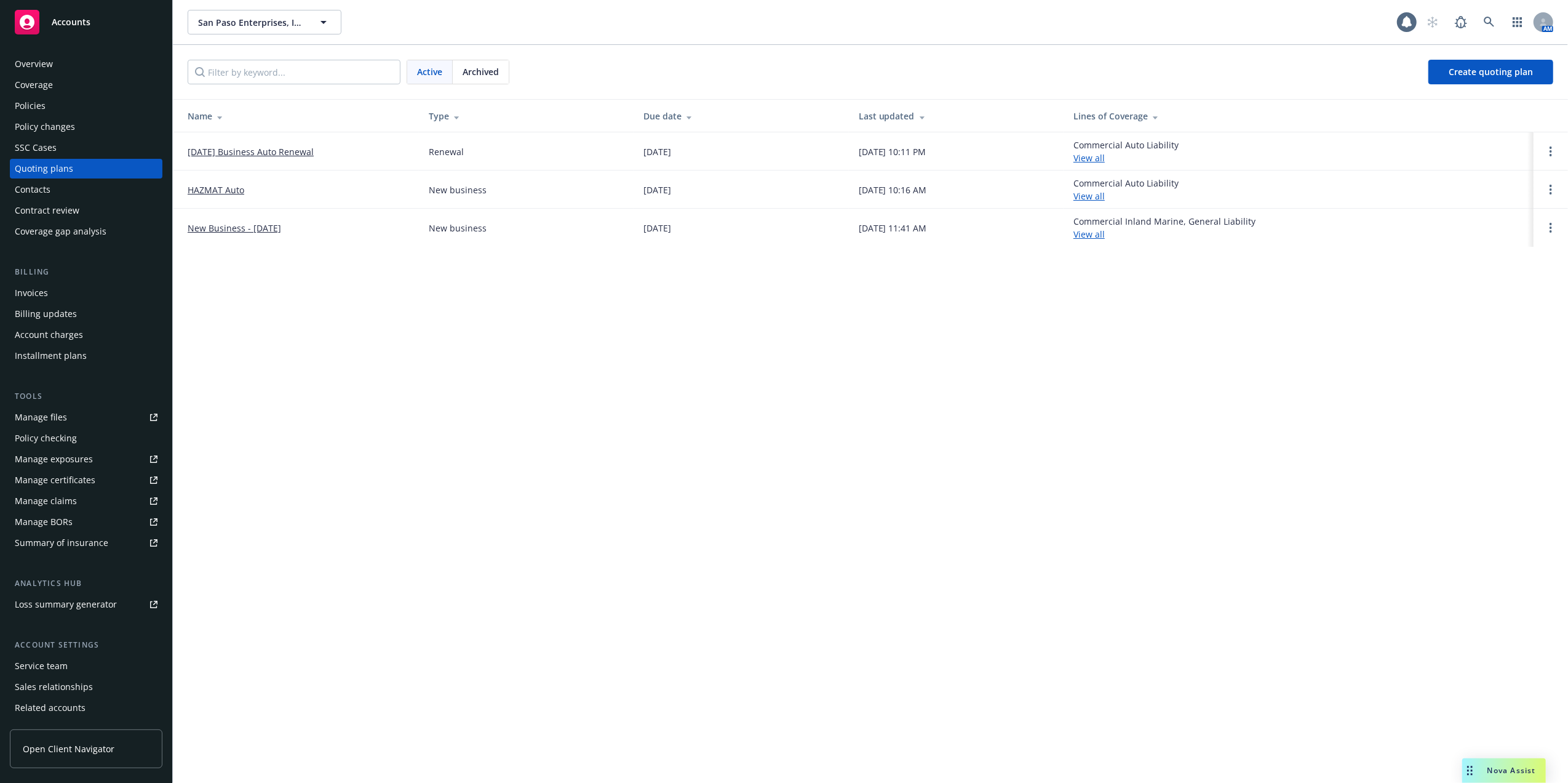
click at [242, 149] on link "[DATE] Business Auto Renewal" at bounding box center [251, 151] width 126 height 13
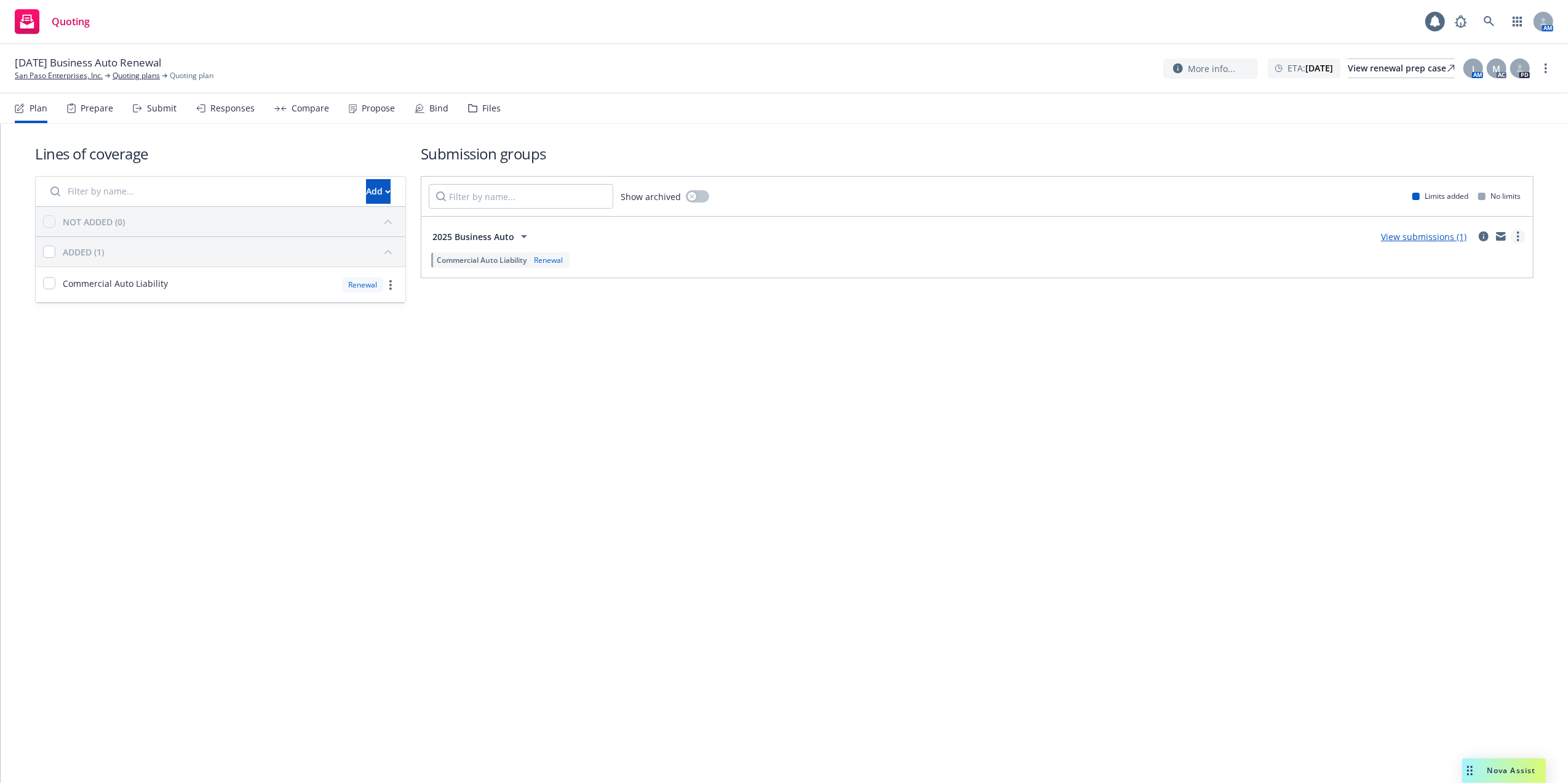
click at [1519, 235] on icon "more" at bounding box center [1518, 236] width 2 height 10
click at [1396, 236] on link "View submissions (1)" at bounding box center [1424, 237] width 86 height 12
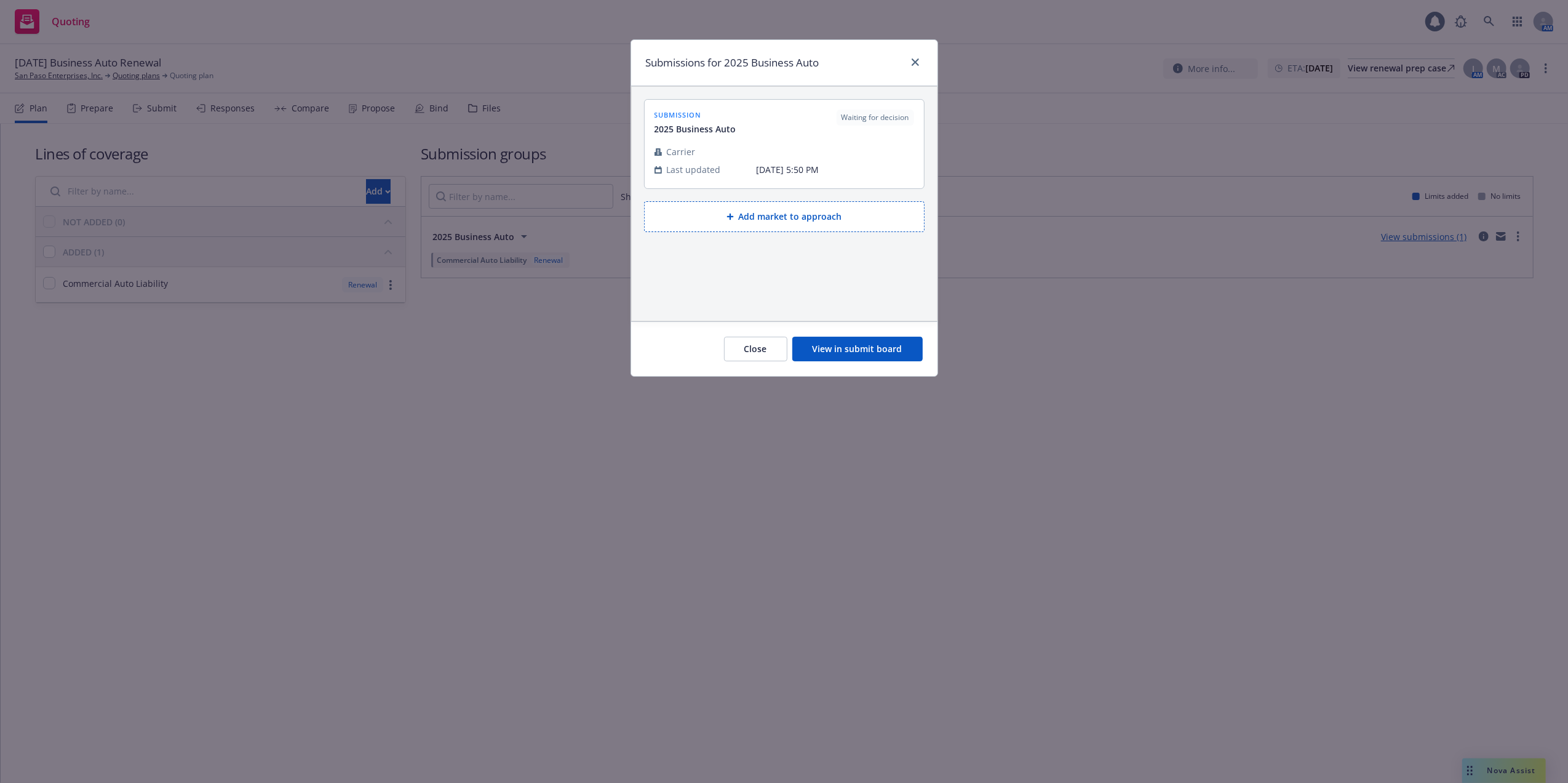
click at [879, 349] on button "View in submit board" at bounding box center [858, 349] width 130 height 24
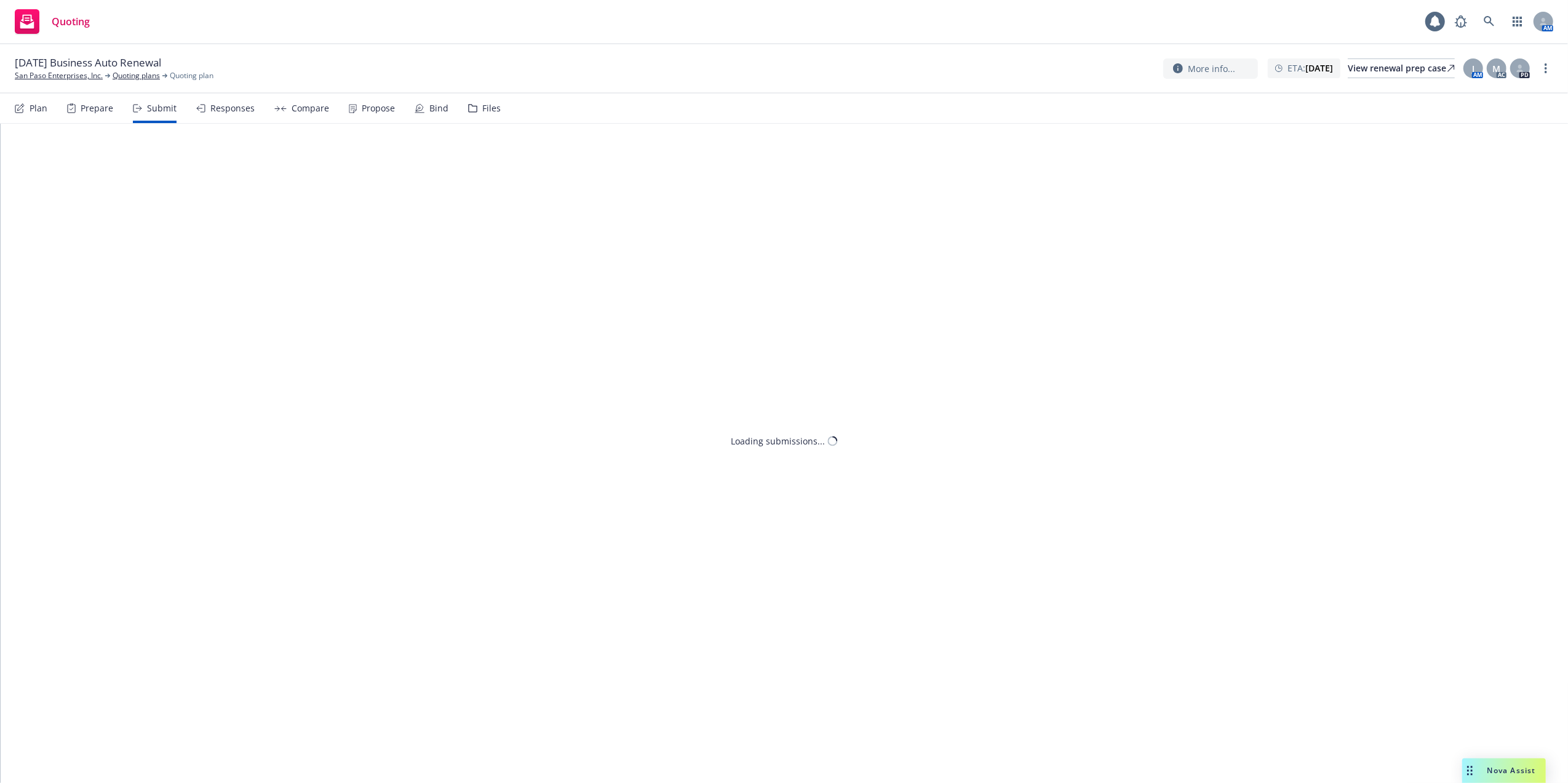
click at [35, 111] on div "Plan" at bounding box center [38, 108] width 18 height 10
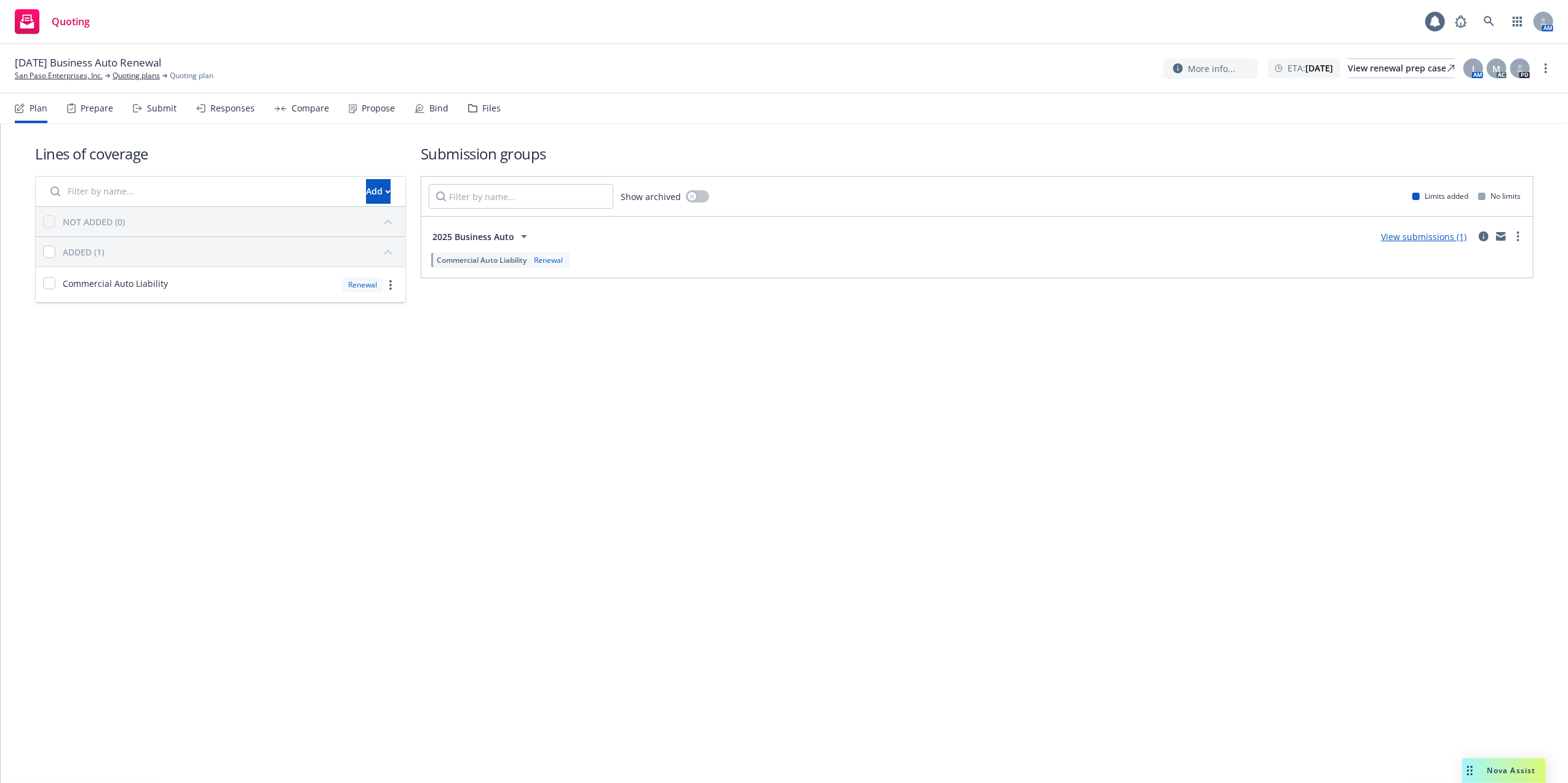
click at [98, 110] on div "Prepare" at bounding box center [97, 108] width 33 height 10
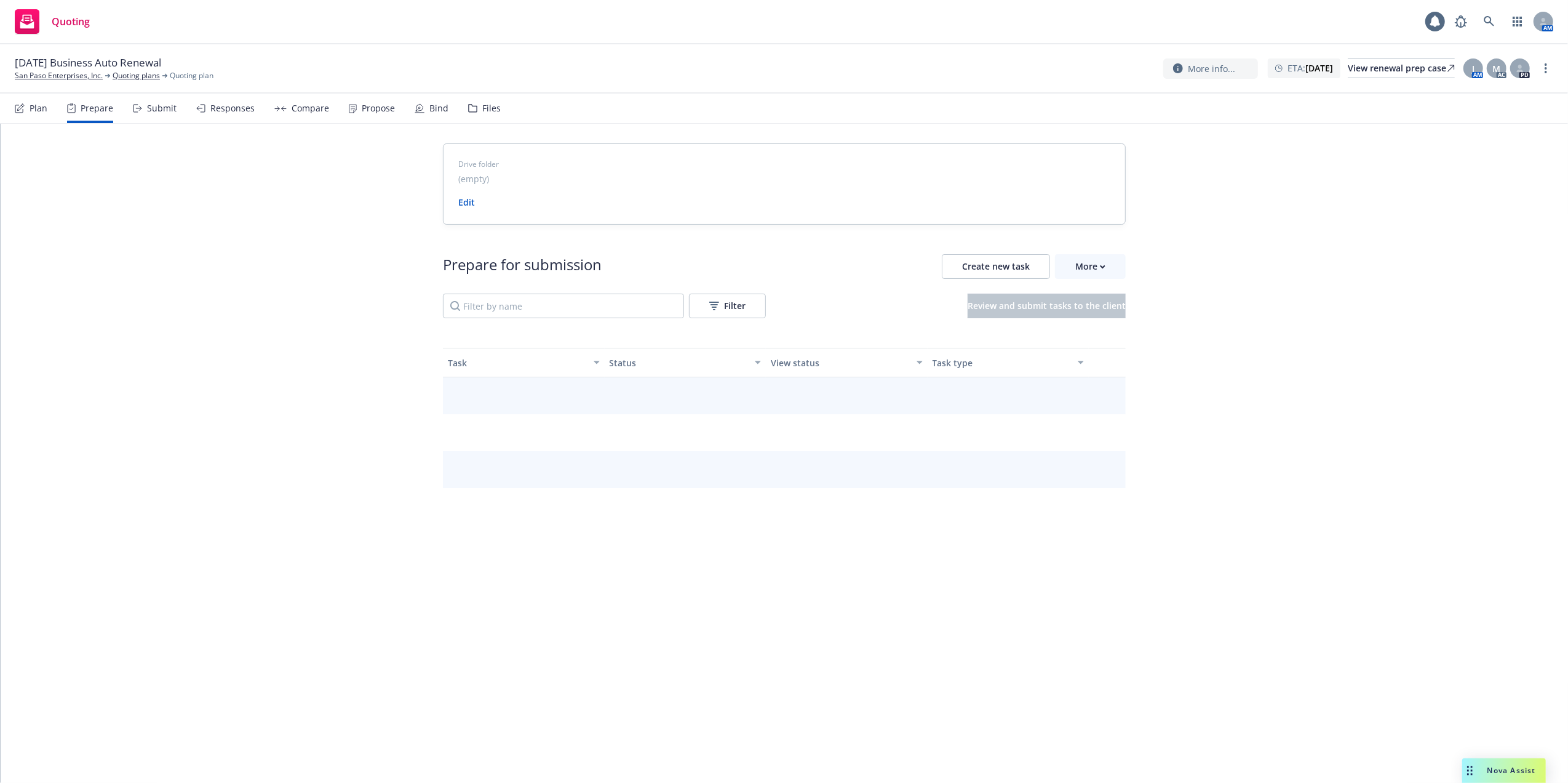
click at [170, 111] on div "Submit" at bounding box center [162, 108] width 30 height 10
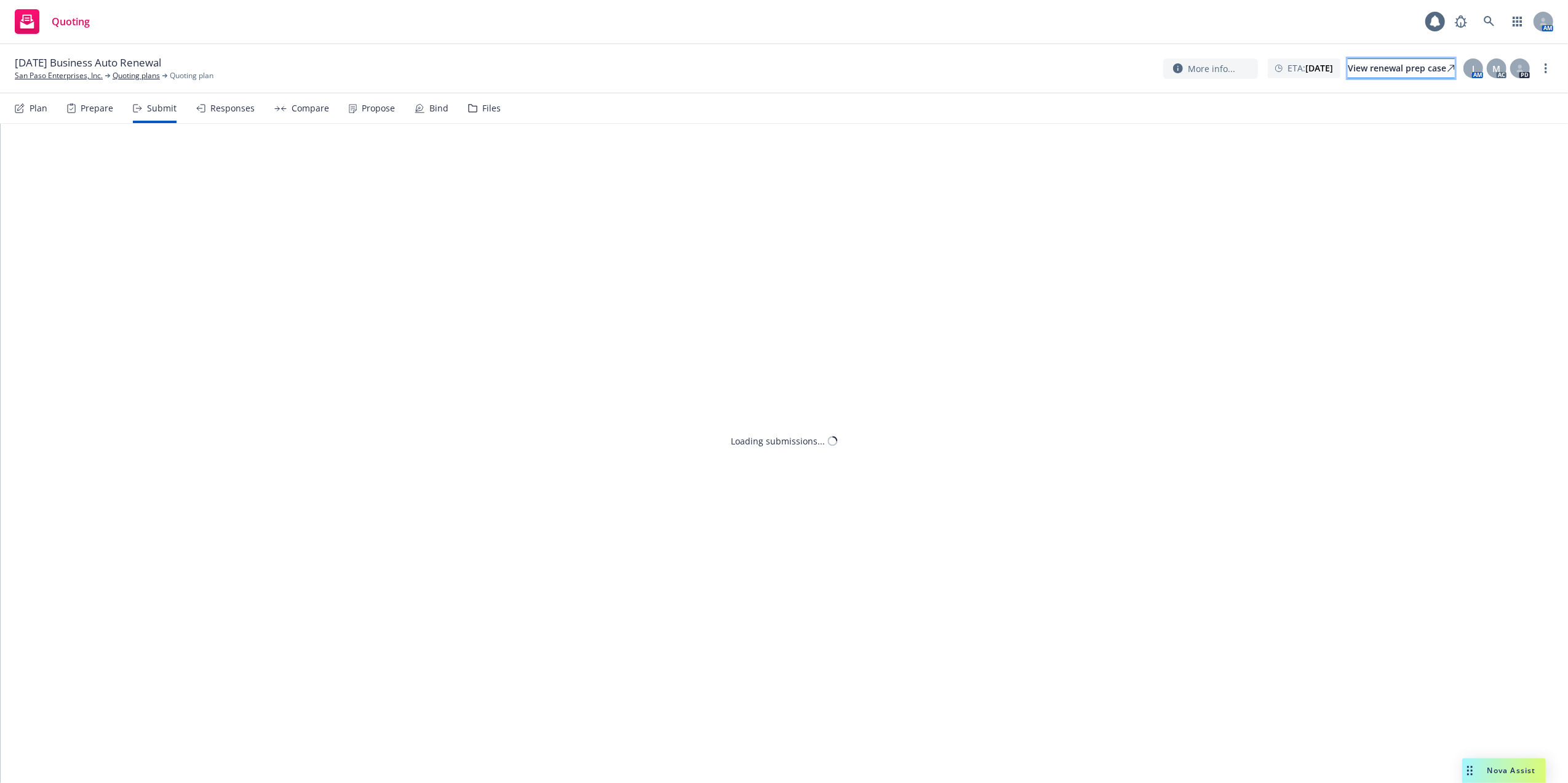
click at [1375, 64] on div "View renewal prep case" at bounding box center [1402, 68] width 107 height 19
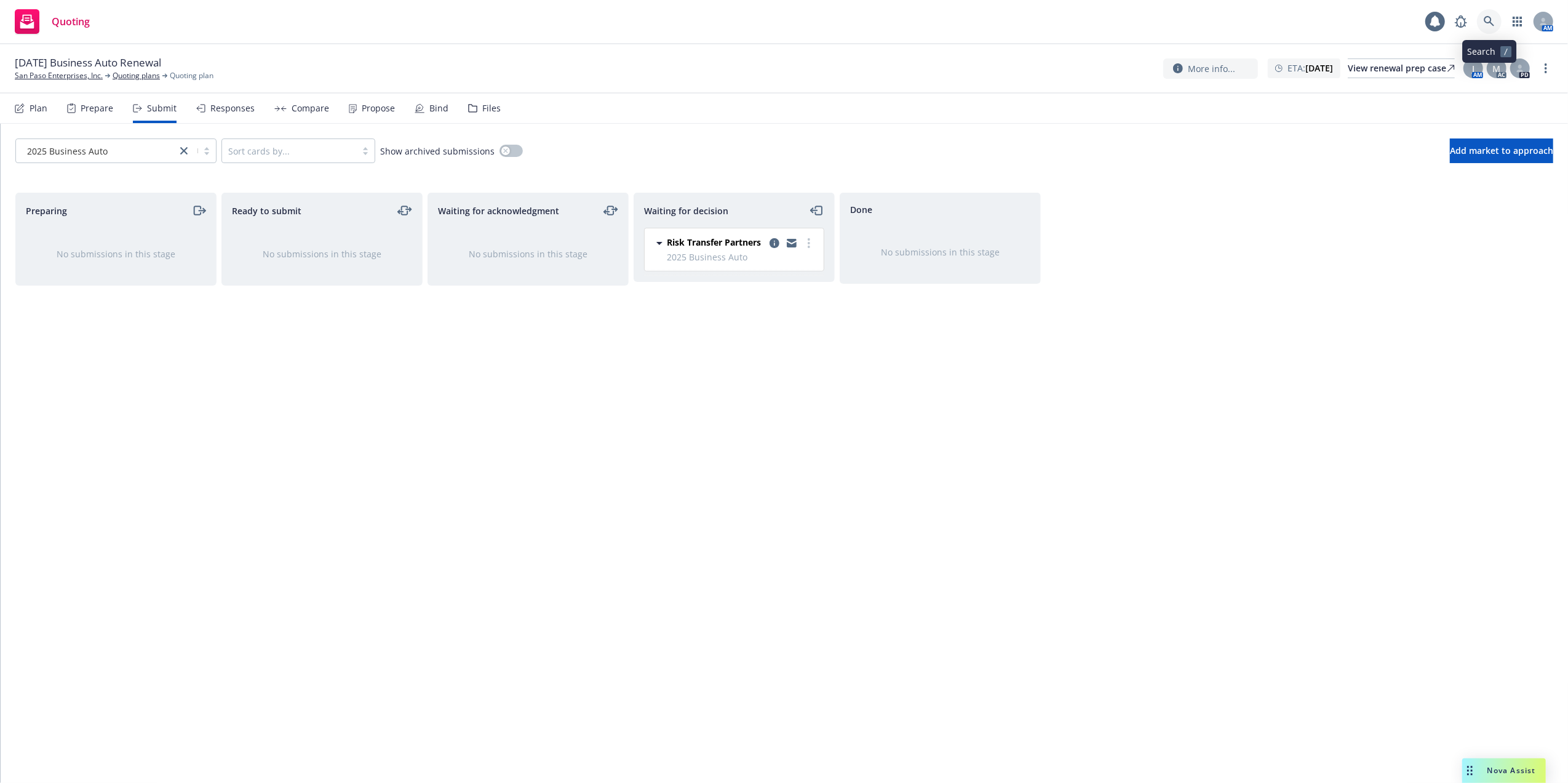
click at [1490, 20] on icon at bounding box center [1490, 21] width 11 height 11
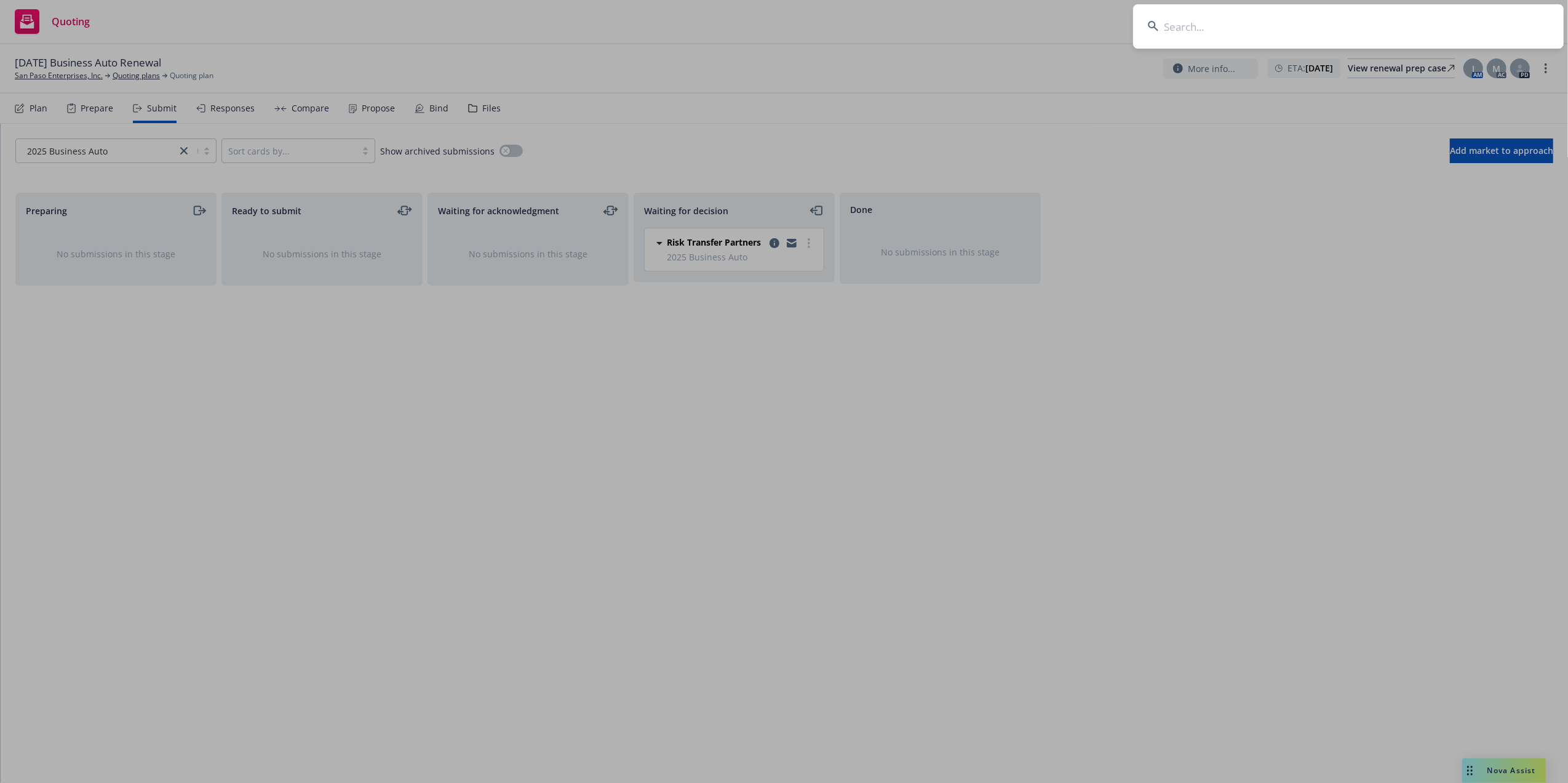
click at [1256, 18] on input at bounding box center [1349, 27] width 431 height 44
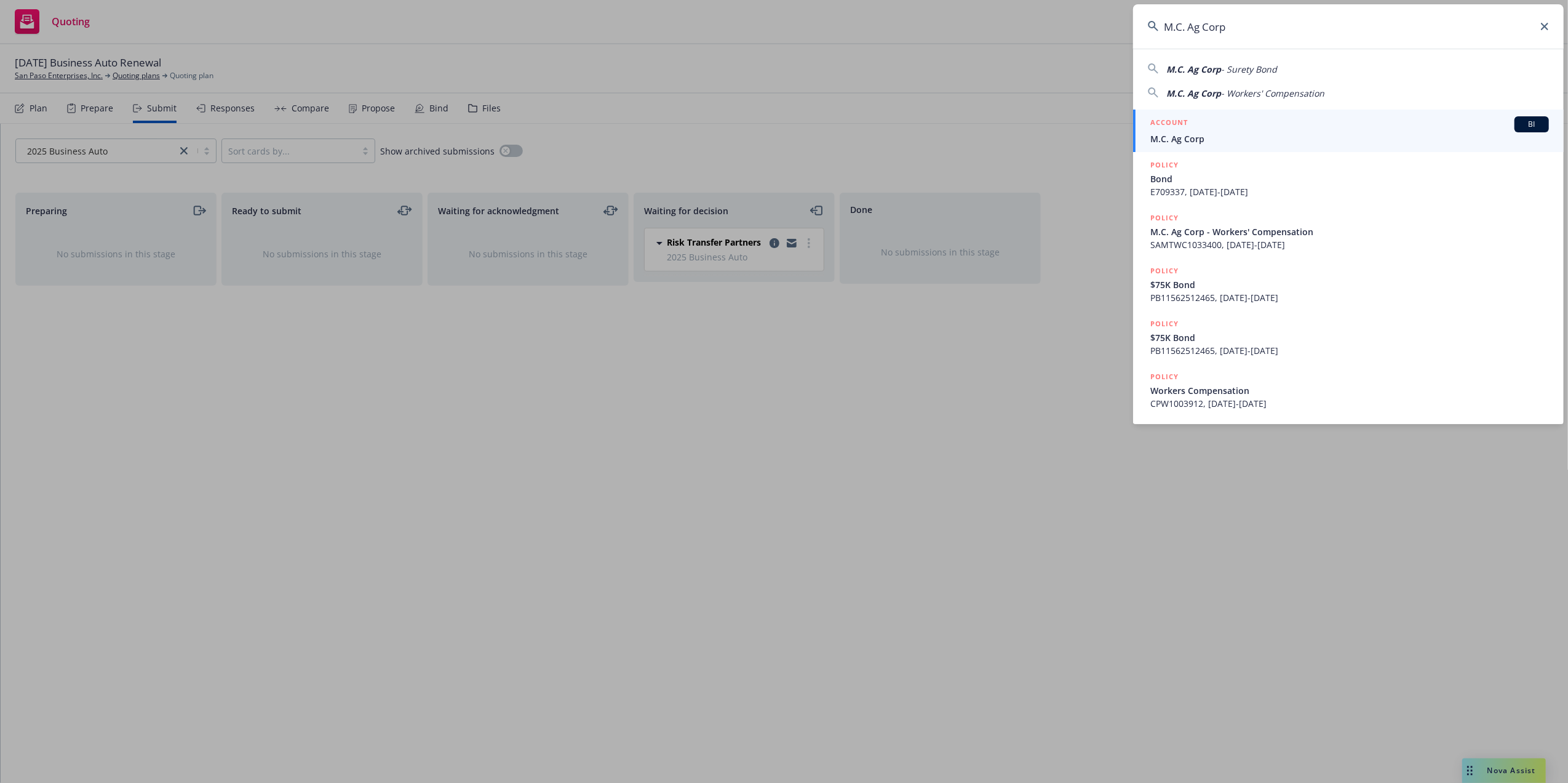
type input "M.C. Ag Corp"
click at [1180, 134] on span "M.C. Ag Corp" at bounding box center [1350, 138] width 399 height 13
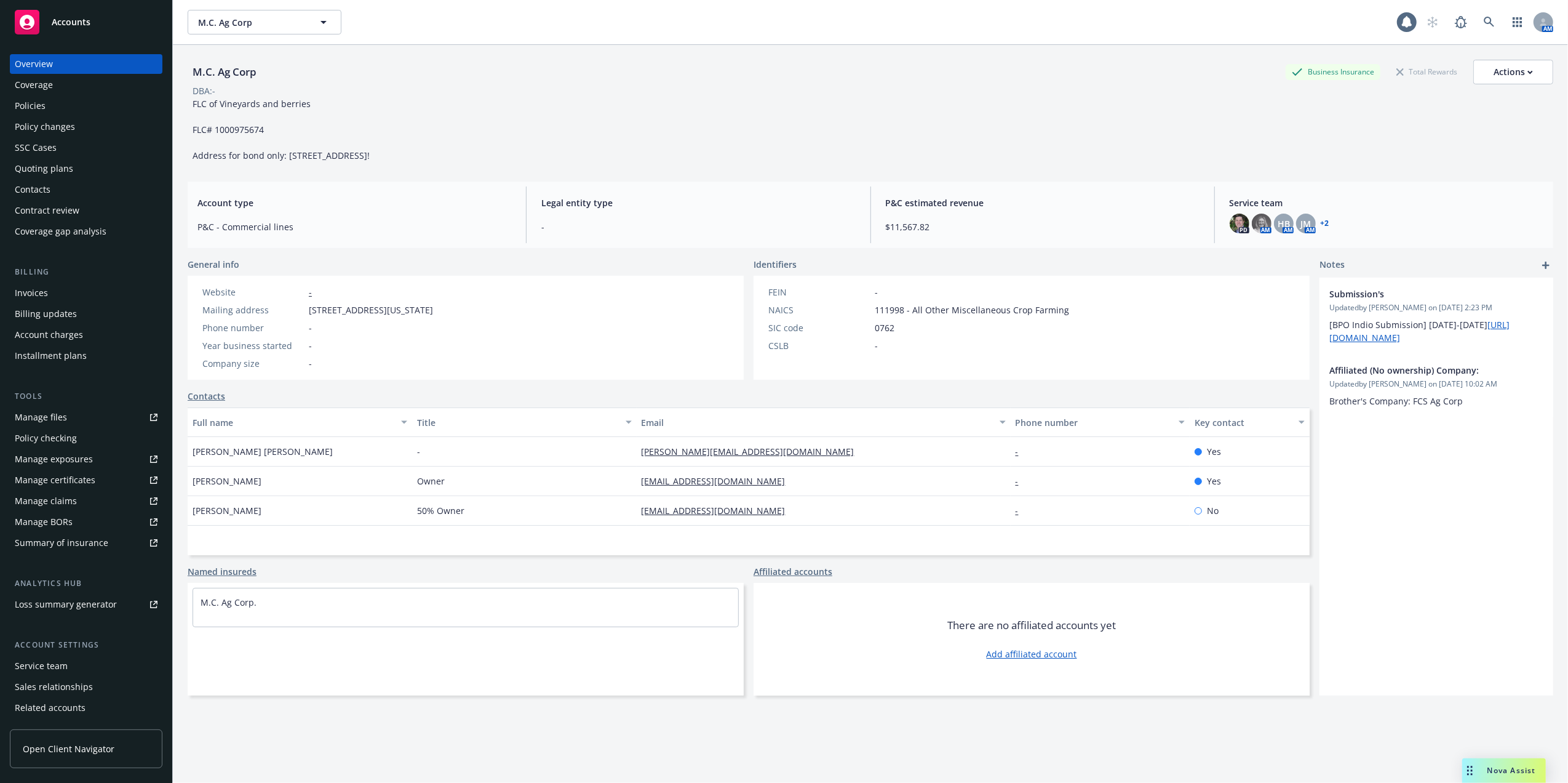
click at [31, 418] on div "Manage files" at bounding box center [41, 417] width 53 height 20
click at [33, 186] on div "Contacts" at bounding box center [33, 189] width 36 height 20
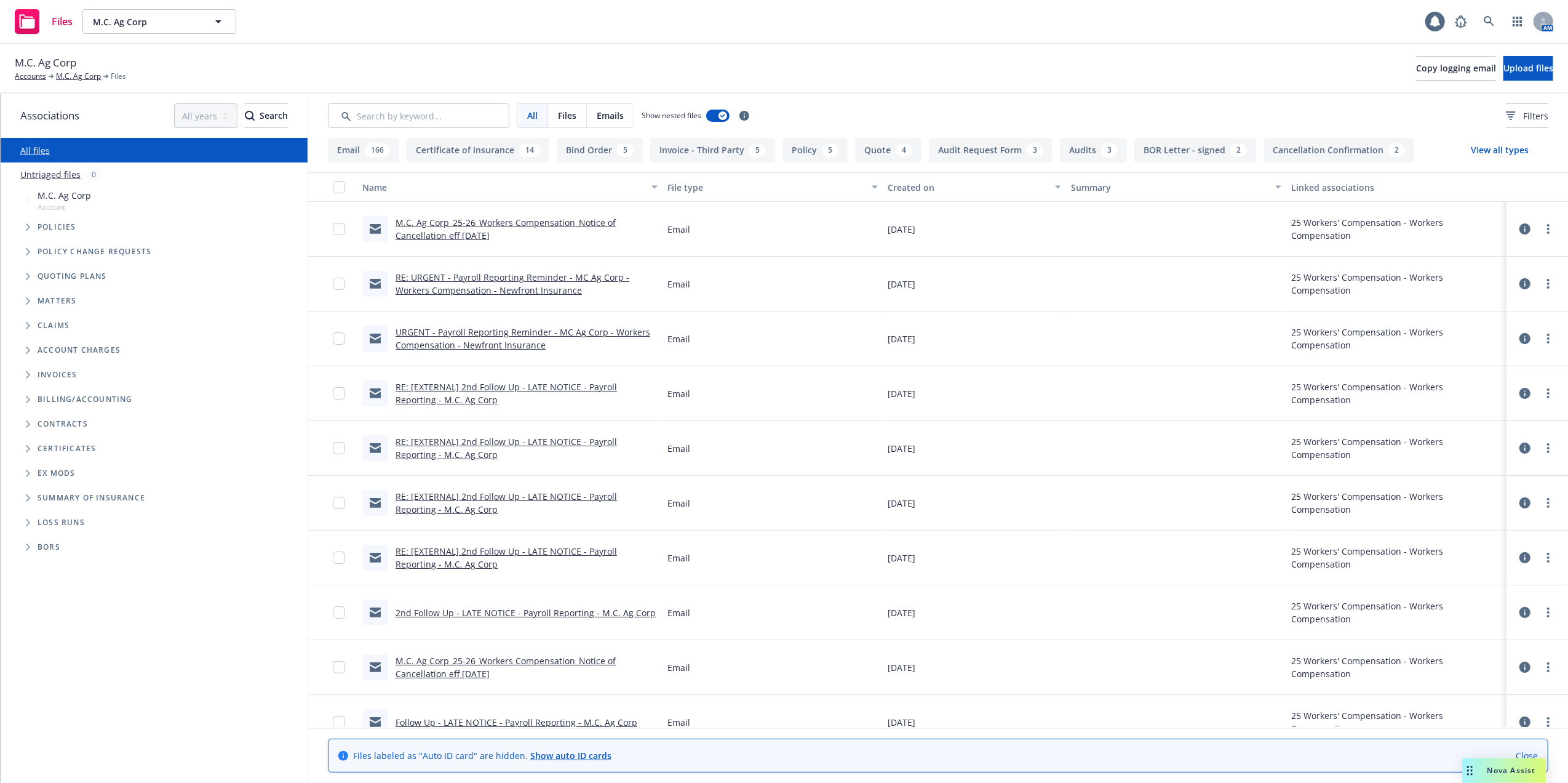
click at [442, 229] on div "M.C. Ag Corp_25-26_Workers Compensation_Notice of Cancellation eff 09-19-2025" at bounding box center [527, 229] width 262 height 26
drag, startPoint x: 442, startPoint y: 229, endPoint x: 417, endPoint y: 218, distance: 27.3
click at [417, 218] on link "M.C. Ag Corp_25-26_Workers Compensation_Notice of Cancellation eff 09-19-2025" at bounding box center [506, 229] width 221 height 24
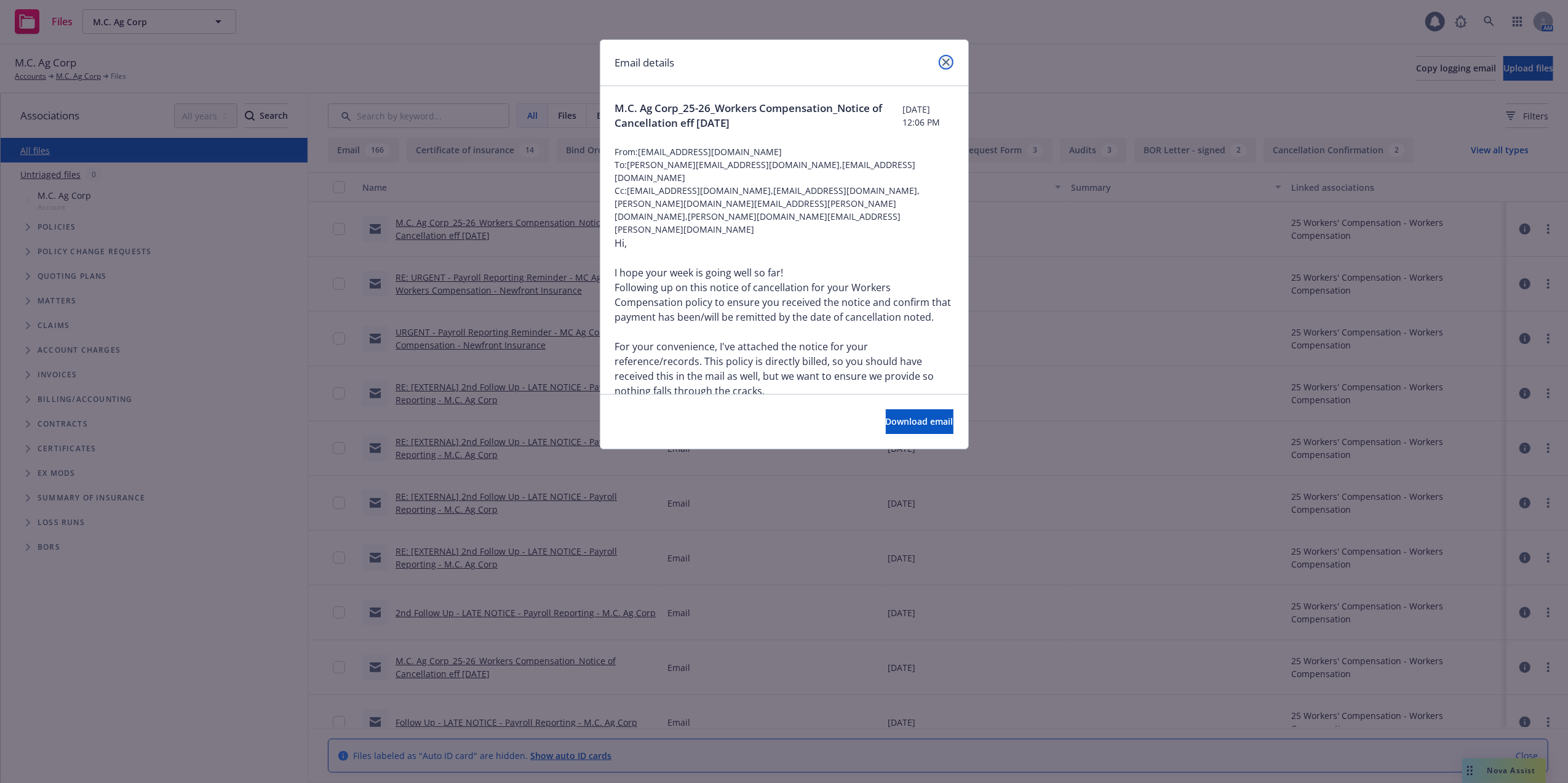
click at [945, 58] on icon "close" at bounding box center [946, 62] width 7 height 7
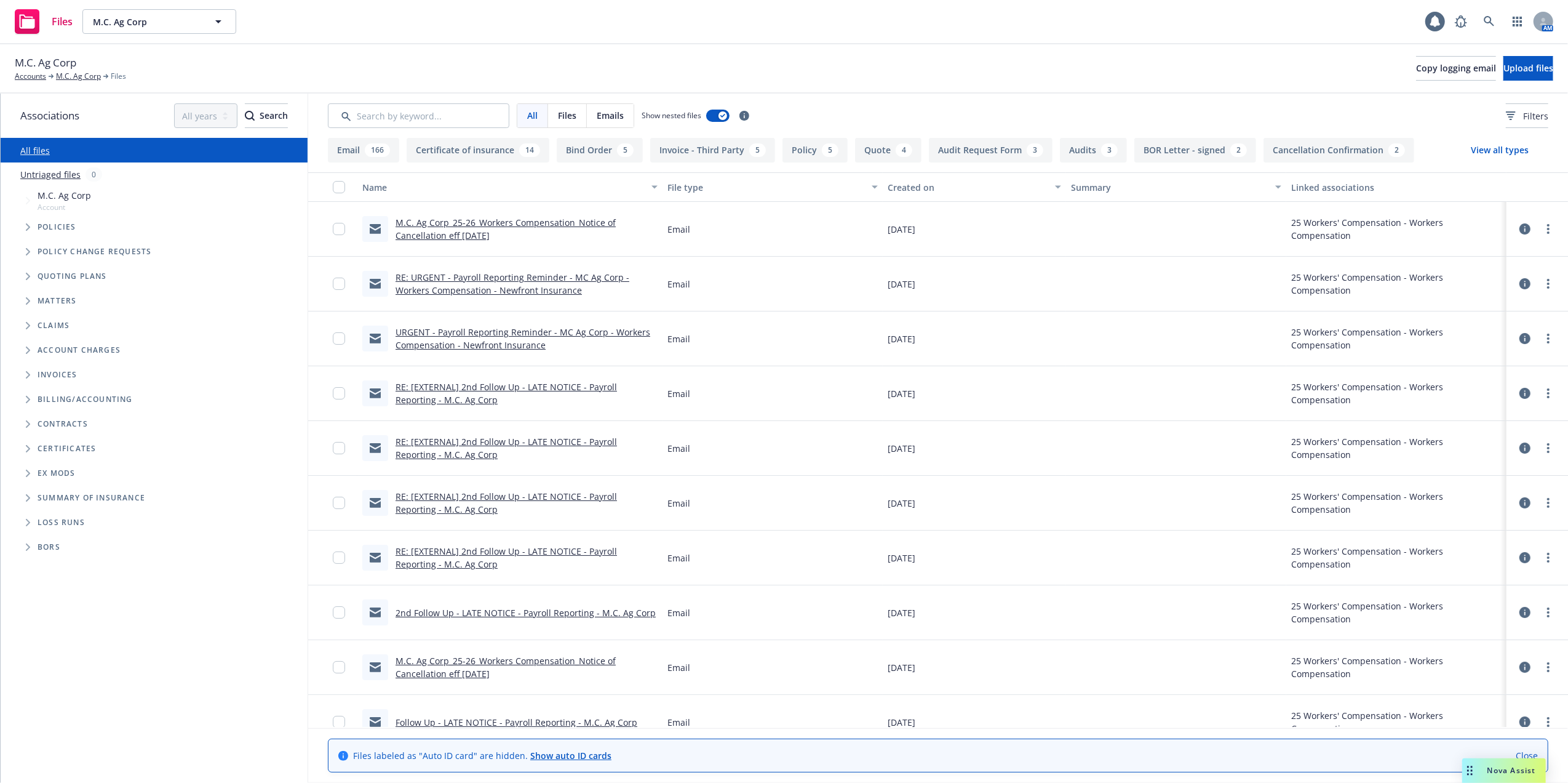
click at [1347, 147] on button "Cancellation Confirmation 2" at bounding box center [1339, 149] width 151 height 24
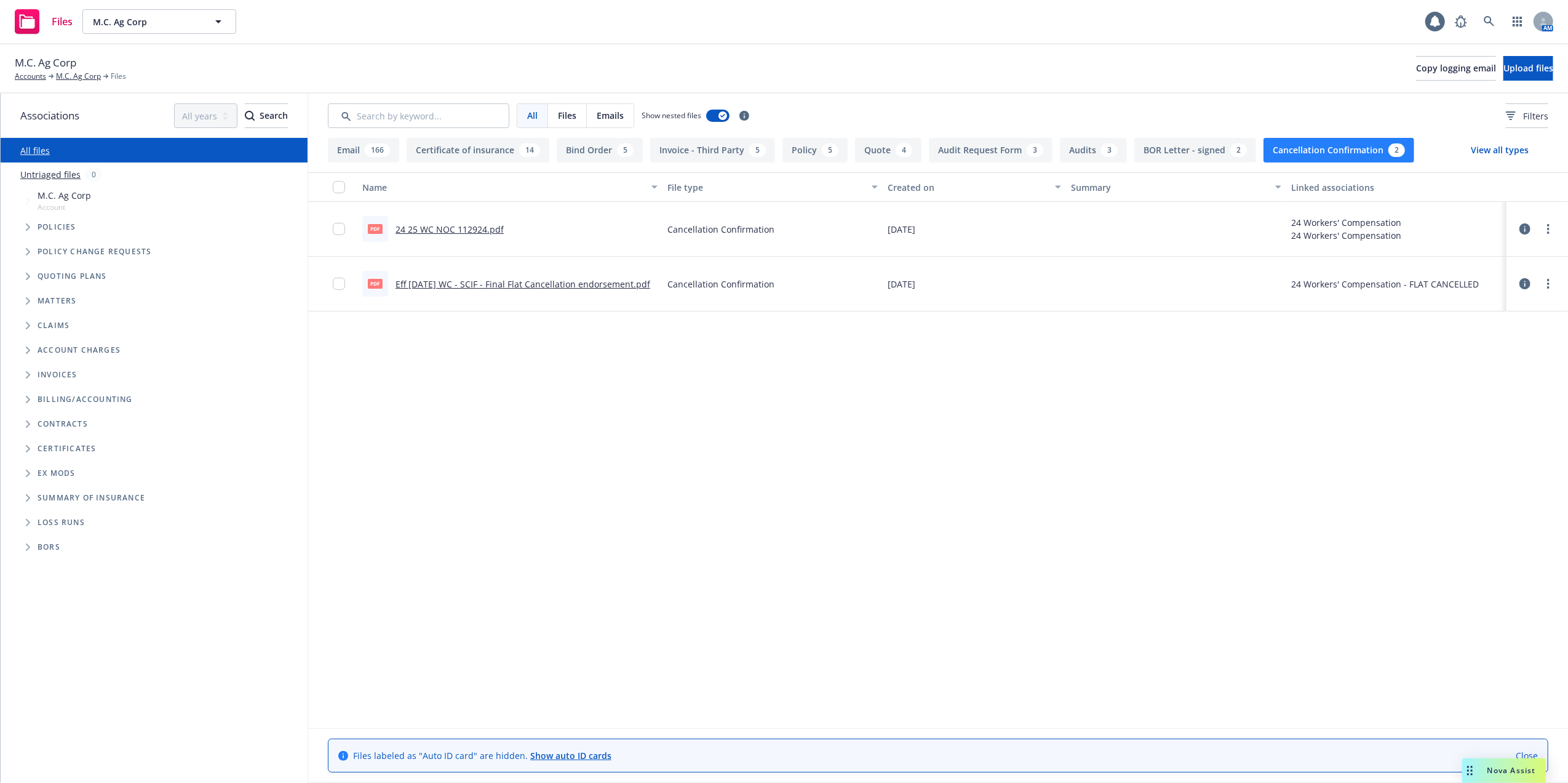
click at [695, 148] on button "Invoice - Third Party 5" at bounding box center [713, 149] width 125 height 24
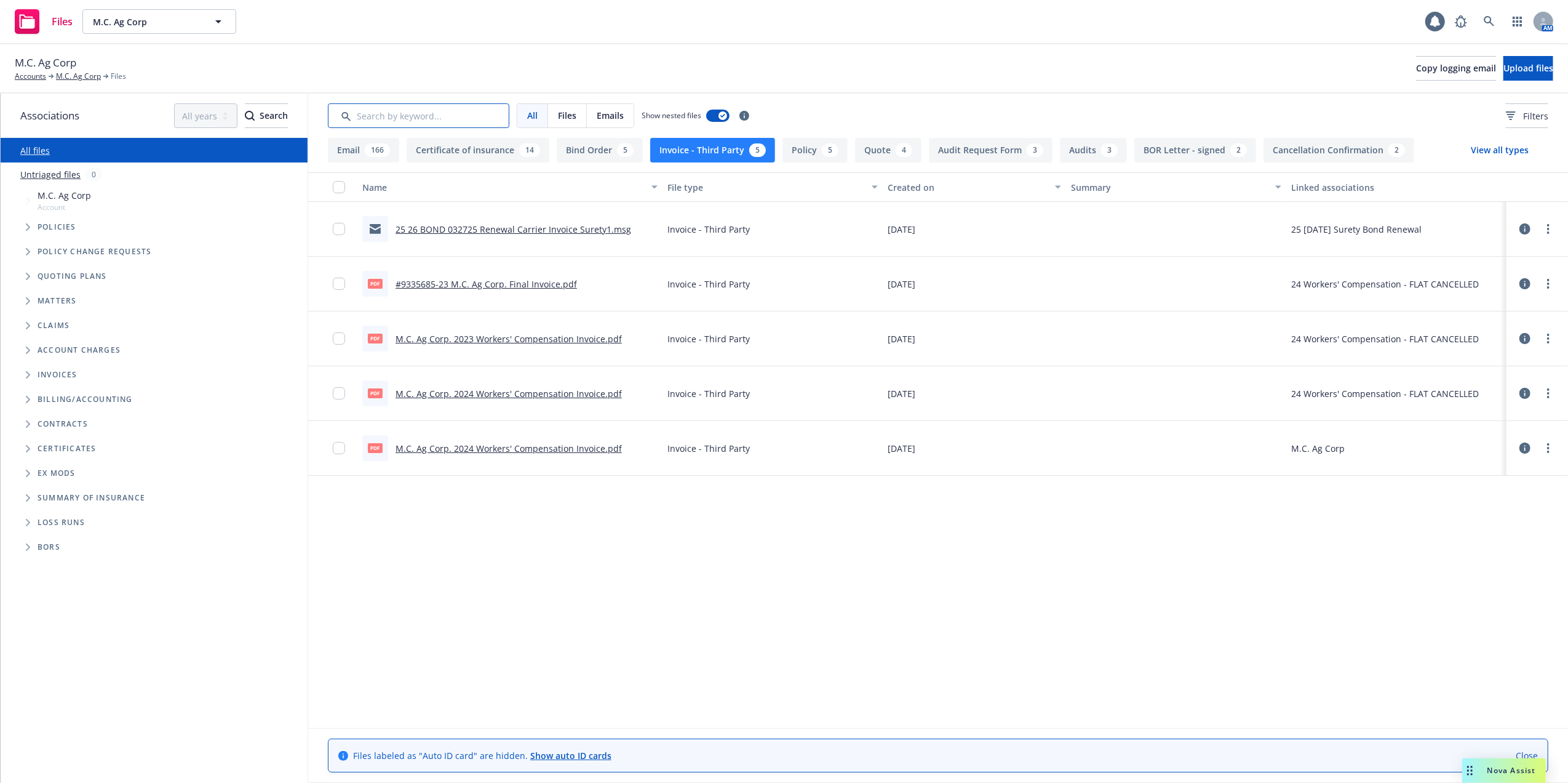
click at [372, 115] on input "Search by keyword..." at bounding box center [418, 115] width 181 height 24
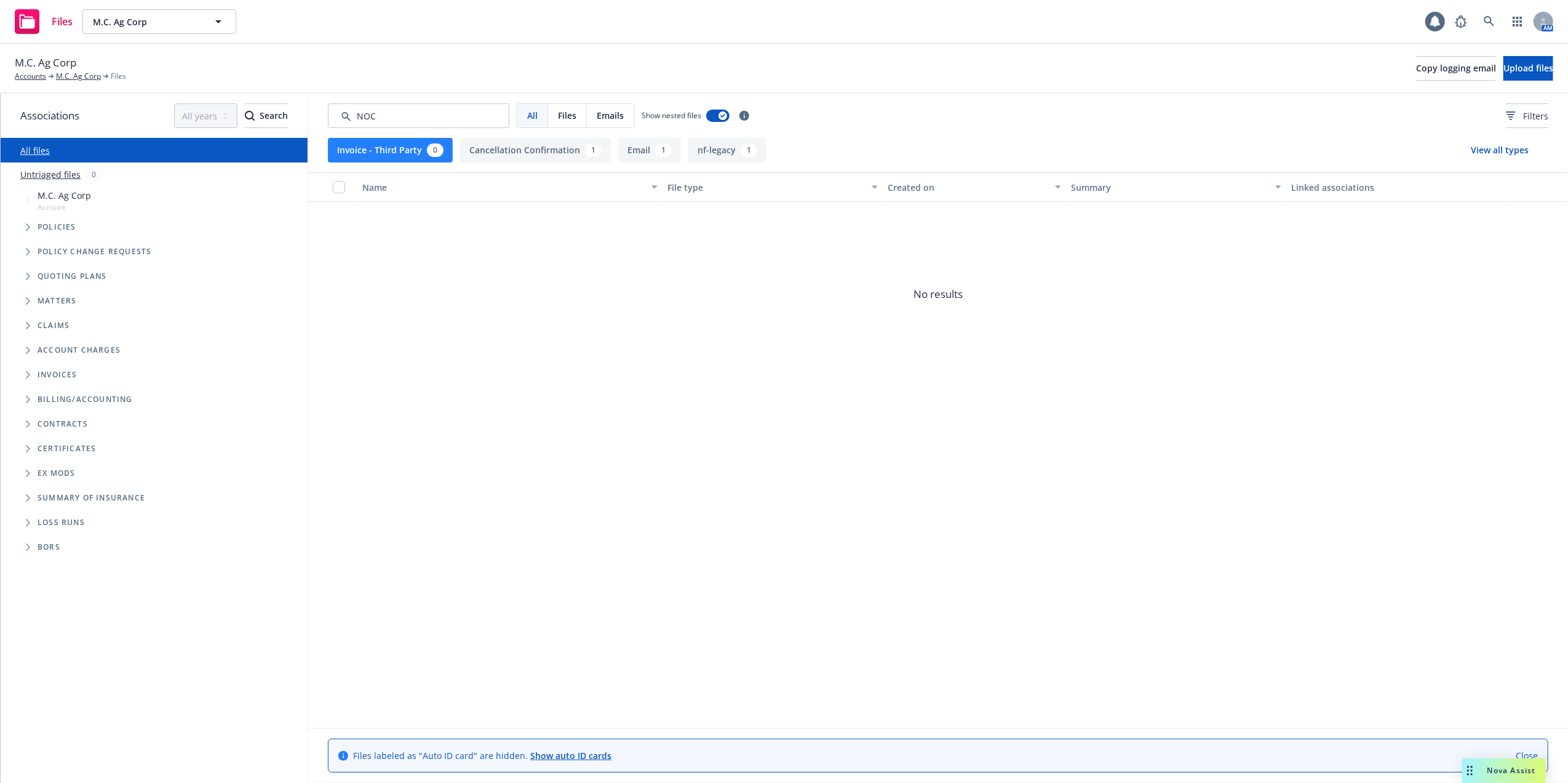
click at [507, 149] on button "Cancellation Confirmation 1" at bounding box center [536, 149] width 151 height 24
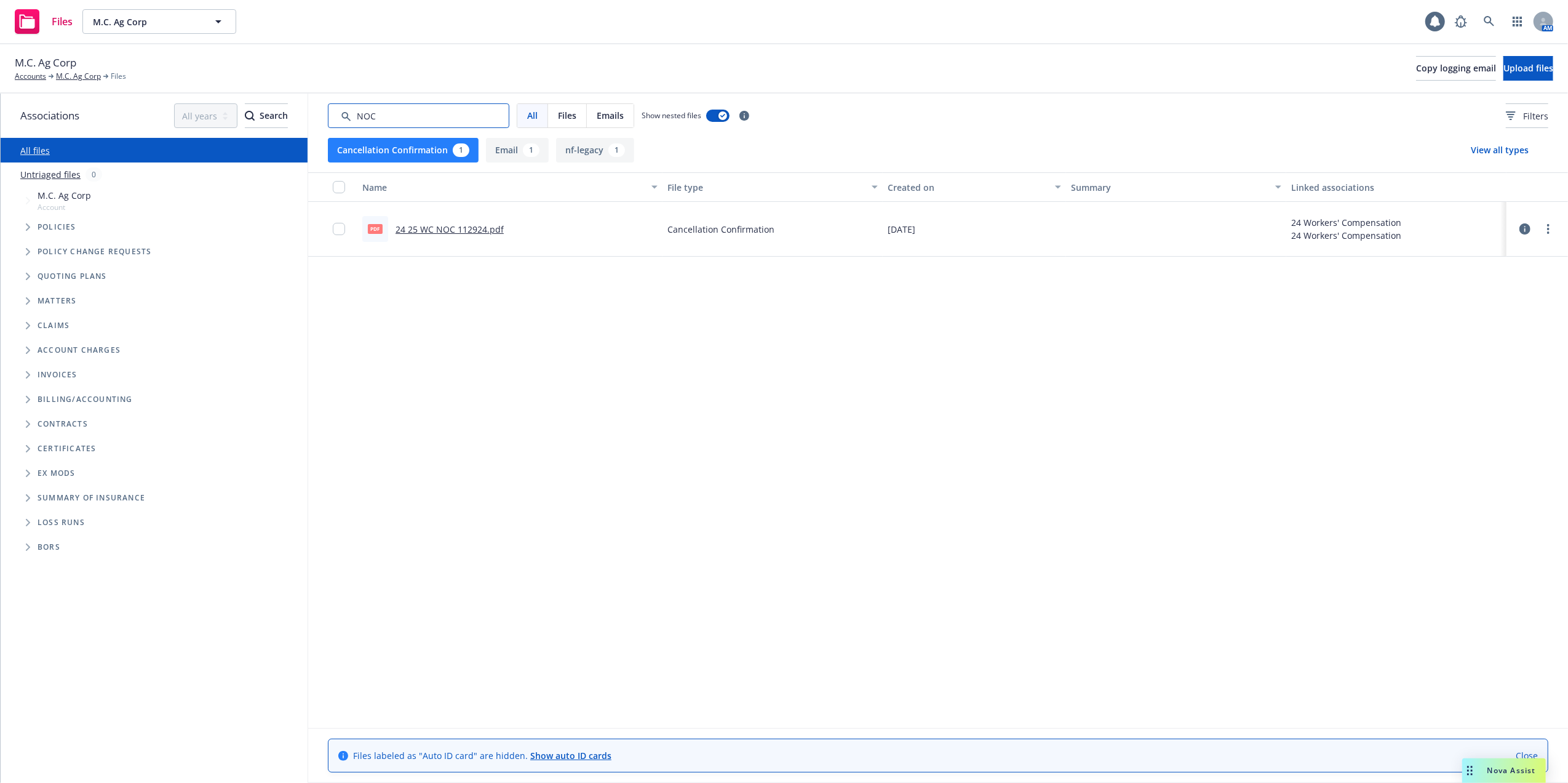
drag, startPoint x: 387, startPoint y: 115, endPoint x: 364, endPoint y: 115, distance: 23.0
click at [364, 115] on input "Search by keyword..." at bounding box center [418, 115] width 181 height 24
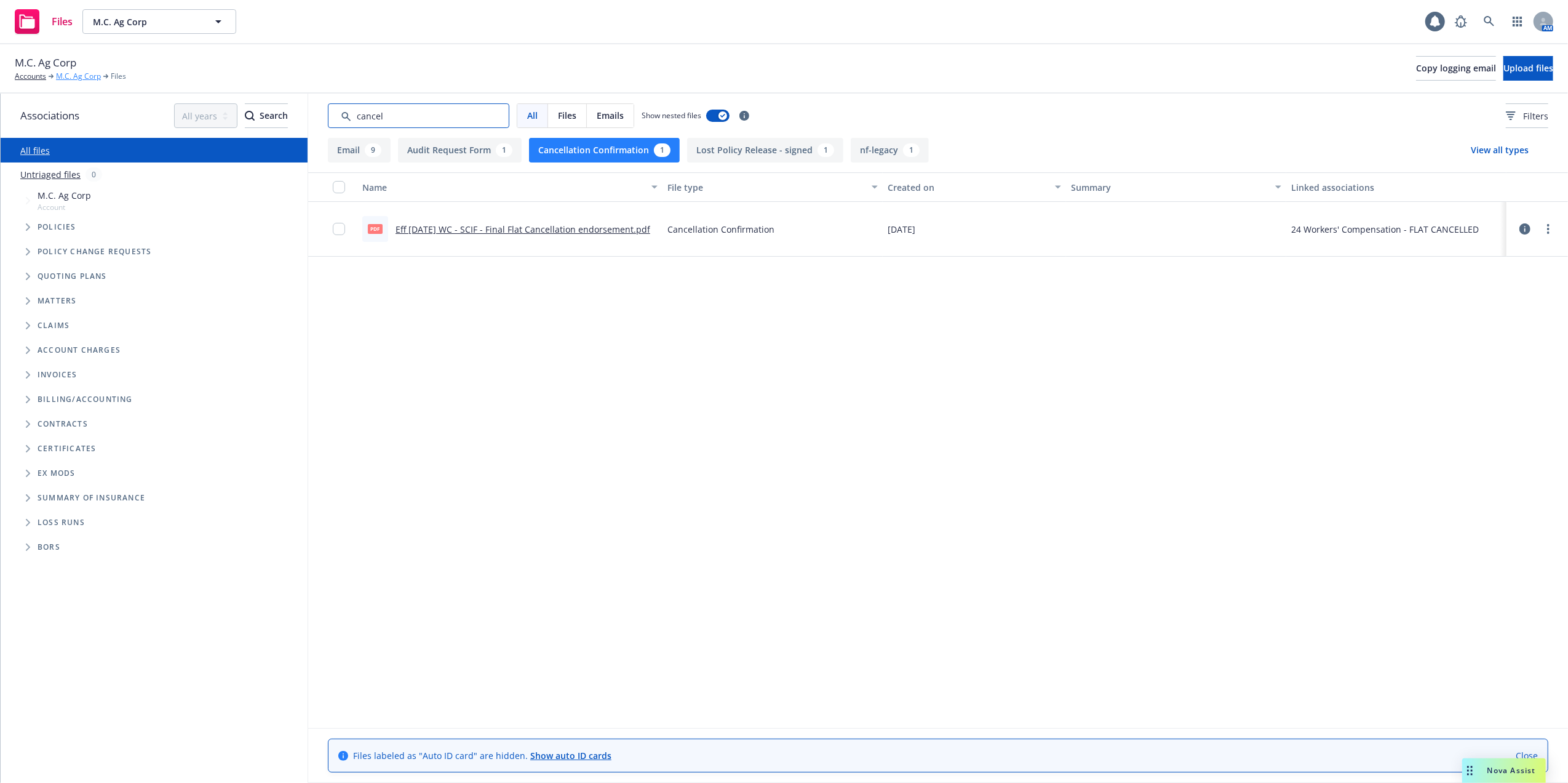
type input "cancel"
click at [76, 75] on link "M.C. Ag Corp" at bounding box center [78, 76] width 45 height 11
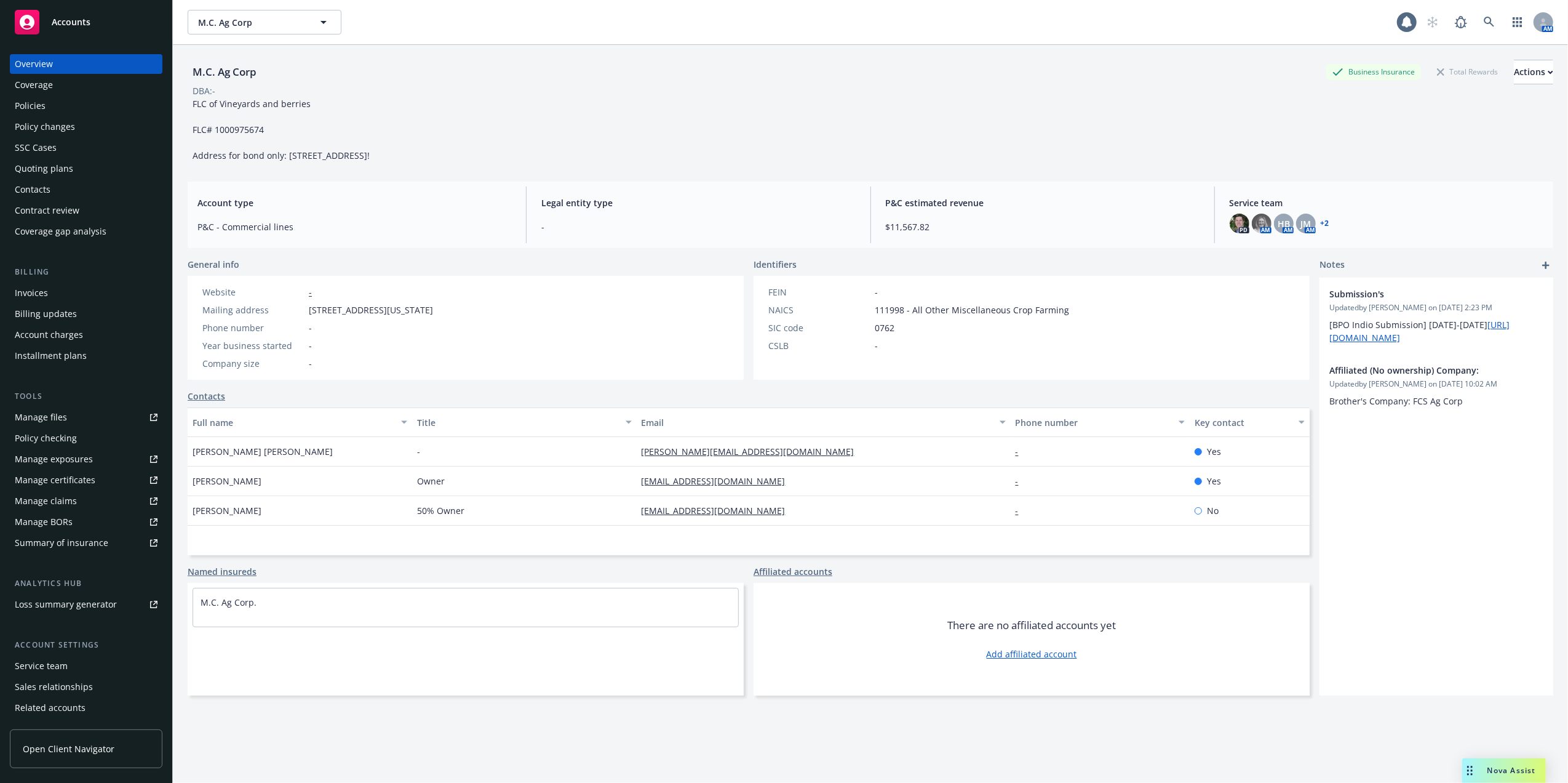
click at [20, 189] on div "Contacts" at bounding box center [33, 189] width 36 height 20
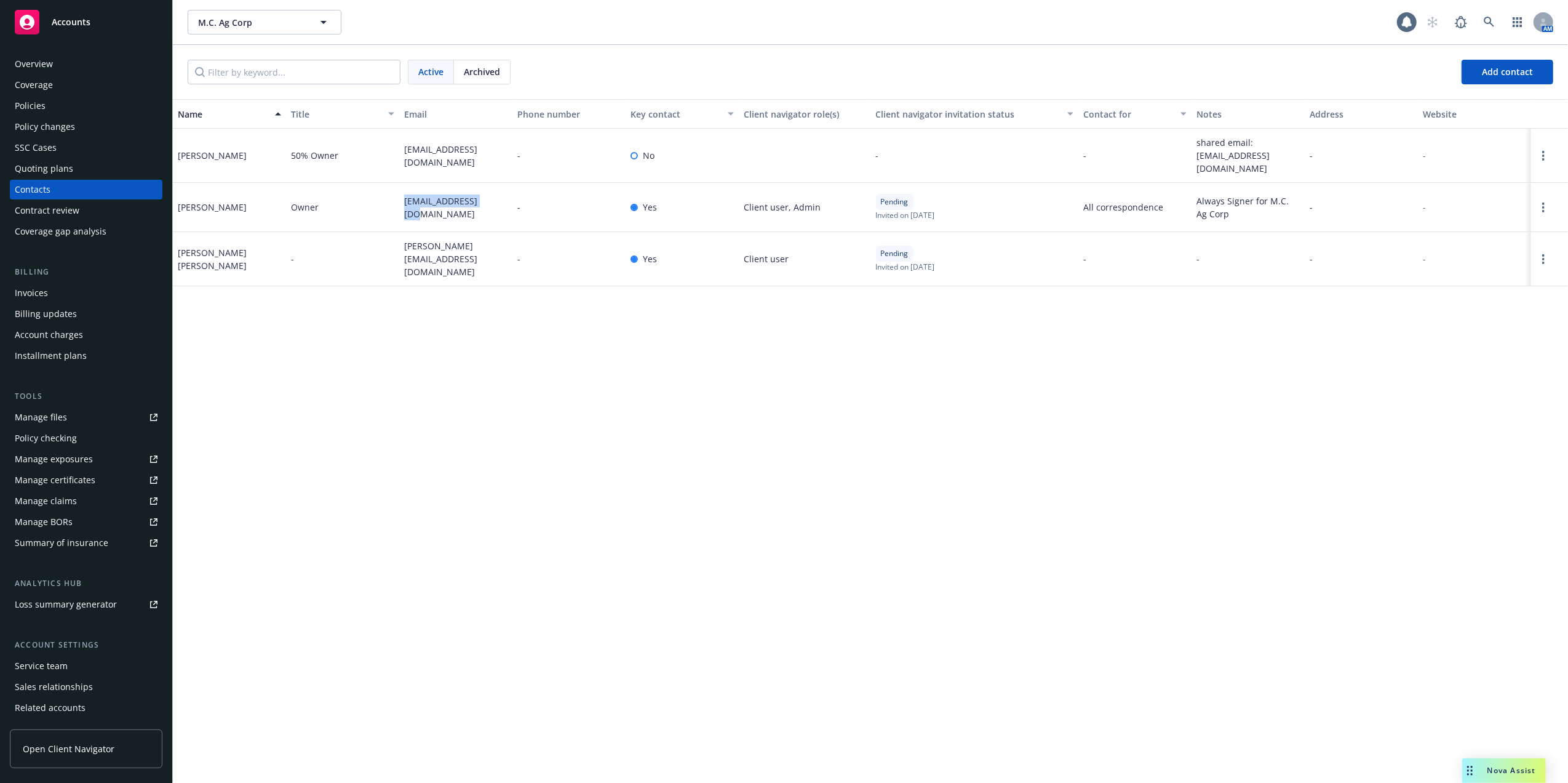
drag, startPoint x: 400, startPoint y: 201, endPoint x: 491, endPoint y: 209, distance: 91.4
click at [491, 209] on div "[EMAIL_ADDRESS][DOMAIN_NAME]" at bounding box center [456, 207] width 113 height 50
copy span "[EMAIL_ADDRESS][DOMAIN_NAME]"
drag, startPoint x: 402, startPoint y: 244, endPoint x: 425, endPoint y: 257, distance: 26.4
click at [425, 257] on div "[PERSON_NAME][EMAIL_ADDRESS][DOMAIN_NAME]" at bounding box center [456, 258] width 113 height 54
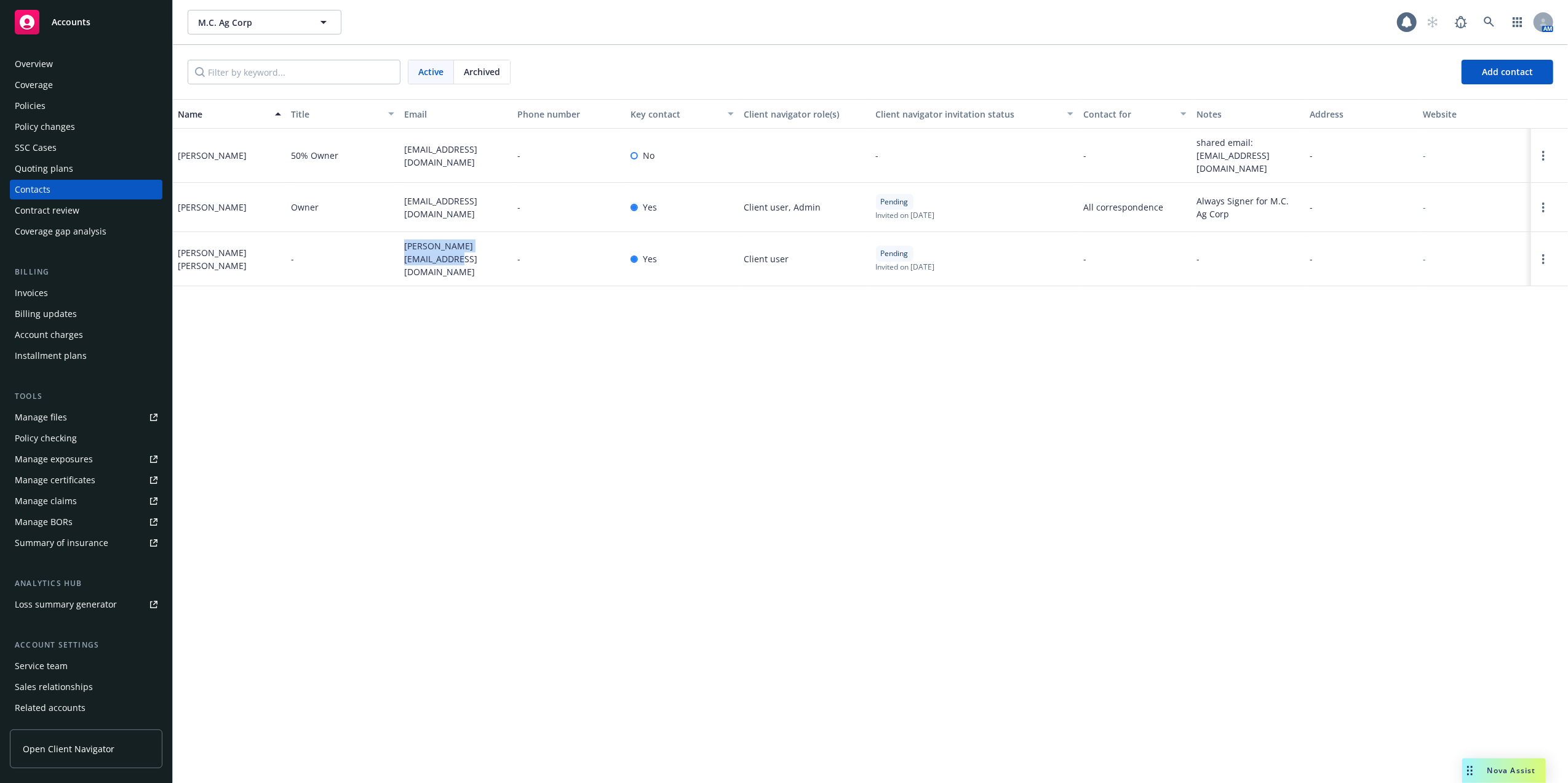
copy span "[PERSON_NAME][EMAIL_ADDRESS][DOMAIN_NAME]"
click at [53, 64] on div "Overview" at bounding box center [86, 64] width 143 height 20
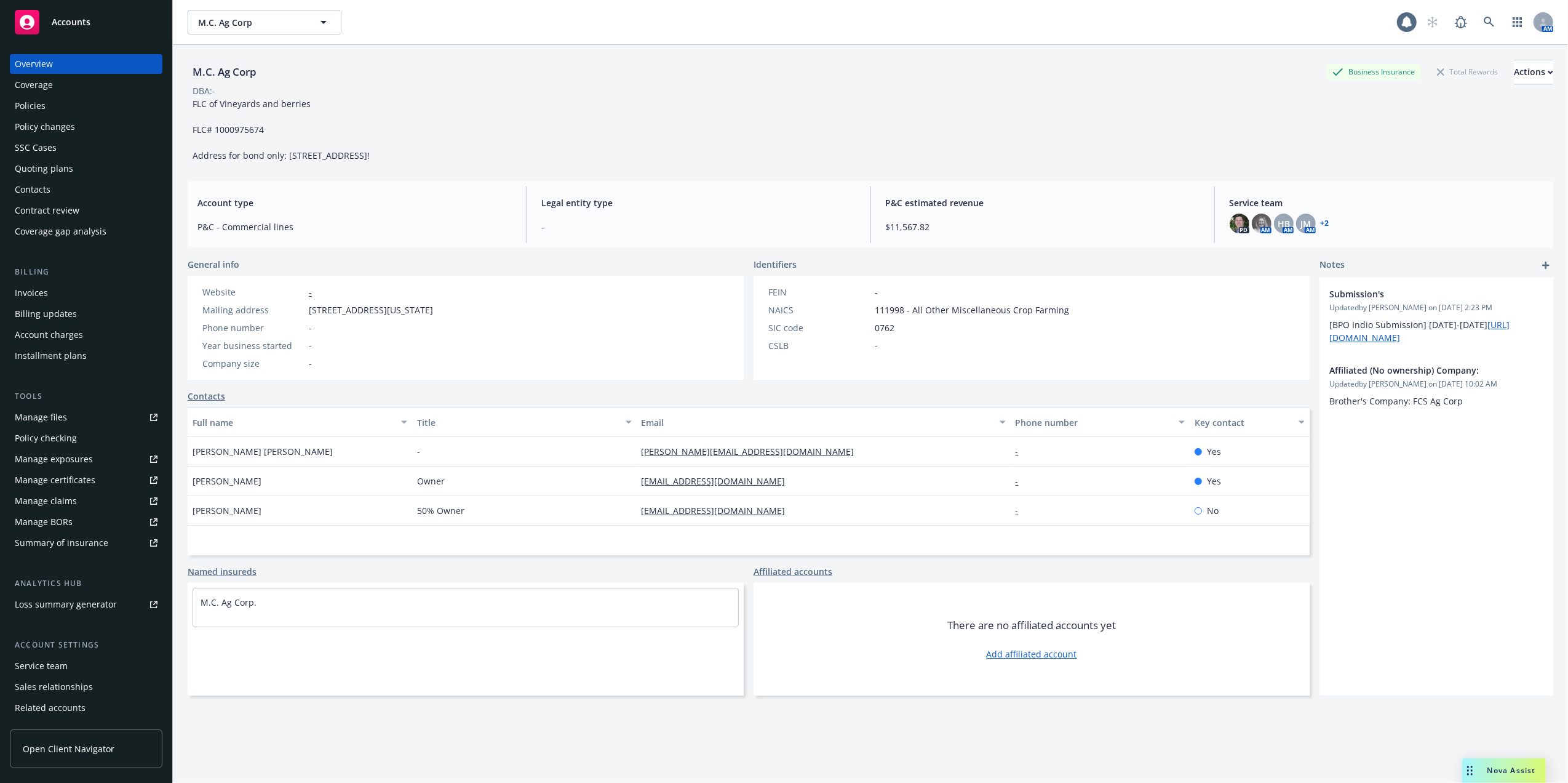
click at [1321, 221] on link "+ 2" at bounding box center [1325, 224] width 9 height 7
